Goal: Task Accomplishment & Management: Use online tool/utility

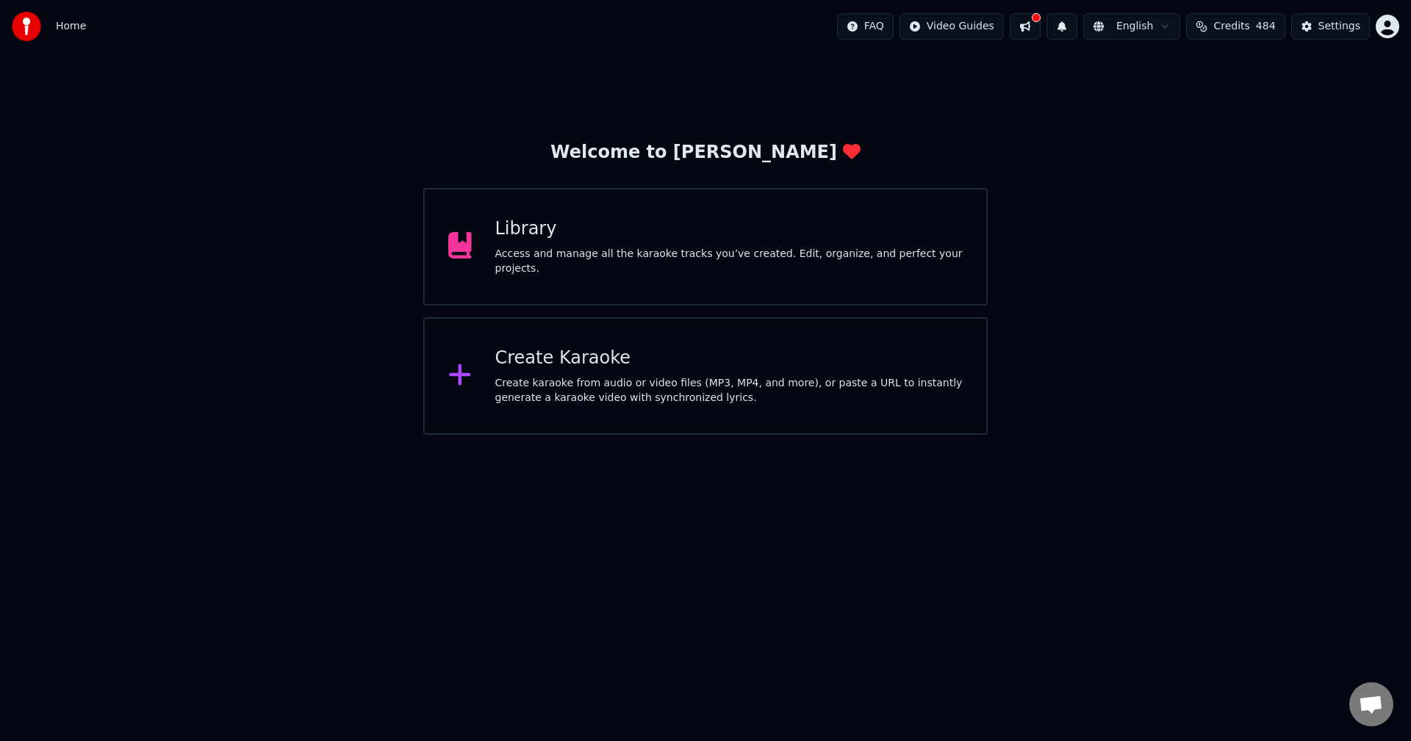
click at [1040, 24] on button at bounding box center [1024, 26] width 31 height 26
click at [1040, 26] on button at bounding box center [1024, 26] width 31 height 26
click at [1034, 30] on button at bounding box center [1024, 26] width 31 height 26
click at [1040, 29] on button at bounding box center [1024, 26] width 31 height 26
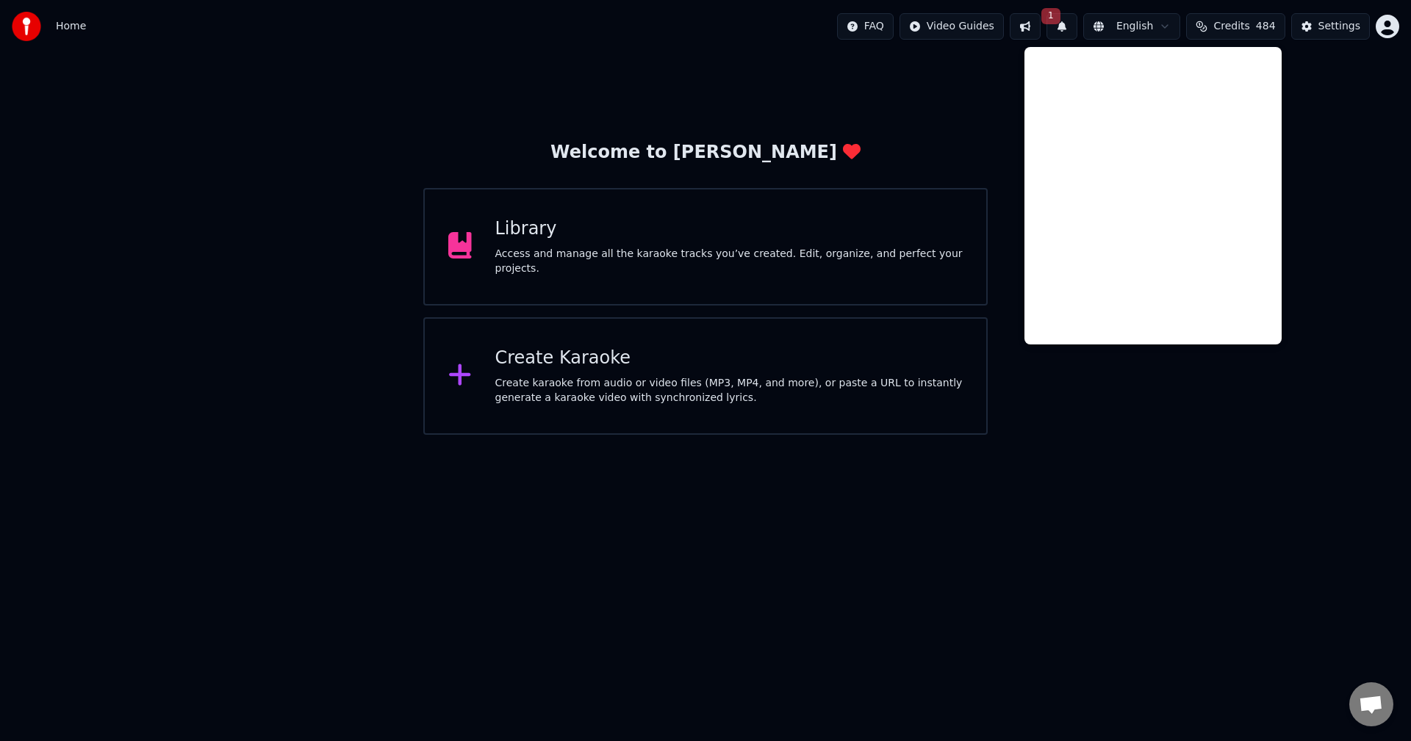
click at [1228, 435] on html "Home FAQ Video Guides 1 English Credits 484 Settings Welcome to Youka Library A…" at bounding box center [705, 217] width 1411 height 435
click at [1077, 29] on button "1" at bounding box center [1061, 26] width 31 height 26
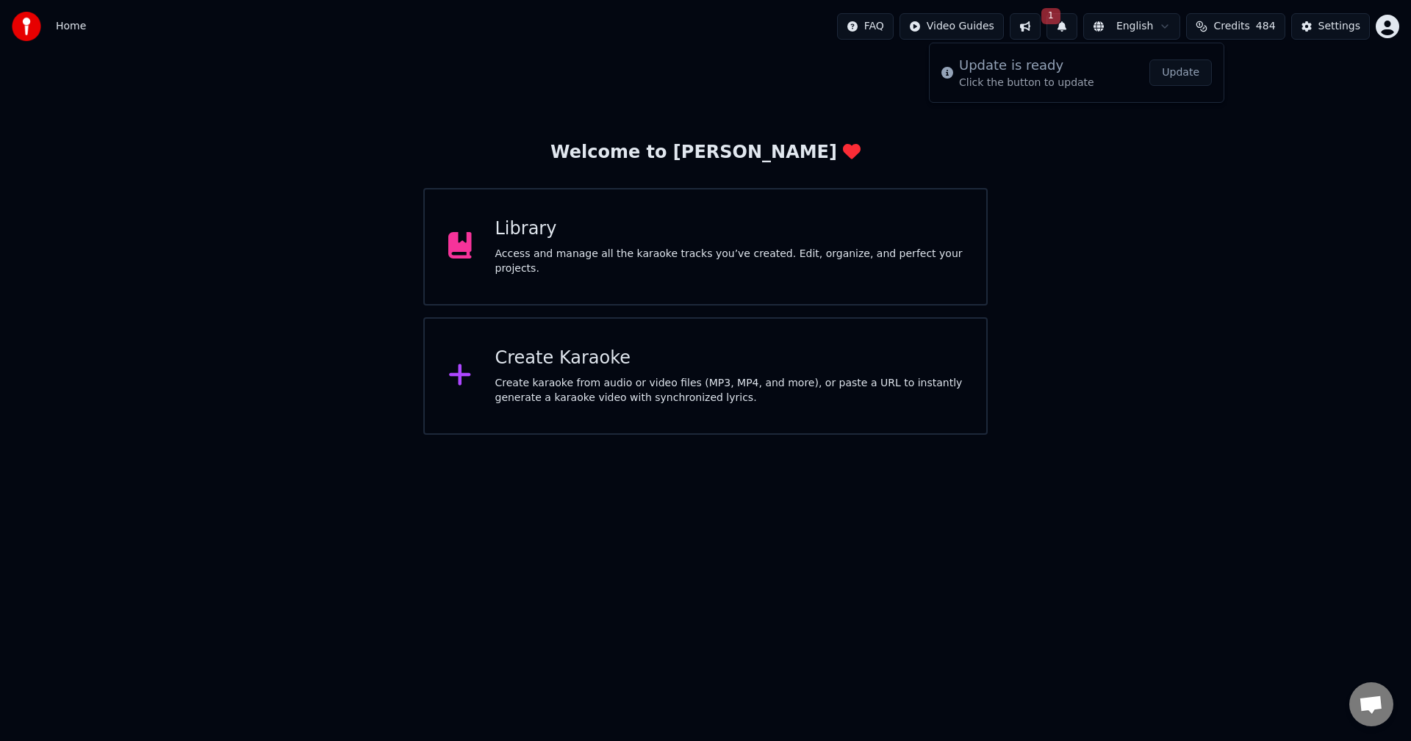
click at [1077, 29] on button "1" at bounding box center [1061, 26] width 31 height 26
click at [1175, 77] on button "Update" at bounding box center [1180, 73] width 62 height 26
click at [727, 259] on div "Access and manage all the karaoke tracks you’ve created. Edit, organize, and pe…" at bounding box center [729, 261] width 468 height 29
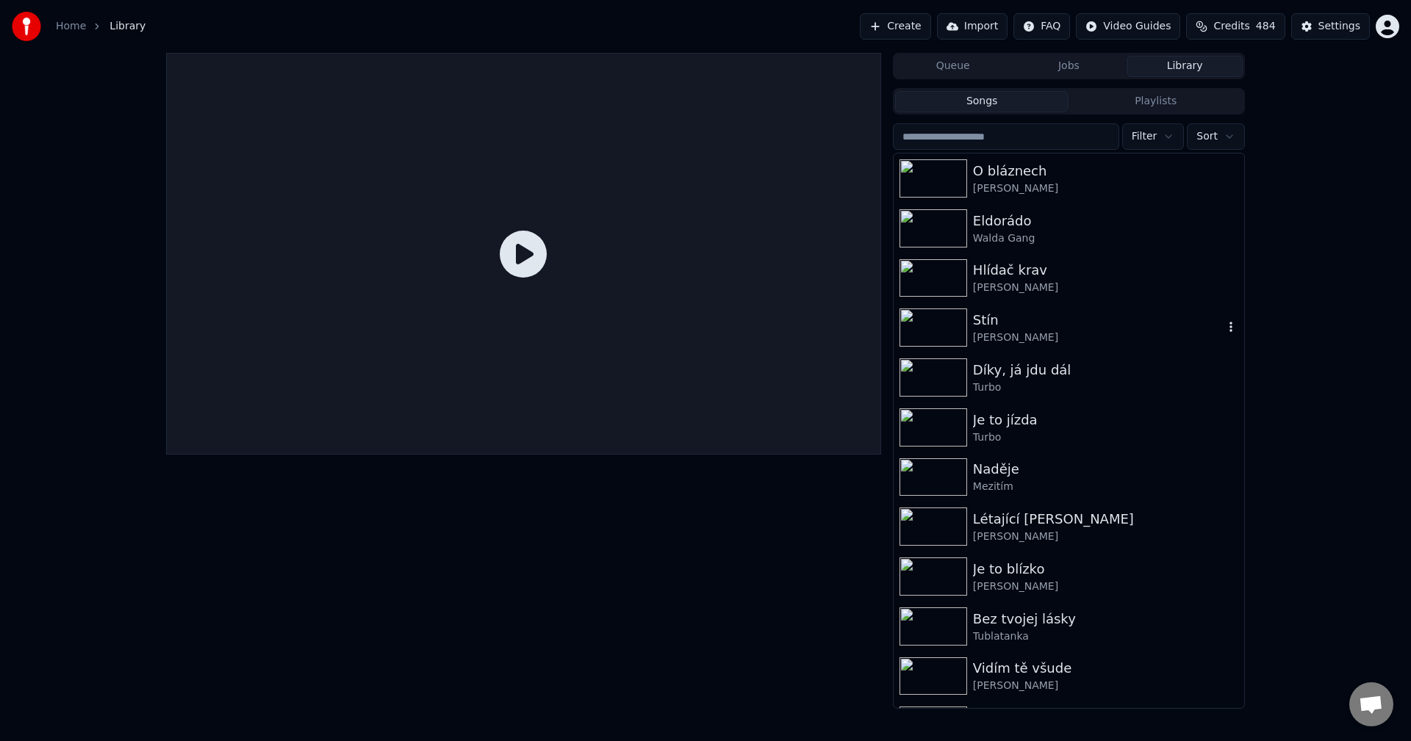
click at [1081, 344] on div "Michal Penk" at bounding box center [1098, 338] width 251 height 15
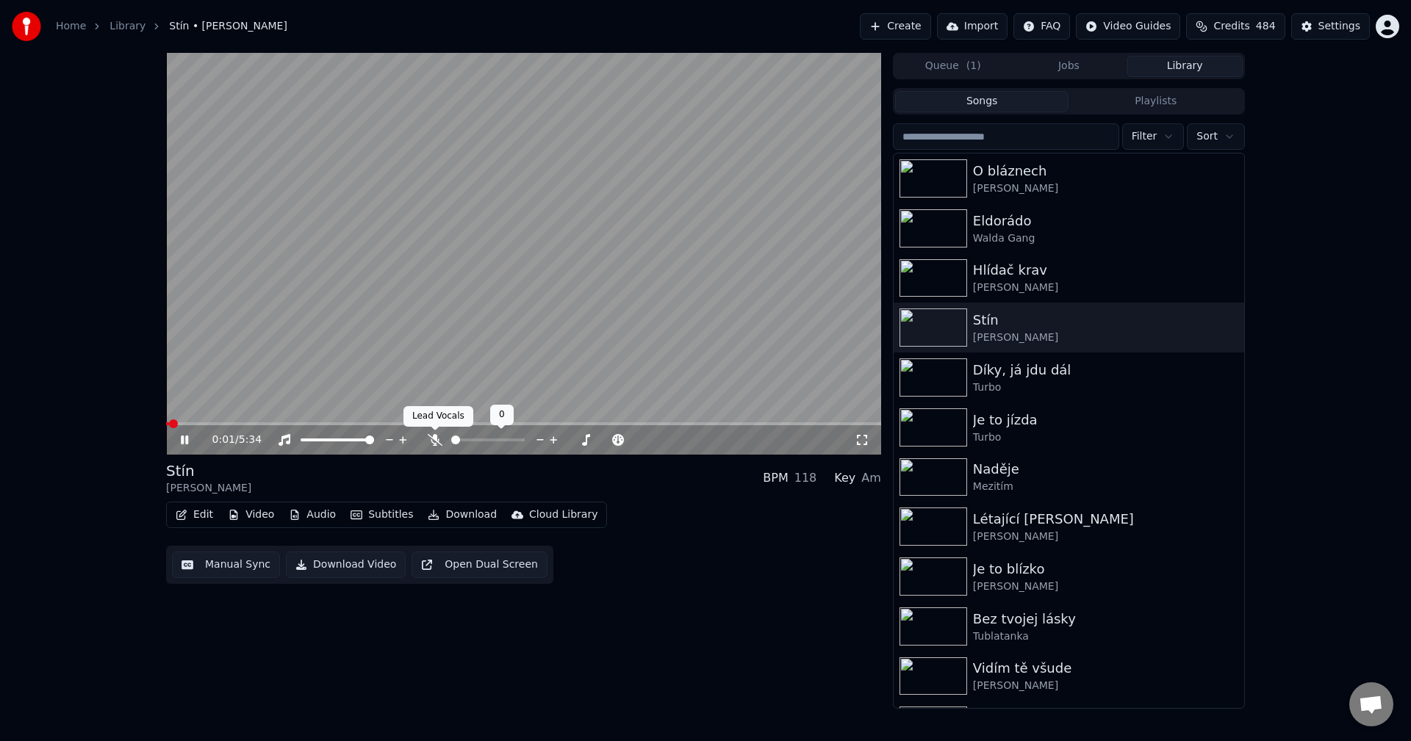
click at [435, 435] on icon at bounding box center [435, 440] width 15 height 12
click at [287, 424] on span at bounding box center [523, 423] width 715 height 3
click at [323, 514] on button "Audio" at bounding box center [312, 515] width 59 height 21
click at [181, 441] on icon at bounding box center [195, 440] width 35 height 12
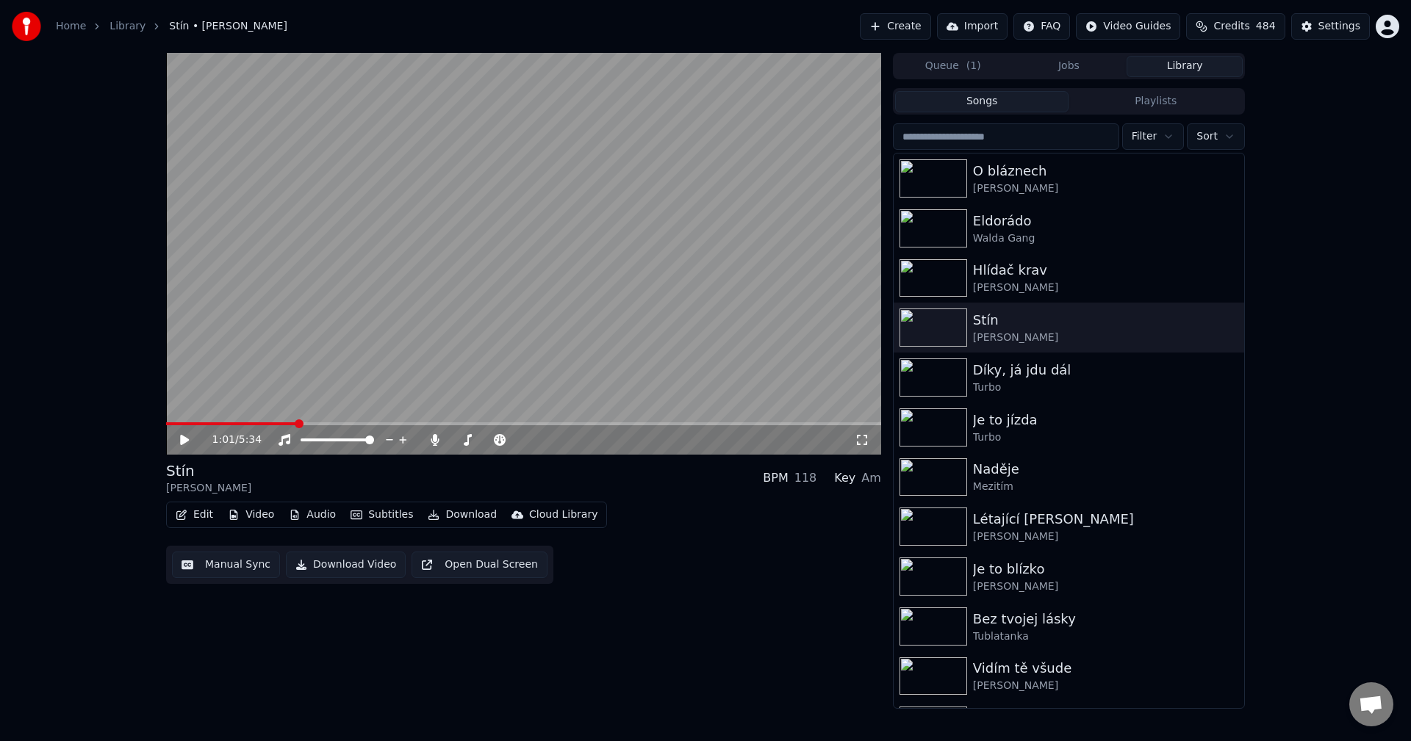
click at [447, 512] on button "Download" at bounding box center [462, 515] width 81 height 21
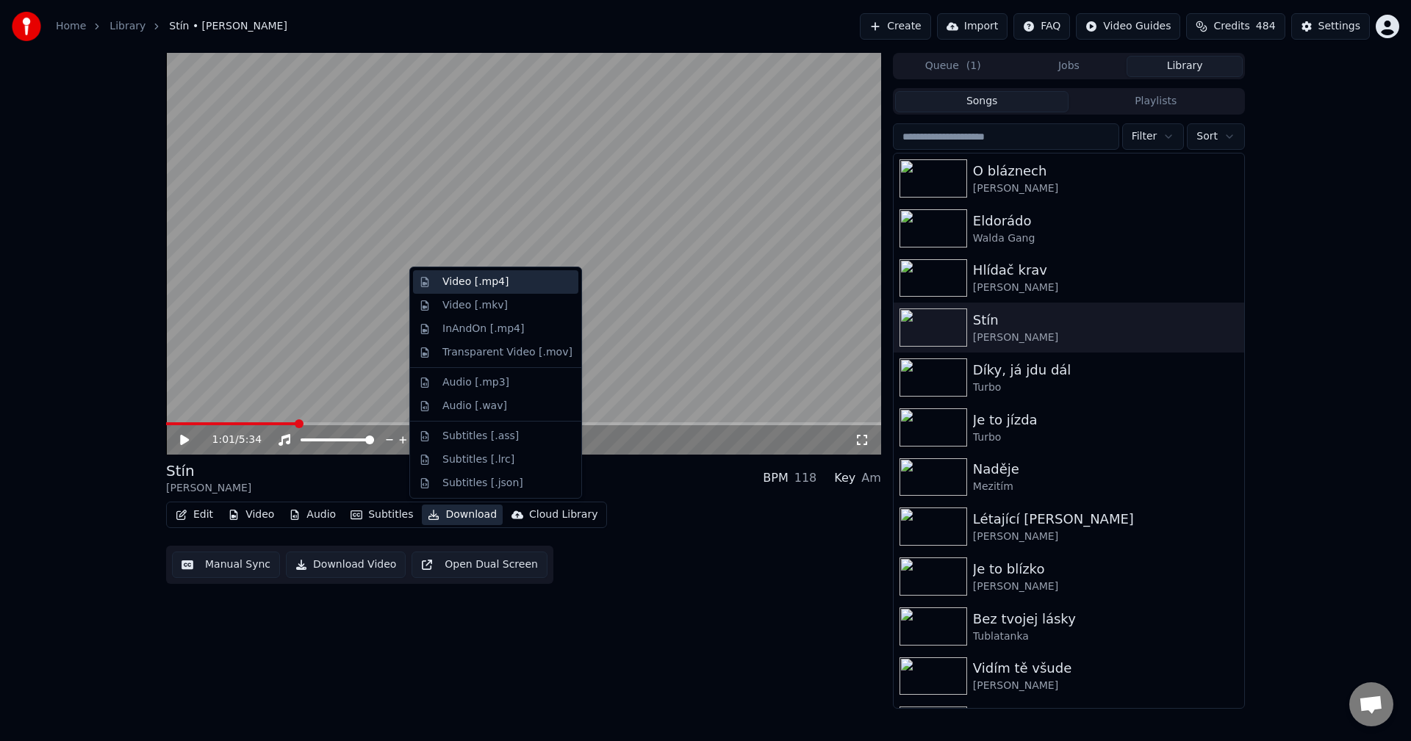
click at [456, 291] on div "Video [.mp4]" at bounding box center [495, 282] width 165 height 24
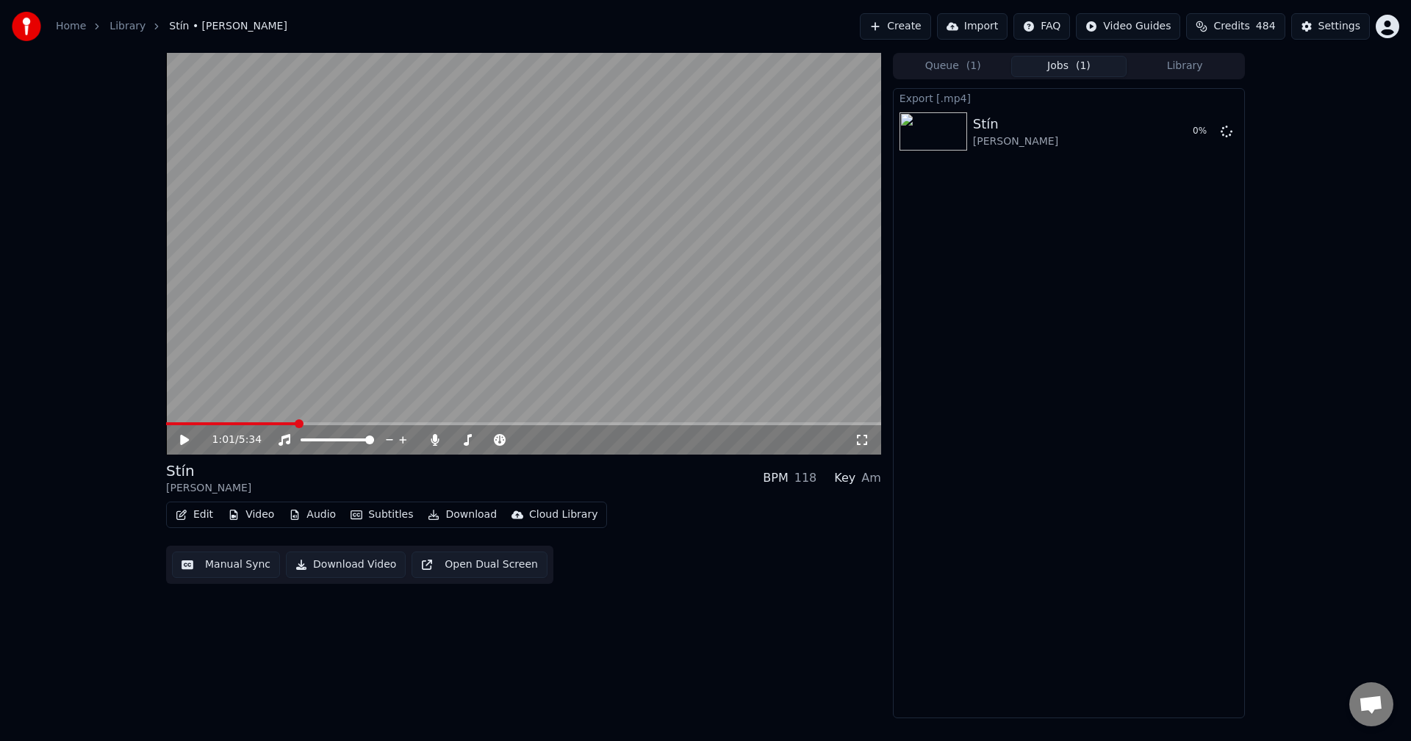
click at [663, 705] on div "1:01 / 5:34 Stín Michal Penk BPM 118 Key Am Edit Video Audio Subtitles Download…" at bounding box center [523, 386] width 715 height 666
click at [1292, 389] on div "1:01 / 5:34 Stín Michal Penk BPM 118 Key Am Edit Video Audio Subtitles Download…" at bounding box center [705, 386] width 1411 height 666
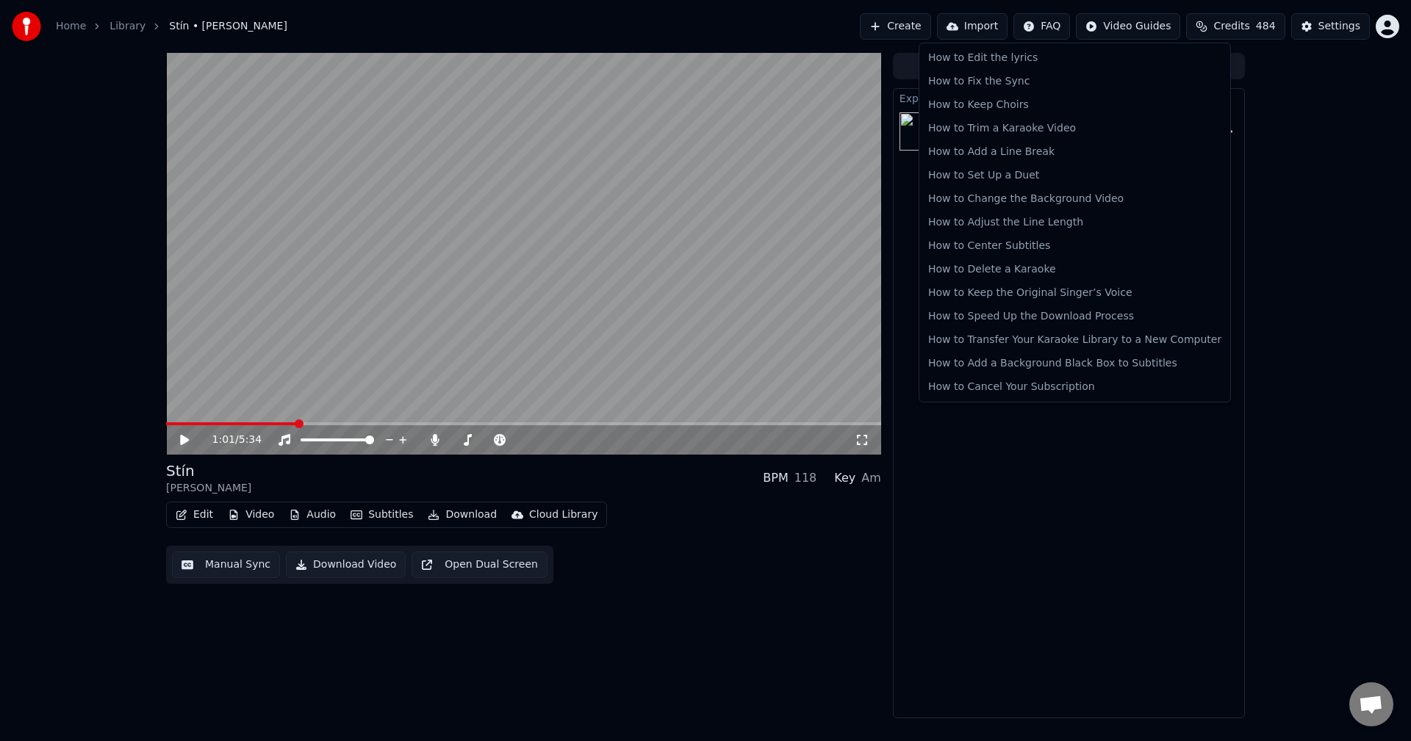
click at [1062, 27] on html "Home Library Stín • Michal Penk Create Import FAQ Video Guides Credits 484 Sett…" at bounding box center [705, 370] width 1411 height 741
click at [119, 29] on html "Home Library Stín • Michal Penk Create Import FAQ Video Guides Credits 484 Sett…" at bounding box center [705, 370] width 1411 height 741
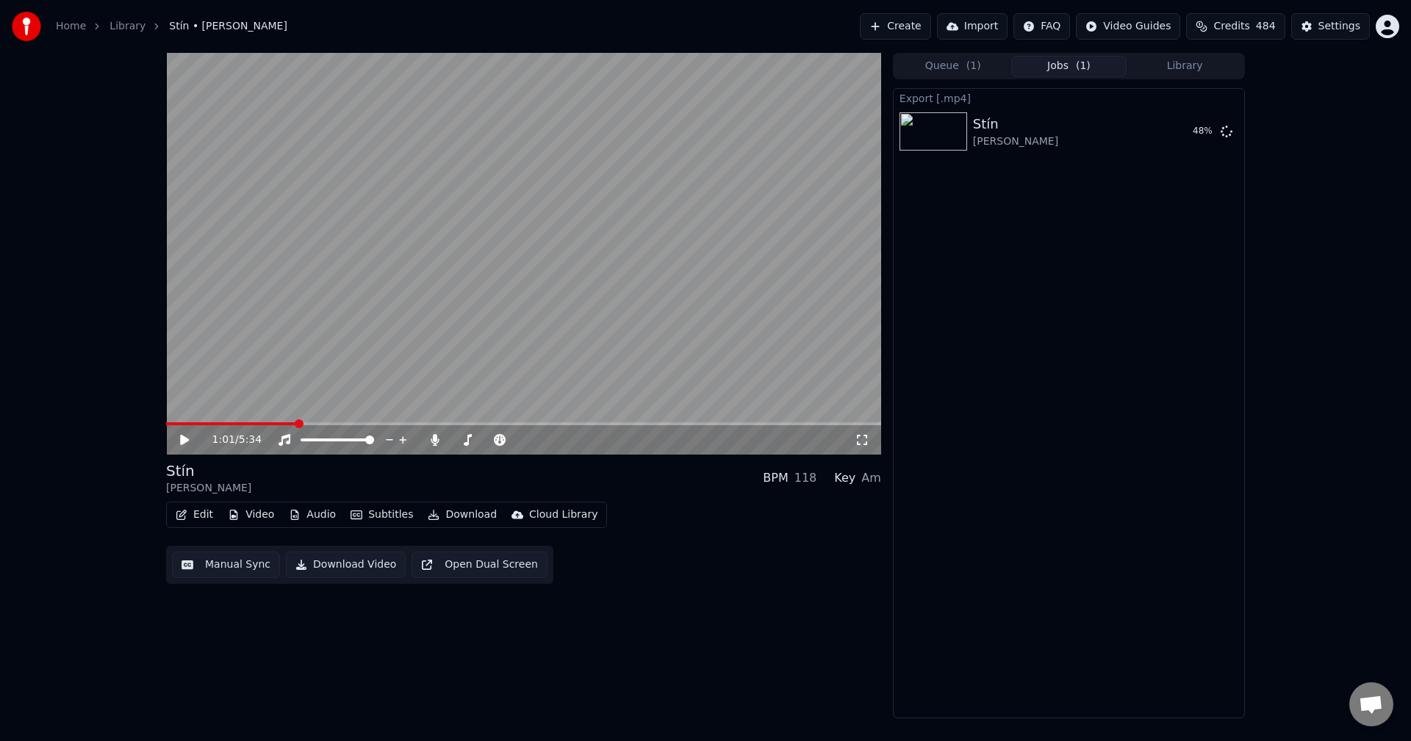
click at [119, 29] on link "Library" at bounding box center [127, 26] width 36 height 15
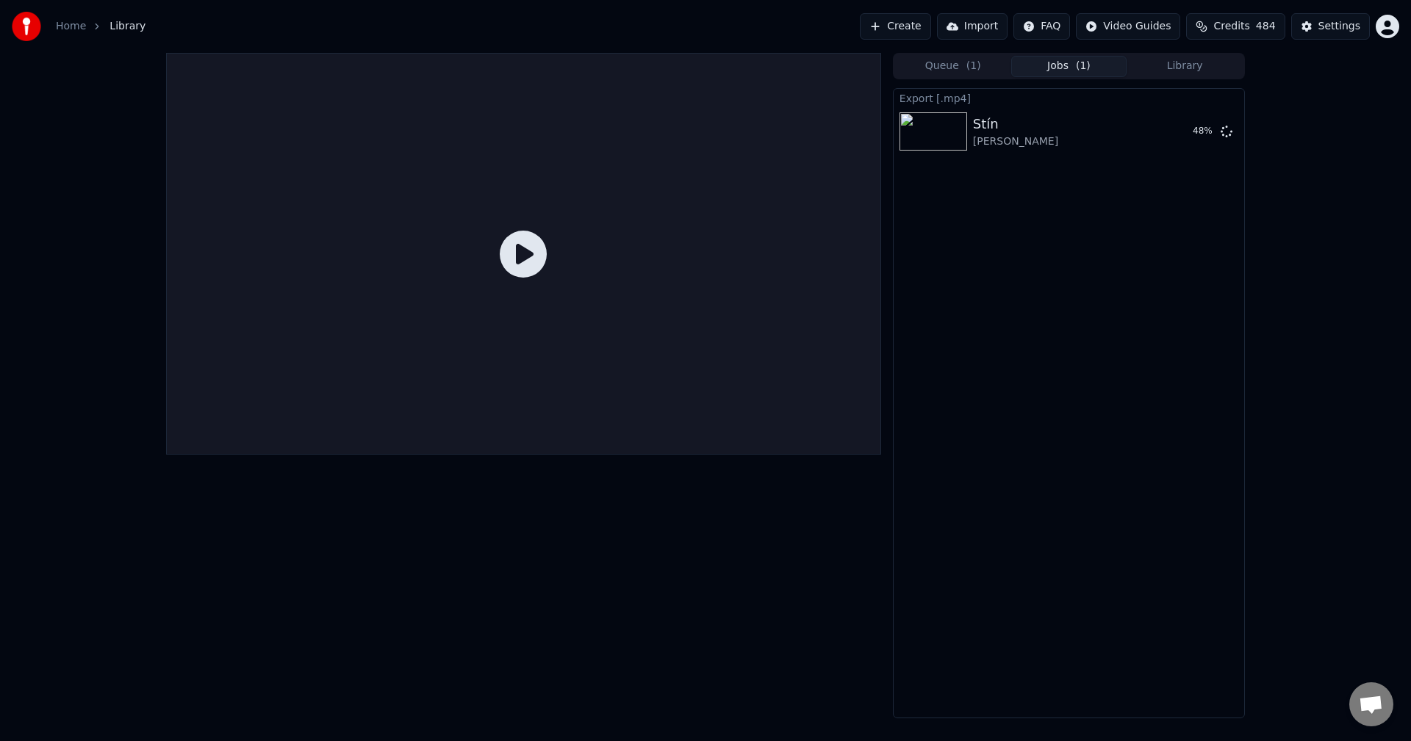
click at [100, 29] on ol "Home Library" at bounding box center [101, 26] width 90 height 15
click at [73, 32] on link "Home" at bounding box center [71, 26] width 30 height 15
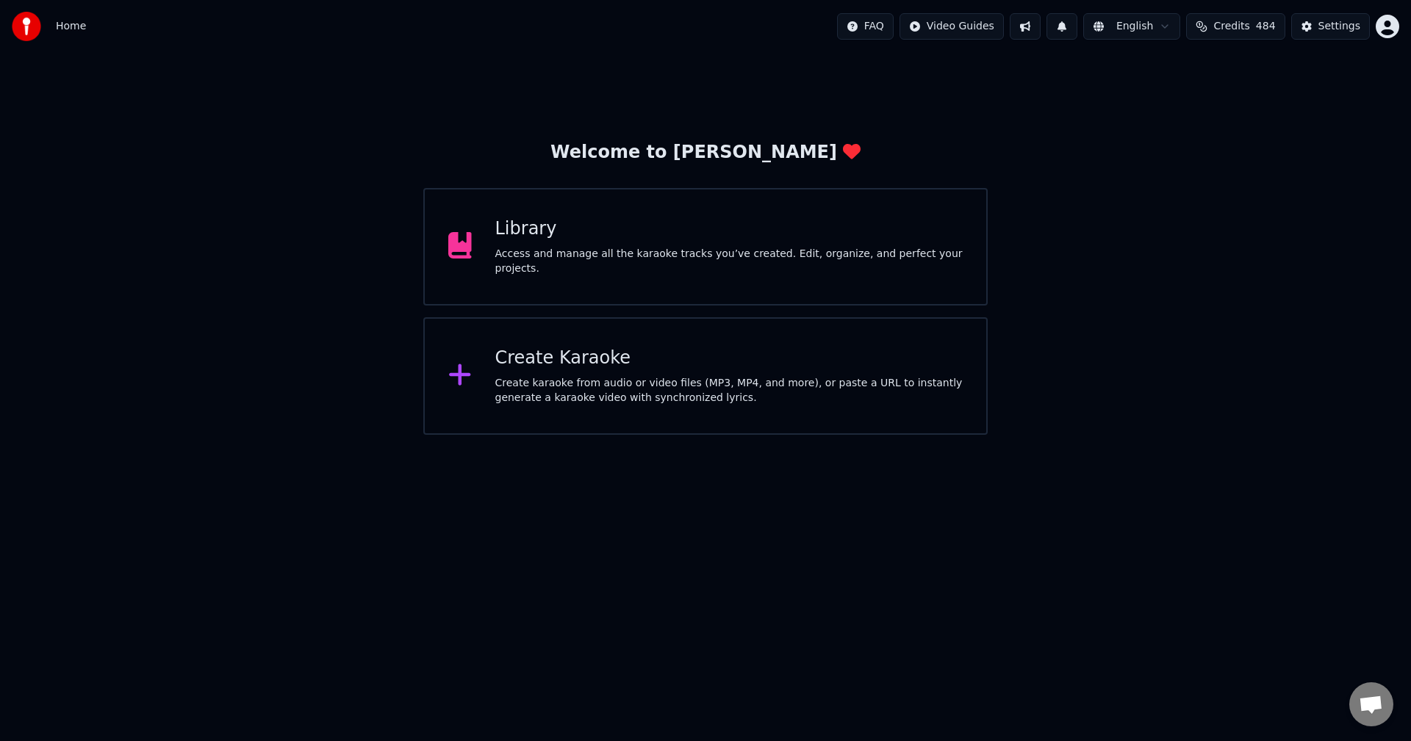
click at [1040, 35] on button at bounding box center [1024, 26] width 31 height 26
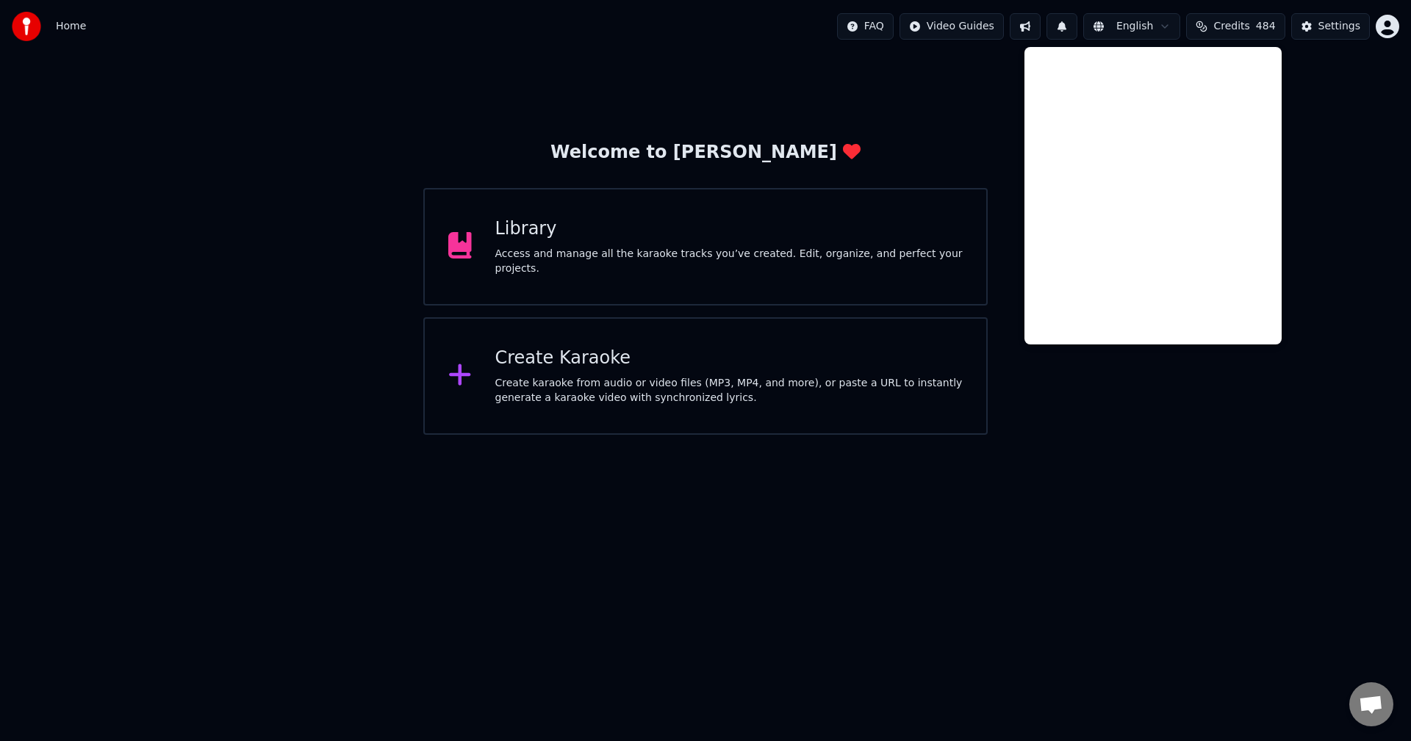
click at [1394, 182] on div "Welcome to Youka Library Access and manage all the karaoke tracks you’ve create…" at bounding box center [705, 244] width 1411 height 382
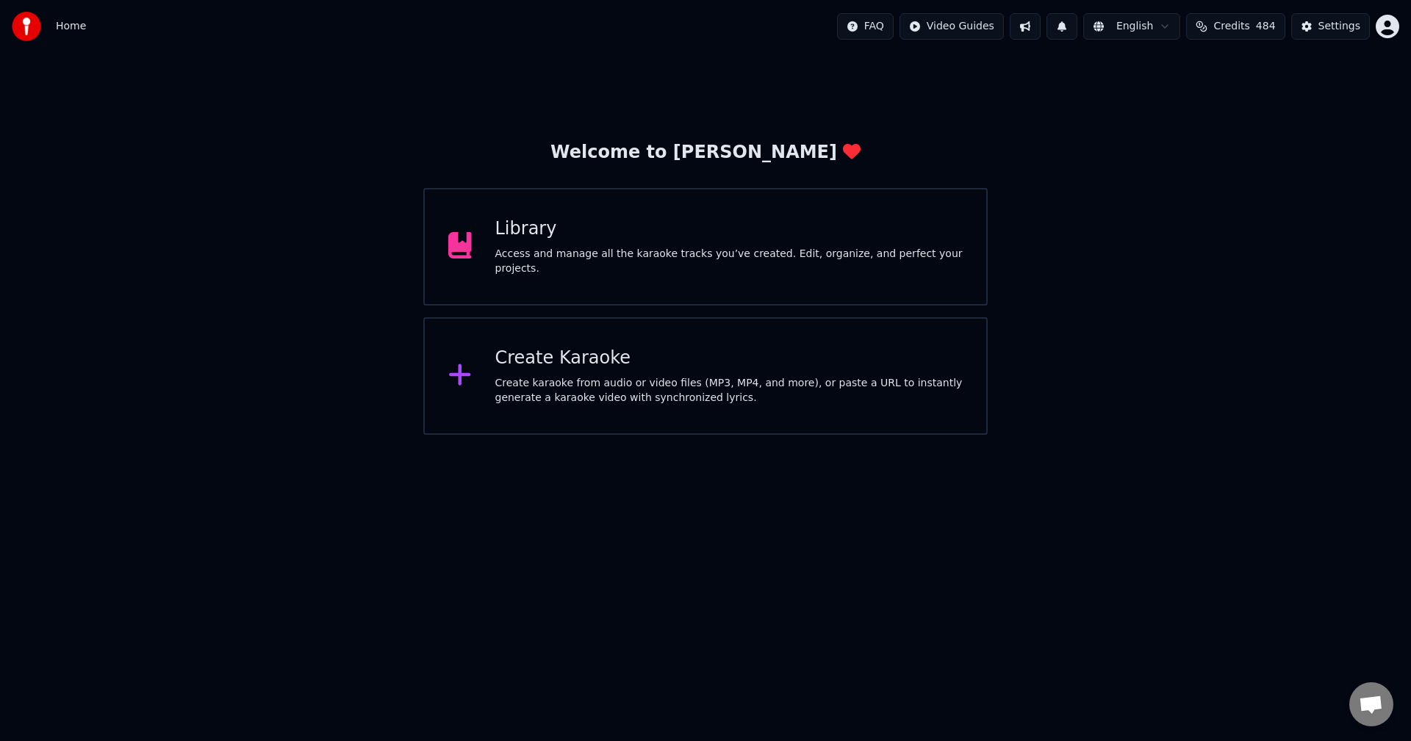
click at [623, 255] on div "Access and manage all the karaoke tracks you’ve created. Edit, organize, and pe…" at bounding box center [729, 261] width 468 height 29
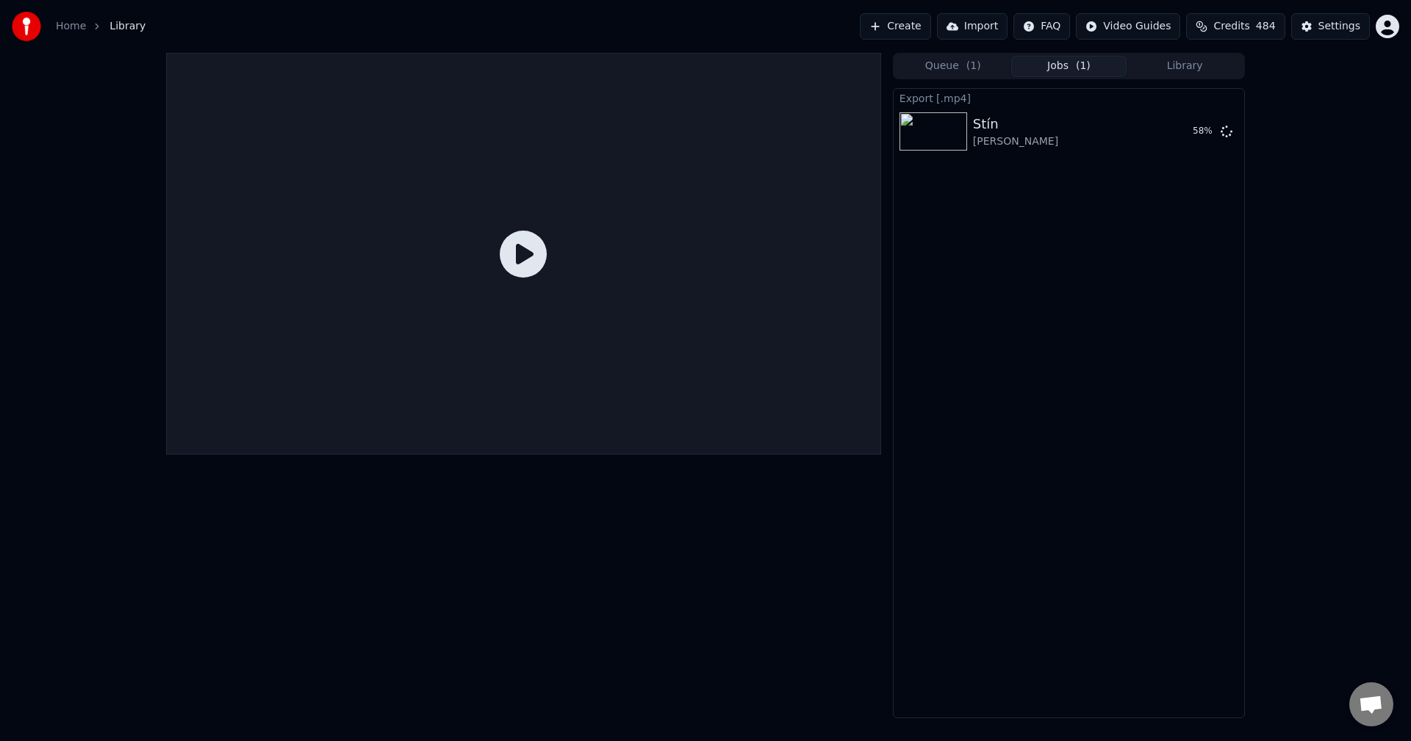
click at [1164, 65] on button "Library" at bounding box center [1184, 66] width 116 height 21
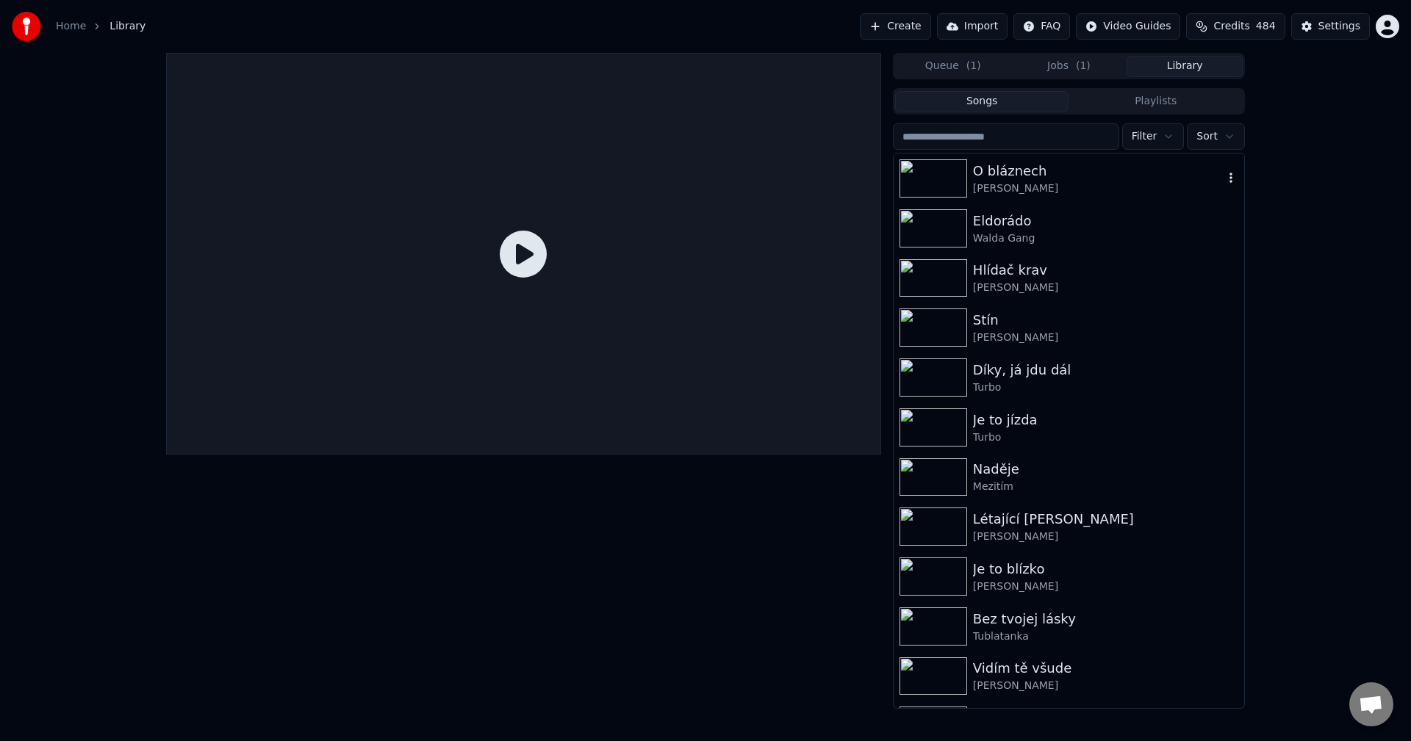
click at [1112, 173] on div "O bláznech" at bounding box center [1098, 171] width 251 height 21
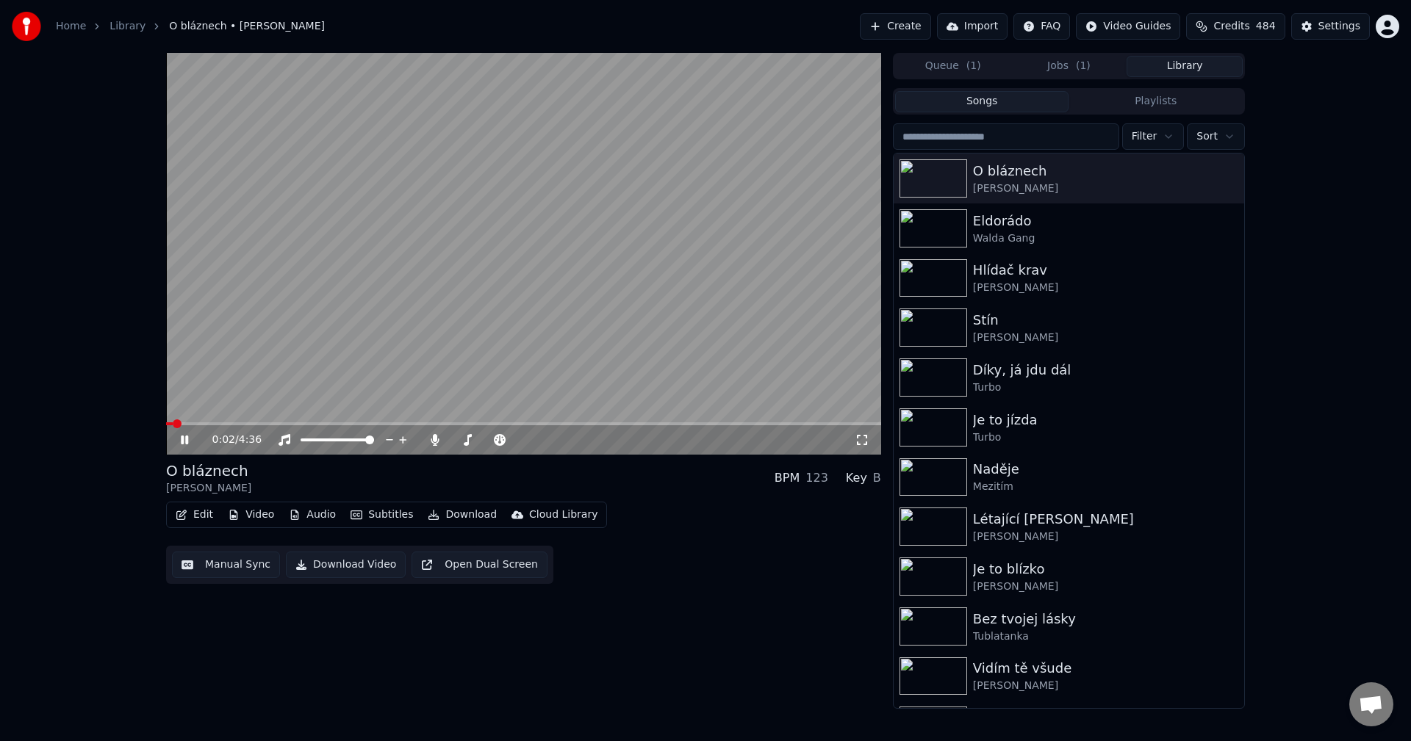
click at [187, 436] on icon at bounding box center [184, 440] width 7 height 9
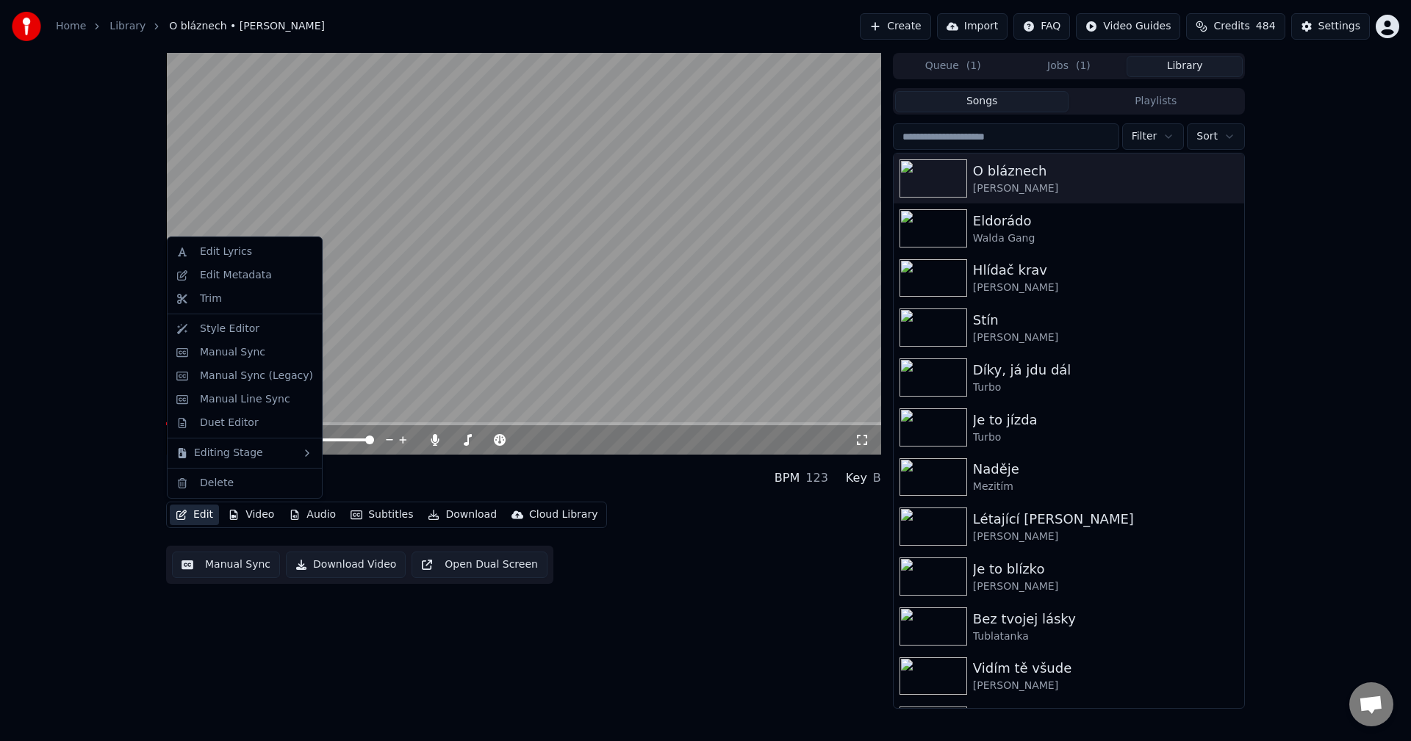
click at [197, 513] on button "Edit" at bounding box center [194, 515] width 49 height 21
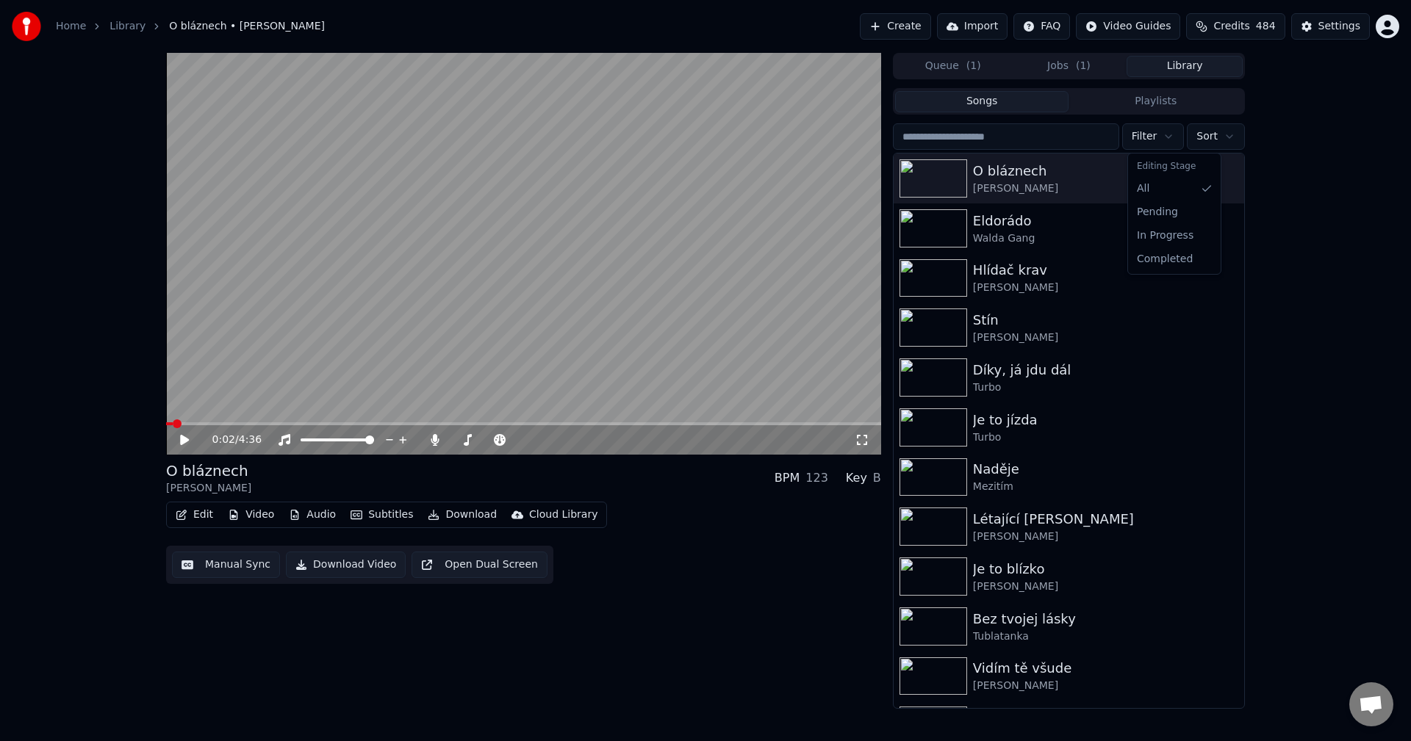
click at [1162, 129] on html "Home Library O bláznech • Michal Penk Create Import FAQ Video Guides Credits 48…" at bounding box center [705, 370] width 1411 height 741
click at [1165, 151] on html "Home Library O bláznech • Michal Penk Create Import FAQ Video Guides Credits 48…" at bounding box center [705, 370] width 1411 height 741
click at [1173, 147] on html "Home Library O bláznech • Michal Penk Create Import FAQ Video Guides Credits 48…" at bounding box center [705, 370] width 1411 height 741
click at [1169, 169] on div "Editing Stage" at bounding box center [1174, 166] width 87 height 21
click at [1208, 141] on html "Home Library O bláznech • Michal Penk Create Import FAQ Video Guides Credits 48…" at bounding box center [705, 370] width 1411 height 741
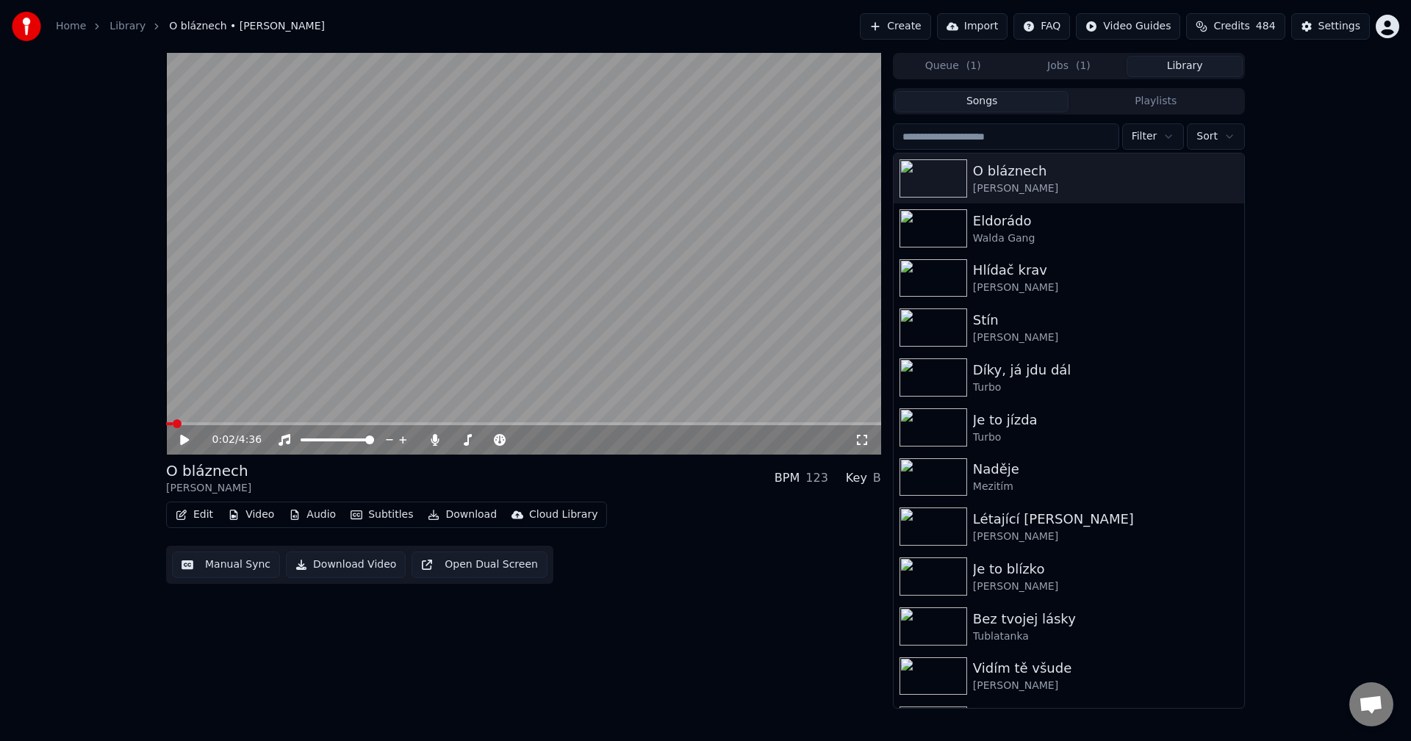
click at [1214, 137] on html "Home Library O bláznech • Michal Penk Create Import FAQ Video Guides Credits 48…" at bounding box center [705, 370] width 1411 height 741
click at [1145, 146] on html "Home Library O bláznech • Michal Penk Create Import FAQ Video Guides Credits 48…" at bounding box center [705, 370] width 1411 height 741
click at [1145, 144] on html "Home Library O bláznech • Michal Penk Create Import FAQ Video Guides Credits 48…" at bounding box center [705, 370] width 1411 height 741
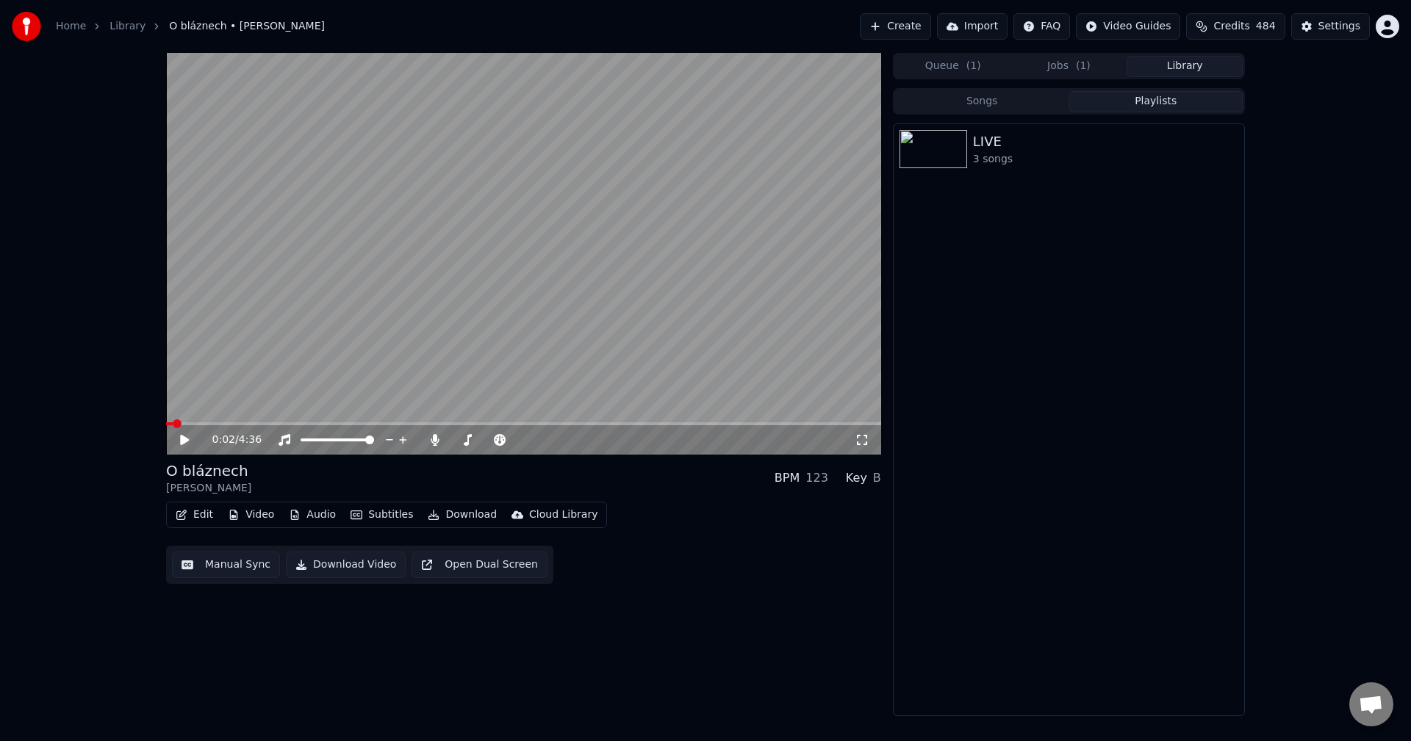
click at [1161, 100] on button "Playlists" at bounding box center [1155, 101] width 174 height 21
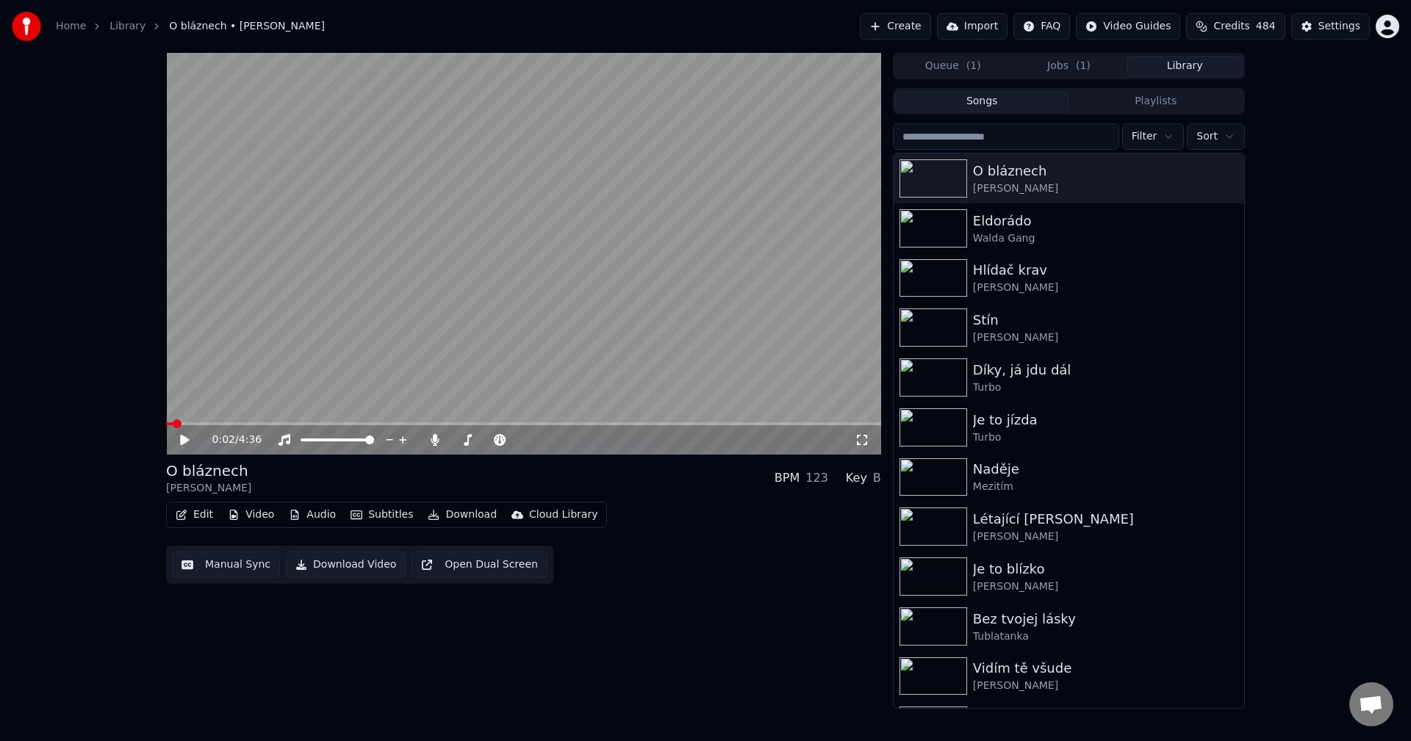
click at [995, 101] on button "Songs" at bounding box center [982, 101] width 174 height 21
click at [1223, 223] on icon "button" at bounding box center [1230, 228] width 15 height 12
click at [1337, 163] on div "0:02 / 4:36 O bláznech Michal Penk BPM 123 Key B Edit Video Audio Subtitles Dow…" at bounding box center [705, 381] width 1411 height 656
click at [1344, 30] on div "Settings" at bounding box center [1339, 26] width 42 height 15
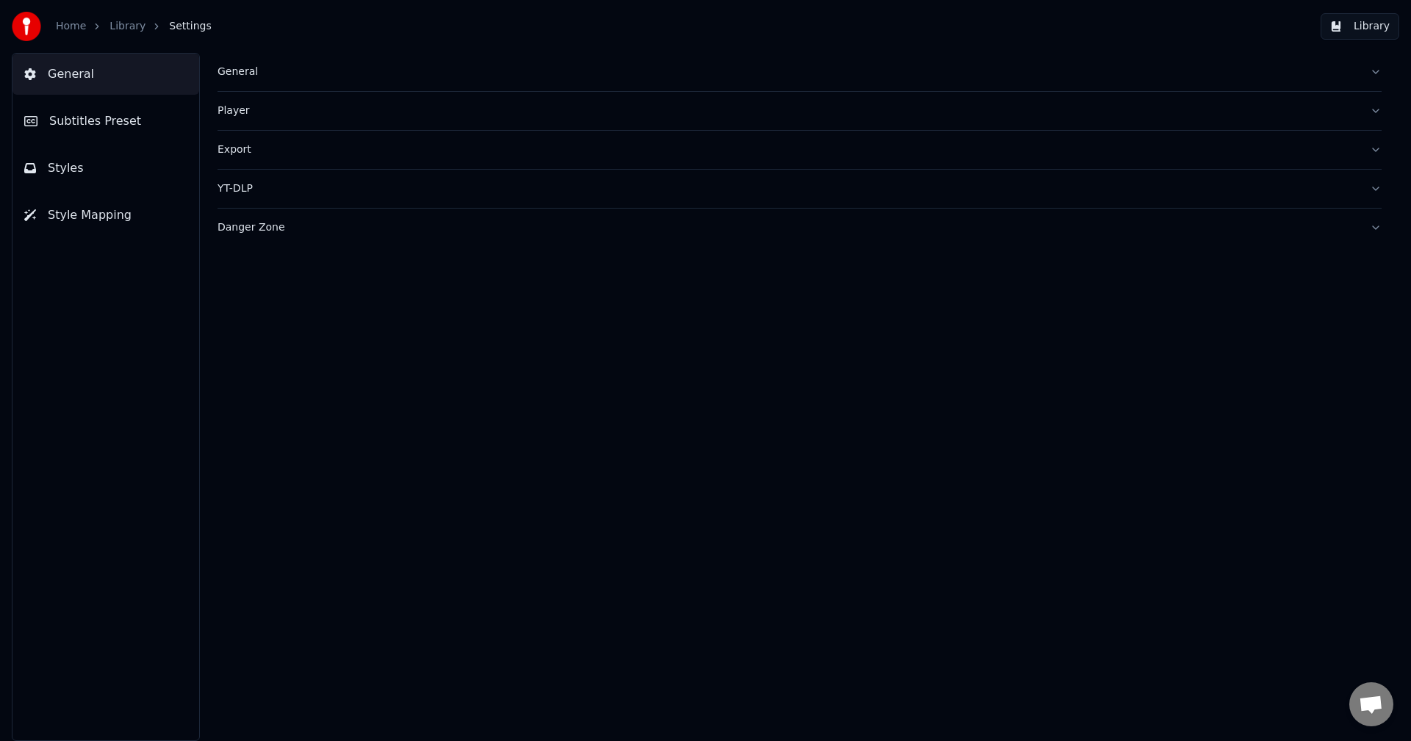
click at [86, 203] on button "Style Mapping" at bounding box center [105, 215] width 187 height 41
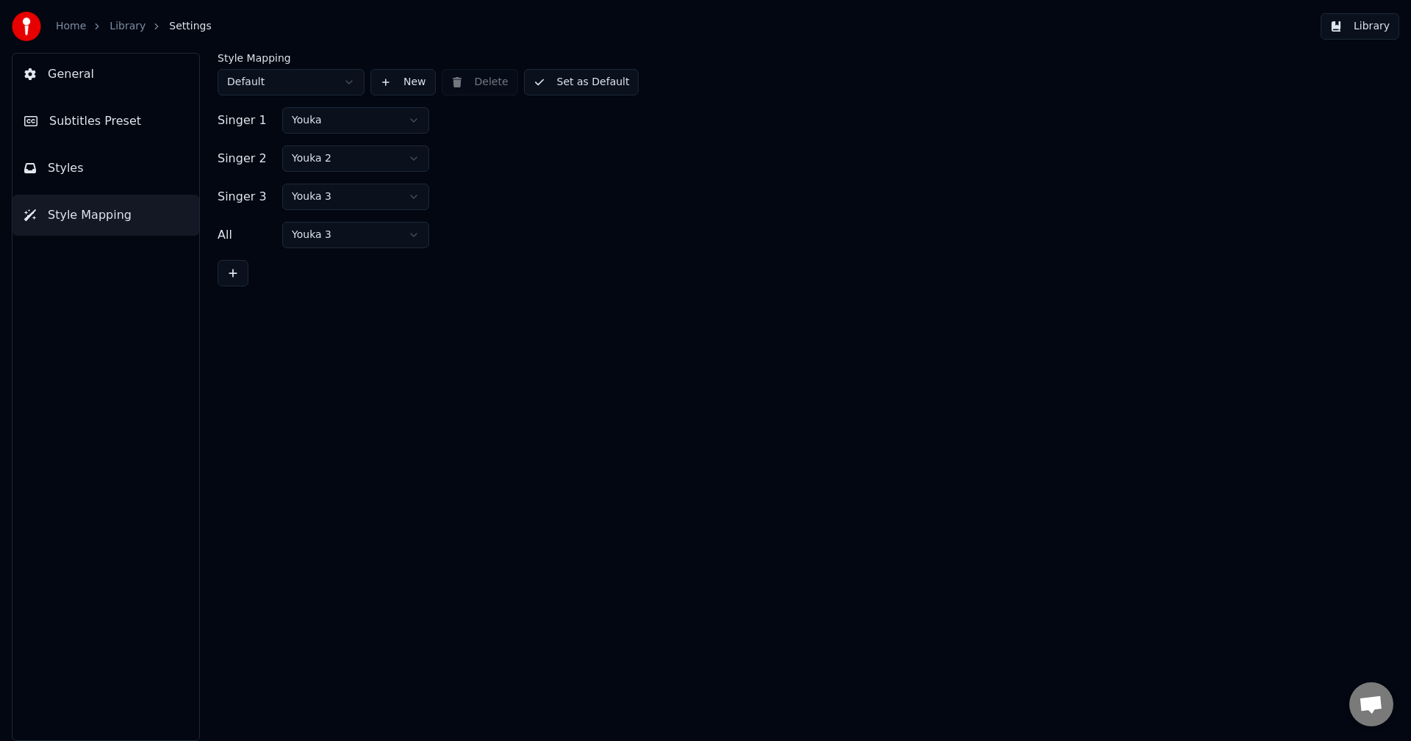
click at [82, 181] on button "Styles" at bounding box center [105, 168] width 187 height 41
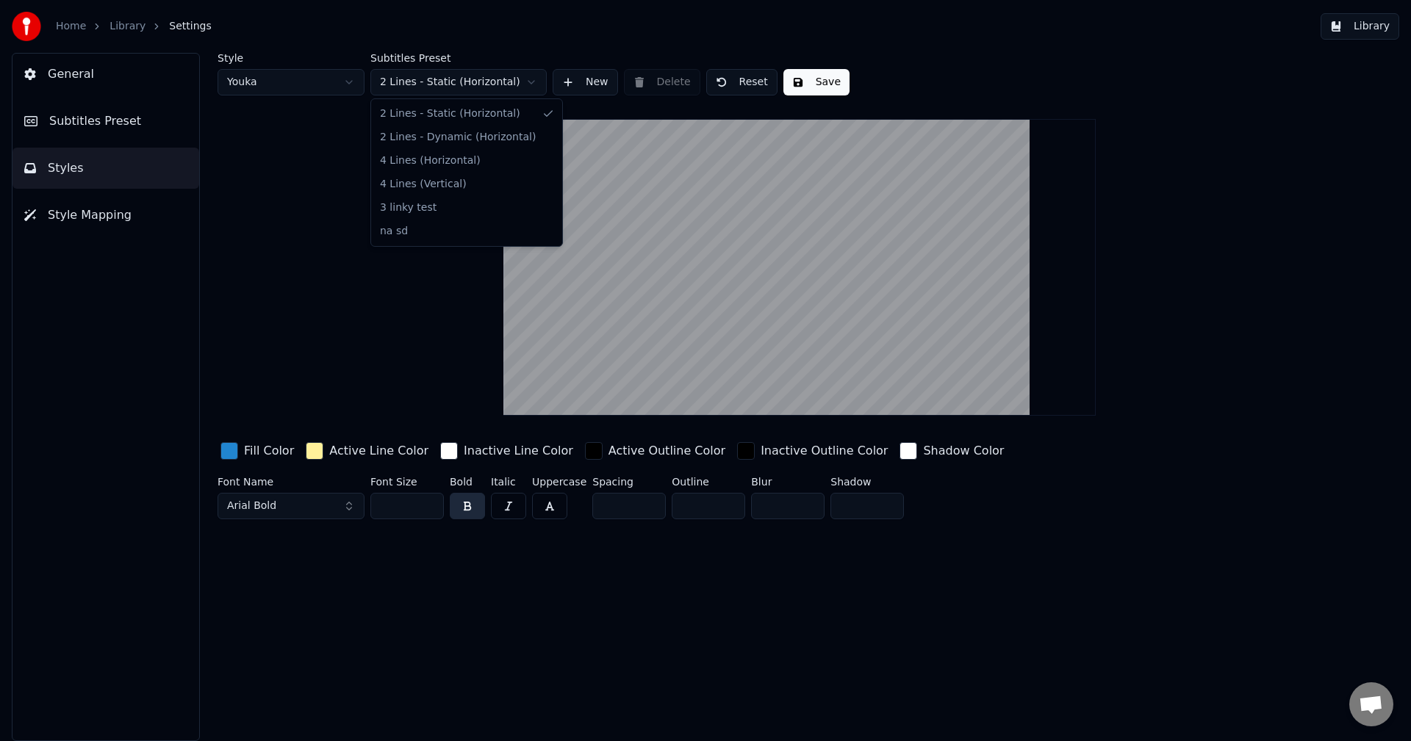
click at [478, 70] on html "Home Library Settings Library General Subtitles Preset Styles Style Mapping Sty…" at bounding box center [705, 370] width 1411 height 741
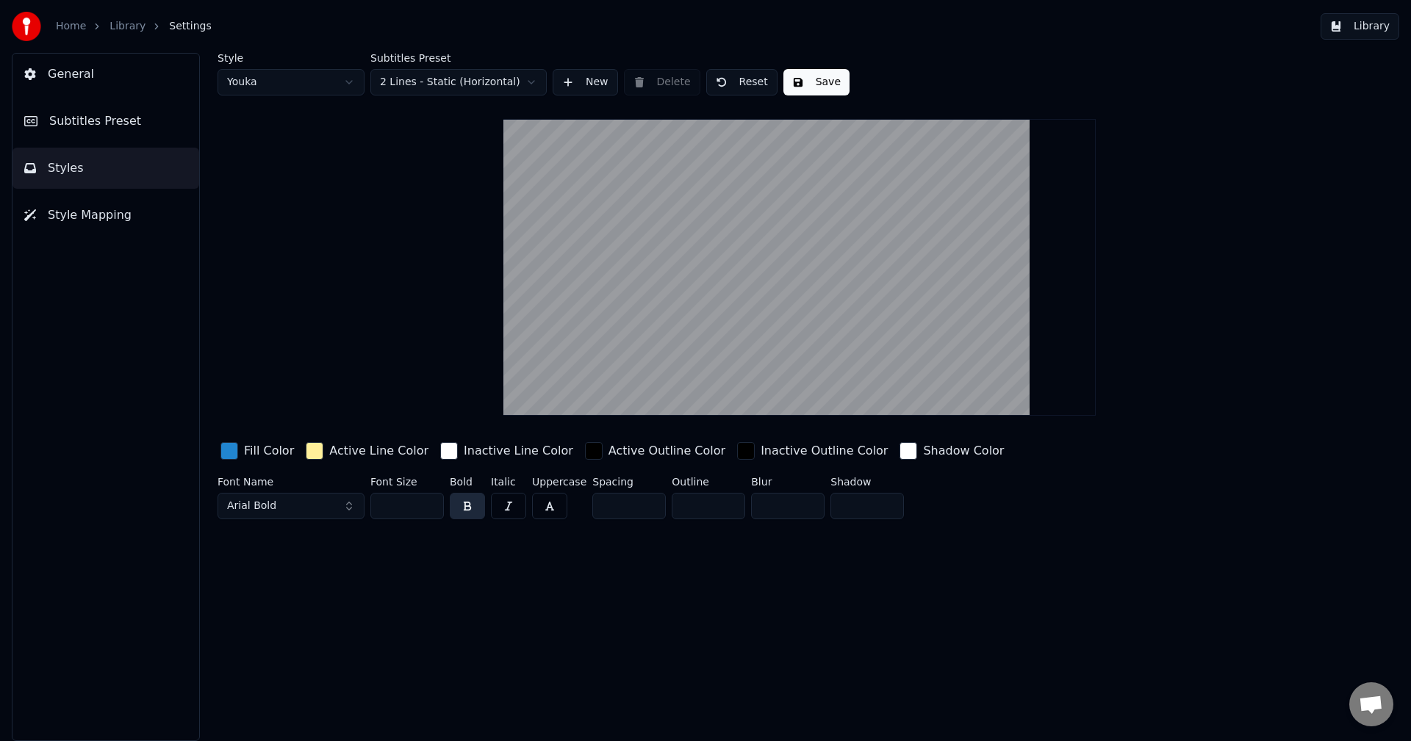
click at [478, 70] on html "Home Library Settings Library General Subtitles Preset Styles Style Mapping Sty…" at bounding box center [705, 370] width 1411 height 741
click at [122, 139] on button "Subtitles Preset" at bounding box center [105, 121] width 187 height 41
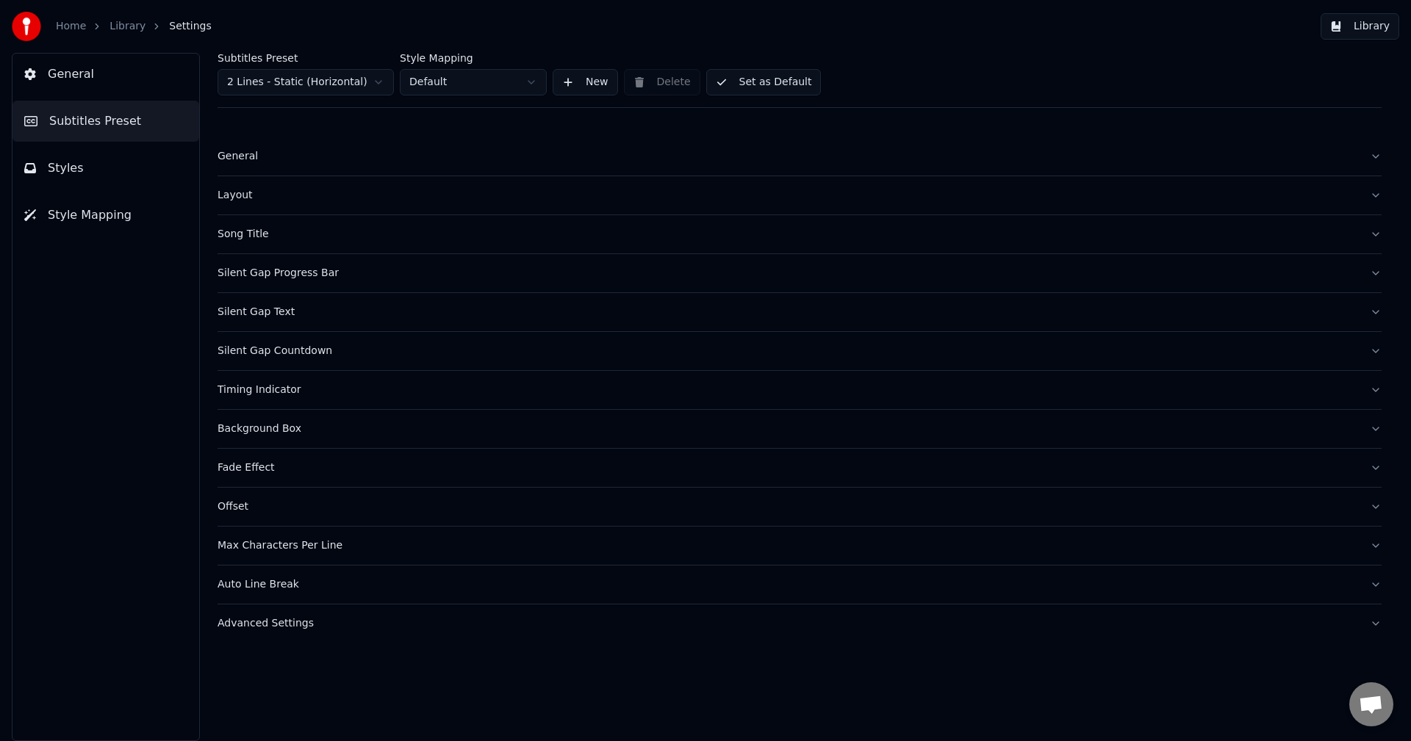
click at [138, 87] on button "General" at bounding box center [105, 74] width 187 height 41
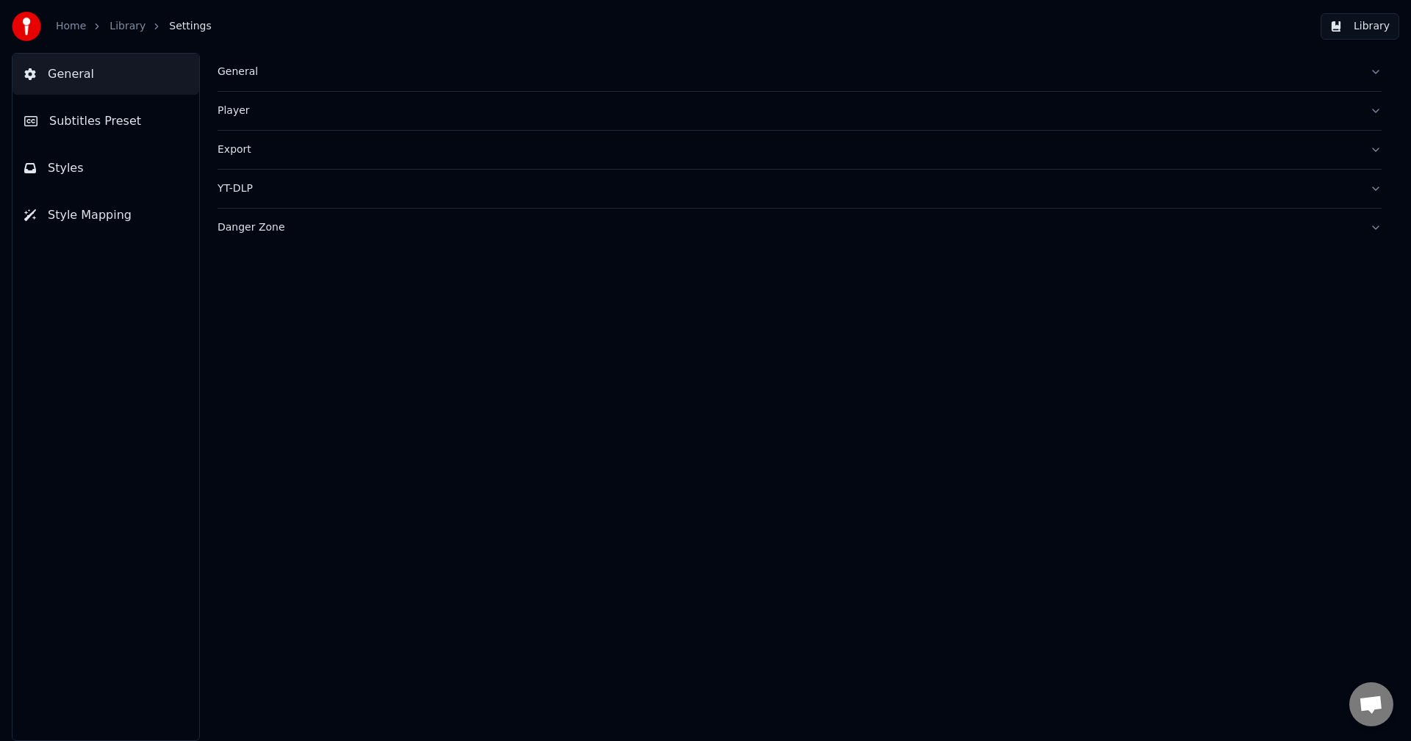
click at [284, 73] on div "General" at bounding box center [787, 72] width 1140 height 15
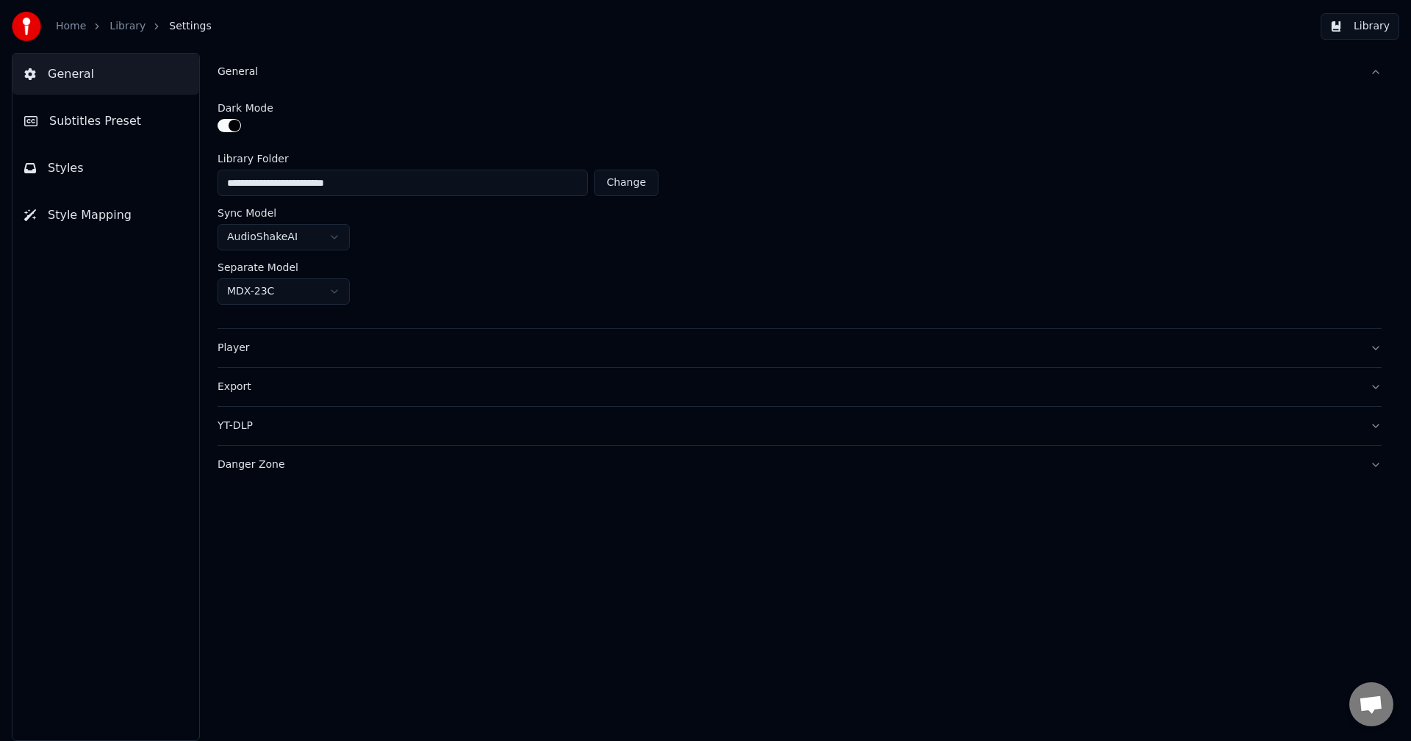
click at [364, 360] on button "Player" at bounding box center [799, 348] width 1164 height 38
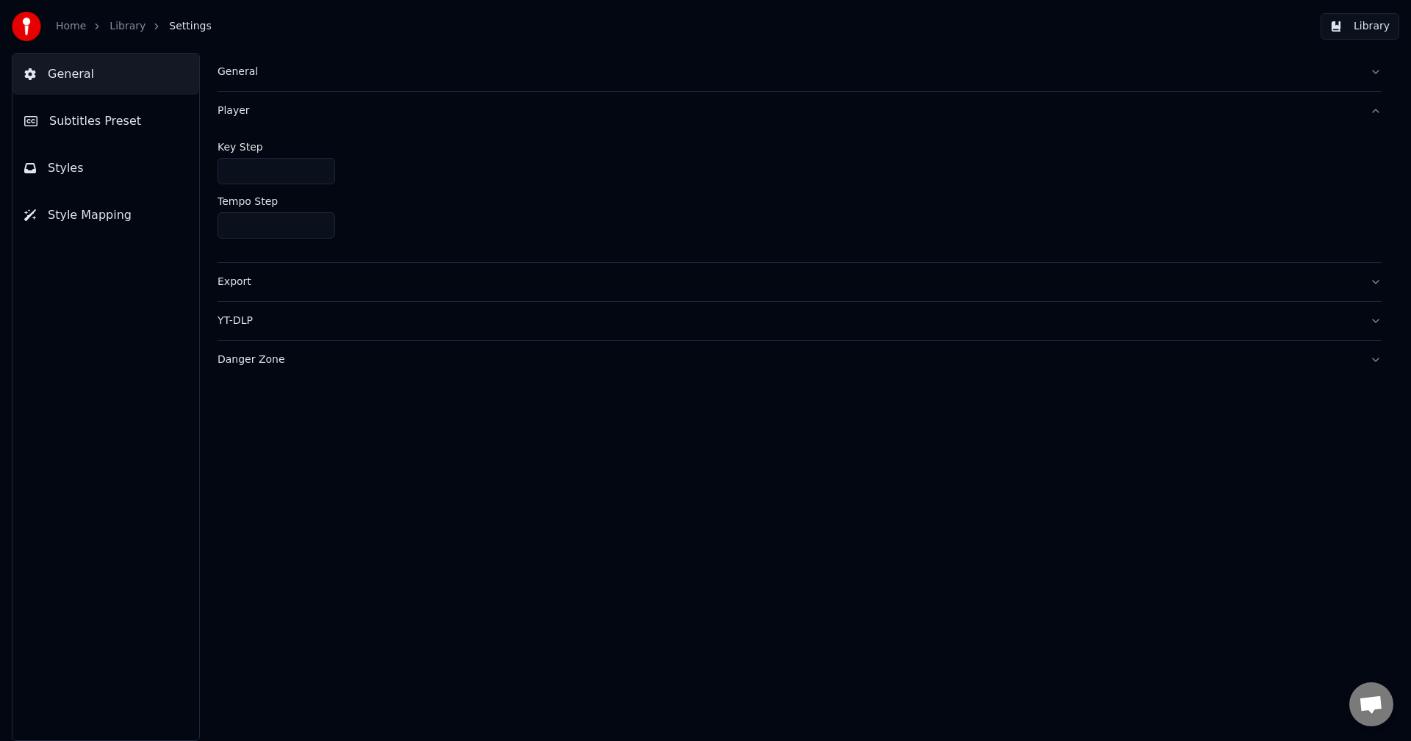
click at [395, 284] on div "Export" at bounding box center [787, 282] width 1140 height 15
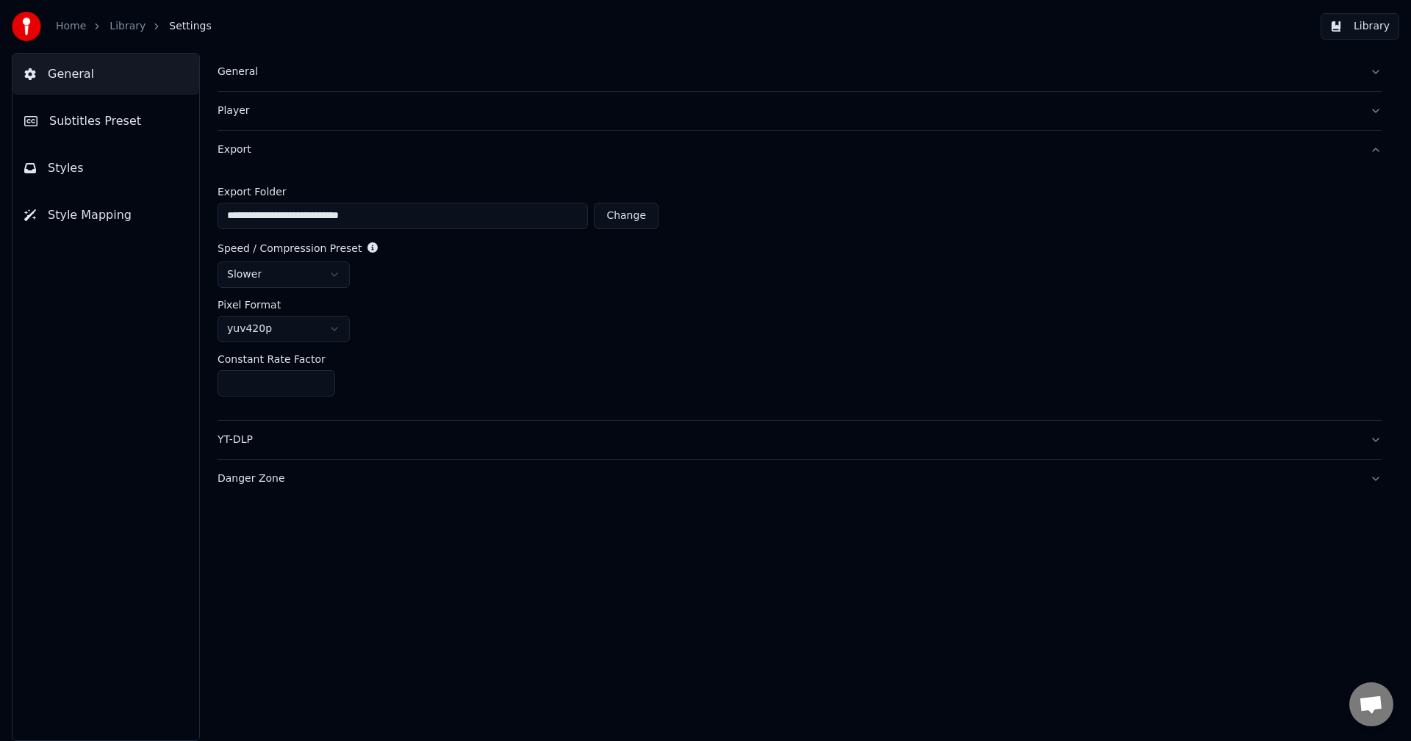
click at [120, 120] on span "Subtitles Preset" at bounding box center [95, 121] width 92 height 18
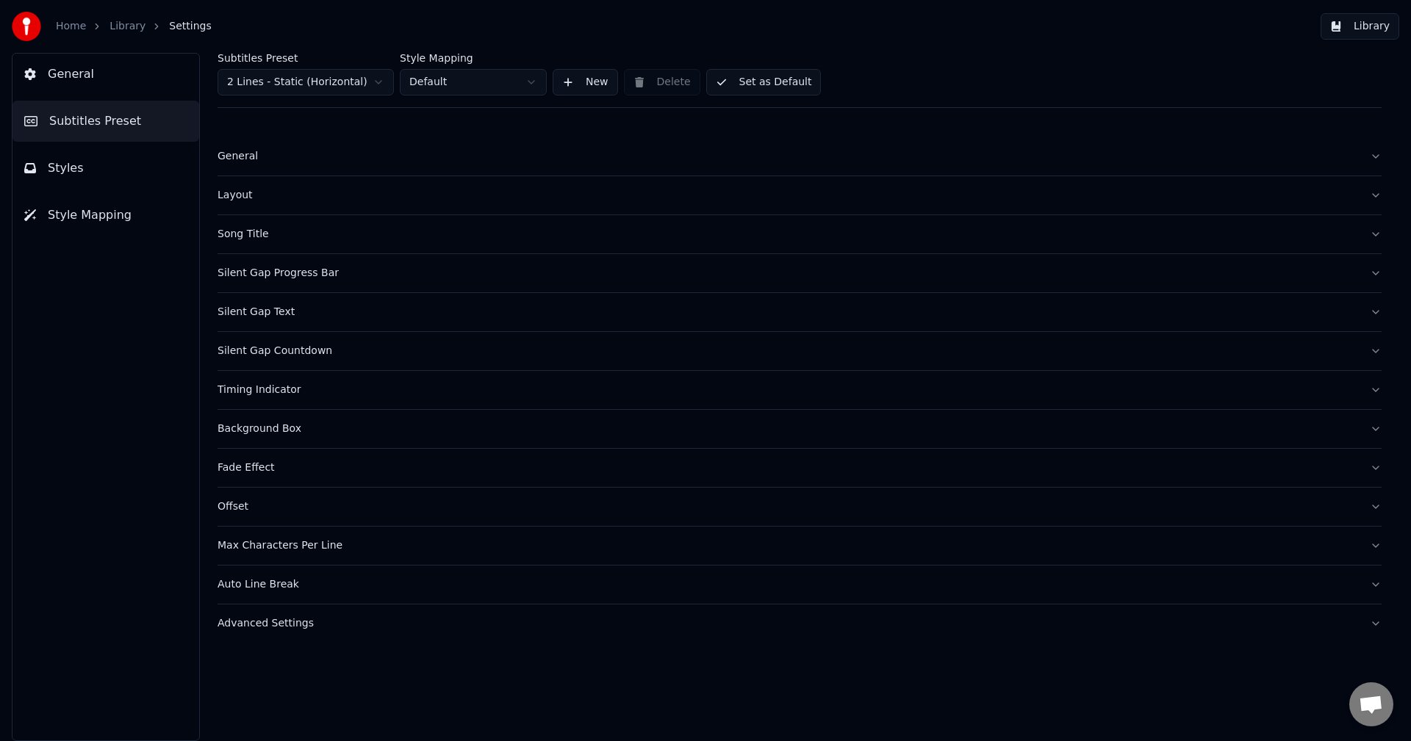
click at [370, 164] on button "General" at bounding box center [799, 156] width 1164 height 38
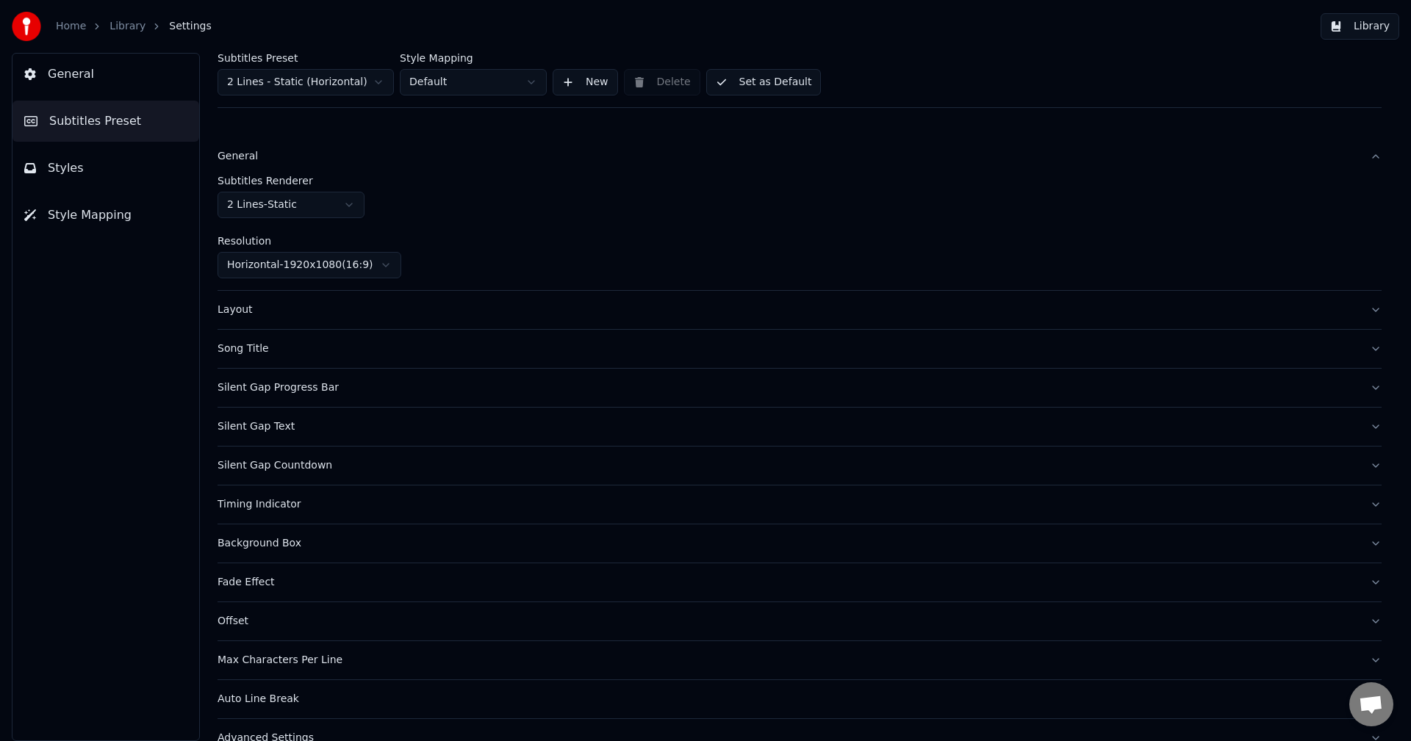
click at [514, 319] on button "Layout" at bounding box center [799, 310] width 1164 height 38
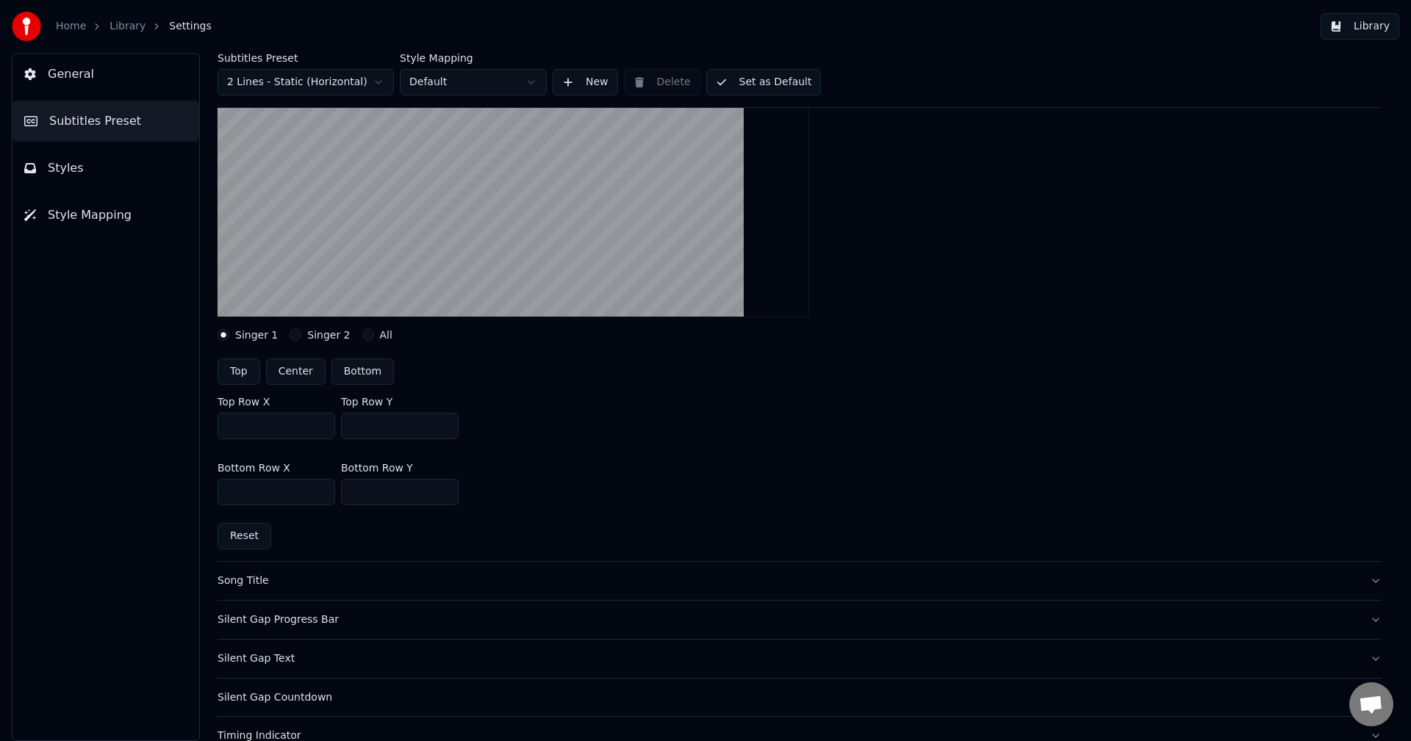
scroll to position [220, 0]
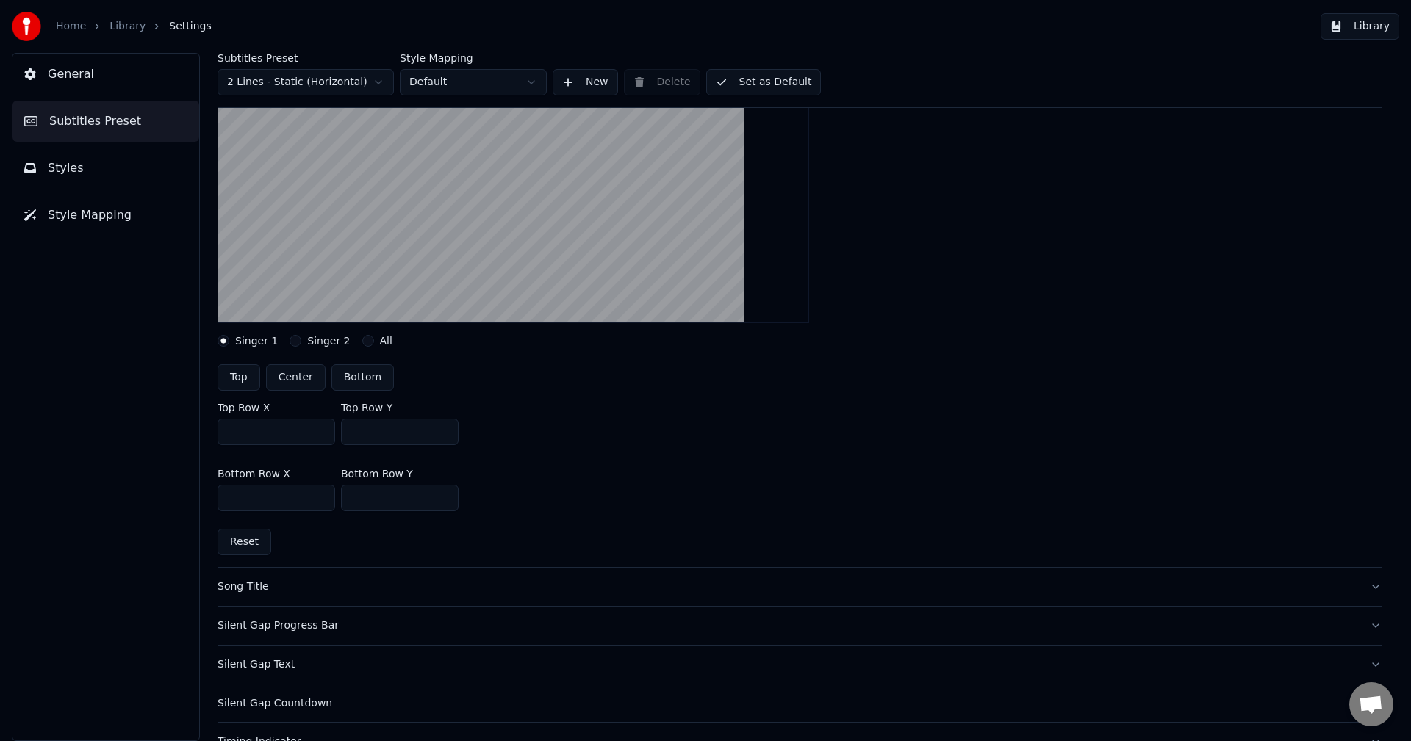
click at [370, 587] on div "Song Title" at bounding box center [787, 587] width 1140 height 15
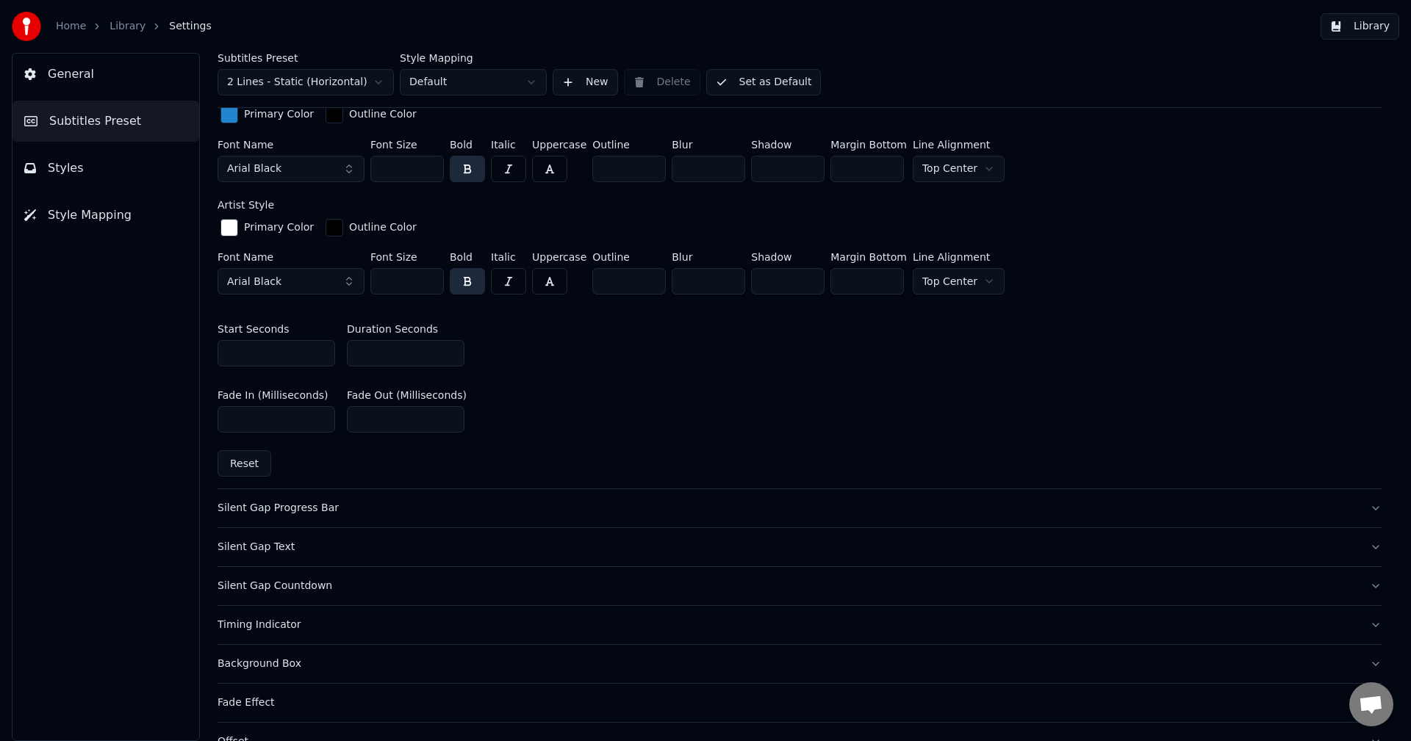
scroll to position [588, 0]
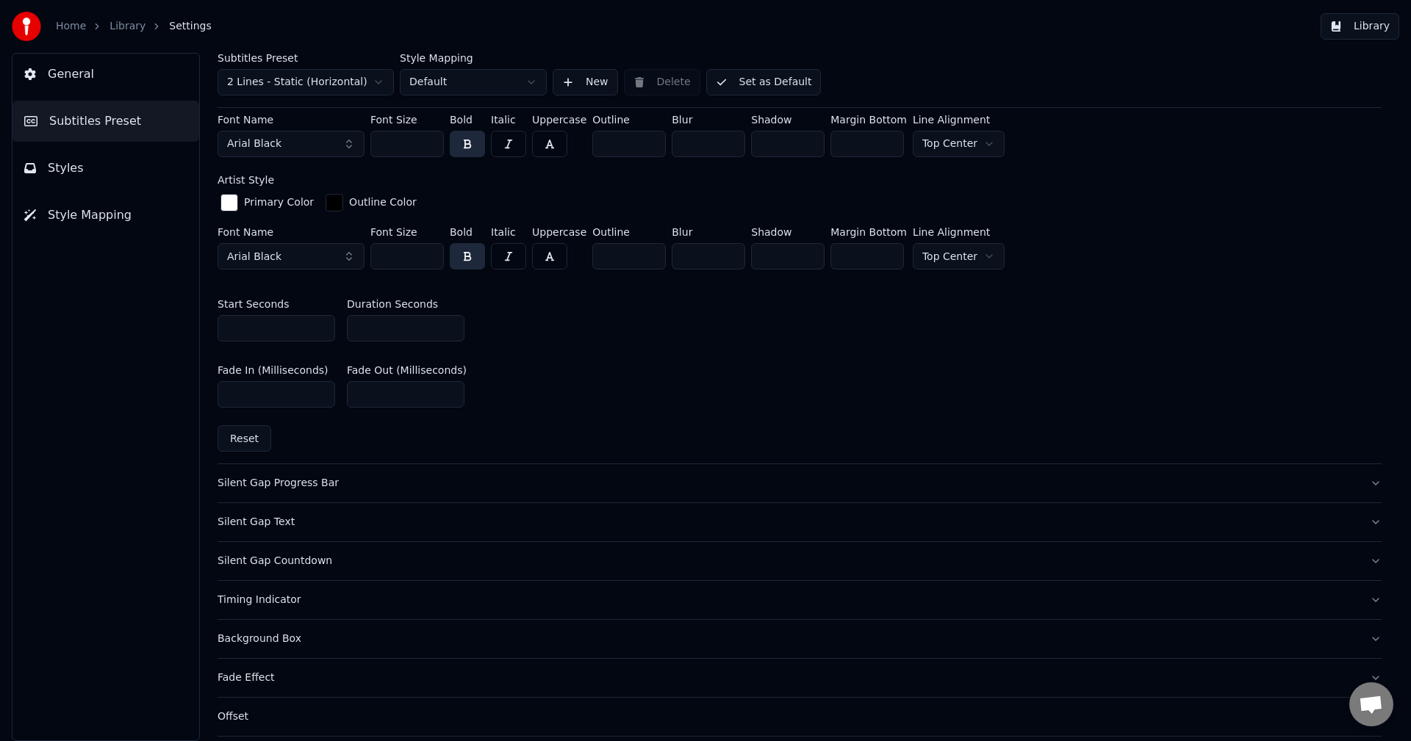
click at [385, 476] on div "Silent Gap Progress Bar" at bounding box center [787, 483] width 1140 height 15
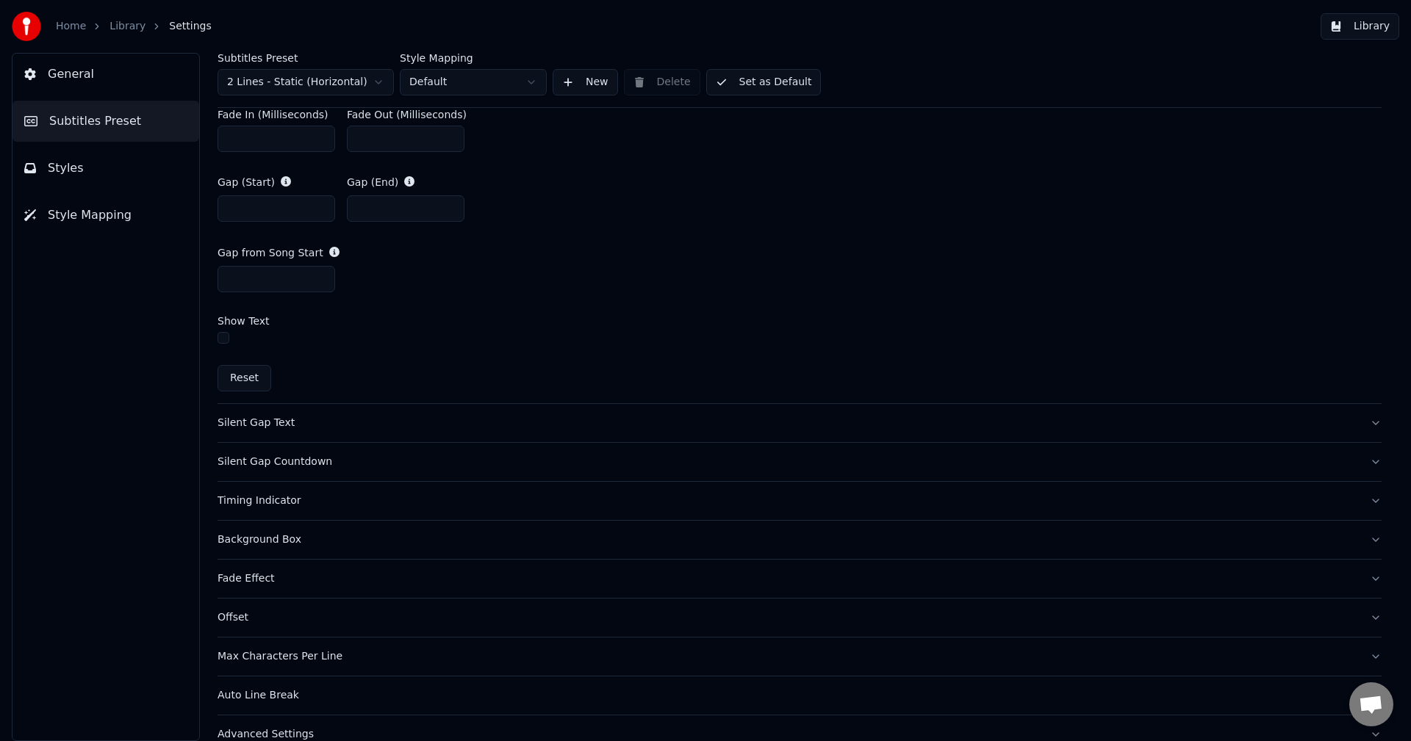
scroll to position [846, 0]
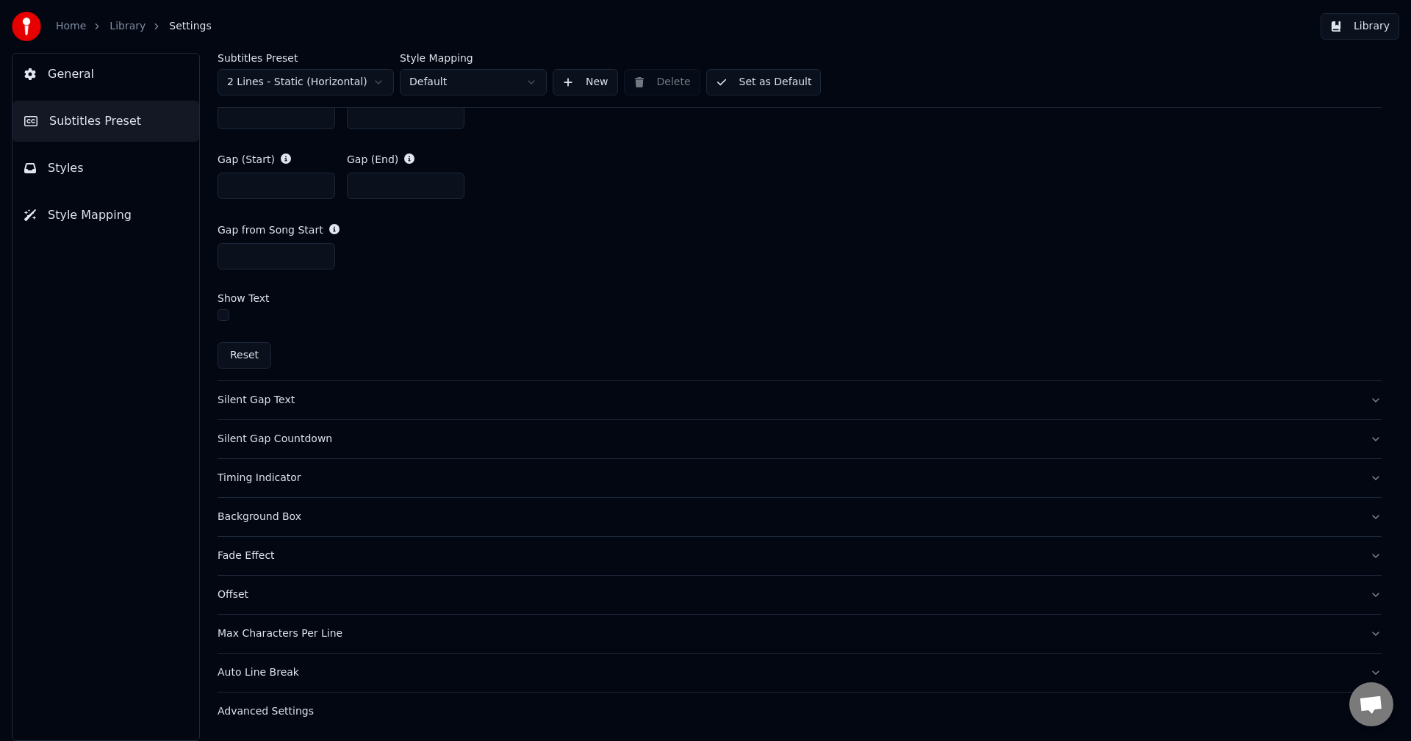
click at [373, 394] on div "Silent Gap Text" at bounding box center [787, 400] width 1140 height 15
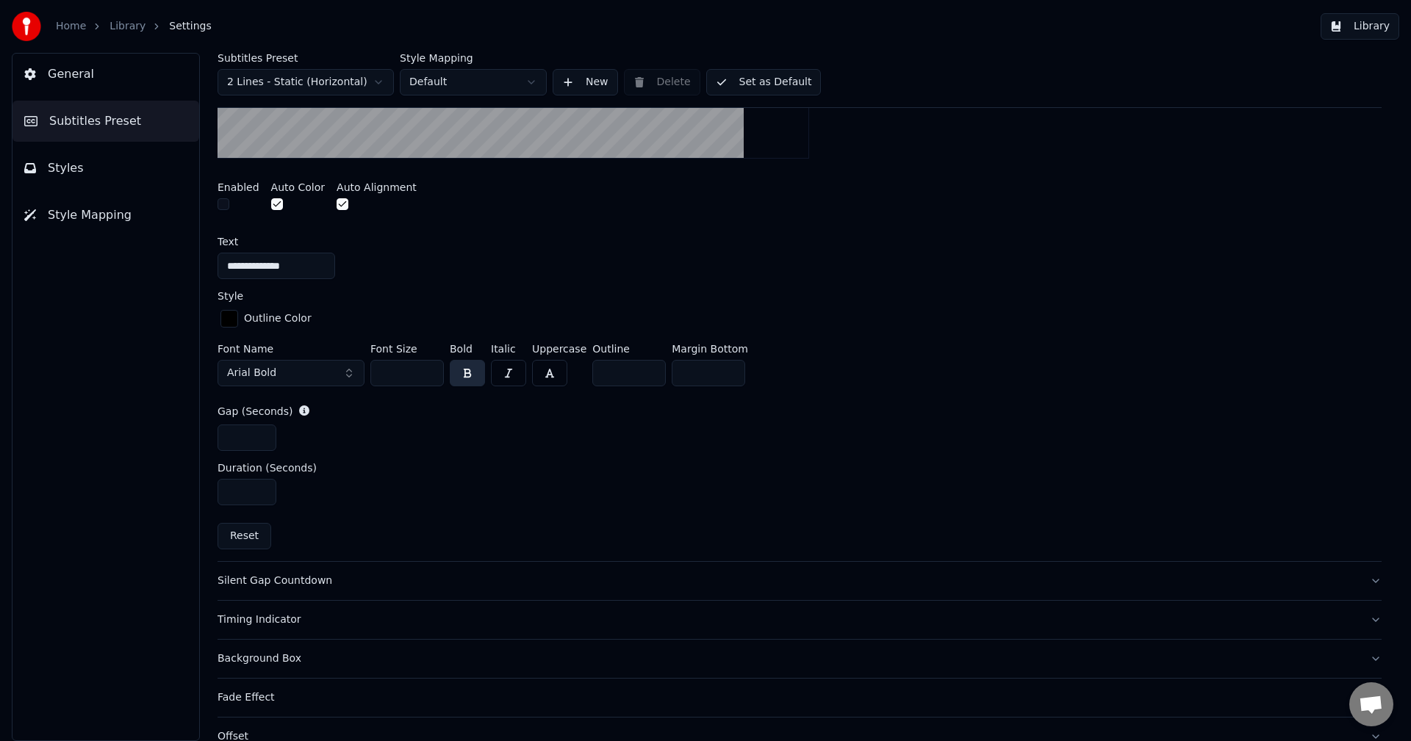
scroll to position [613, 0]
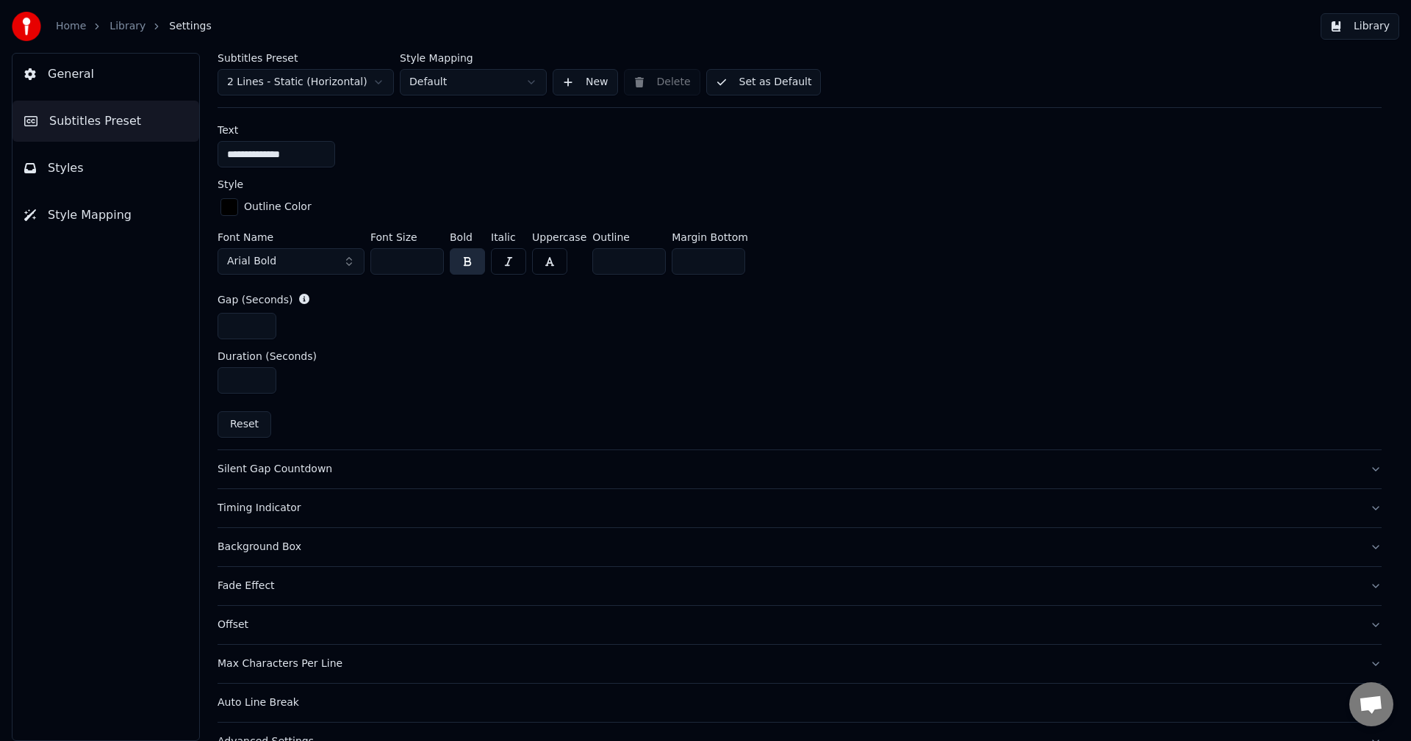
click at [408, 514] on div "Timing Indicator" at bounding box center [787, 508] width 1140 height 15
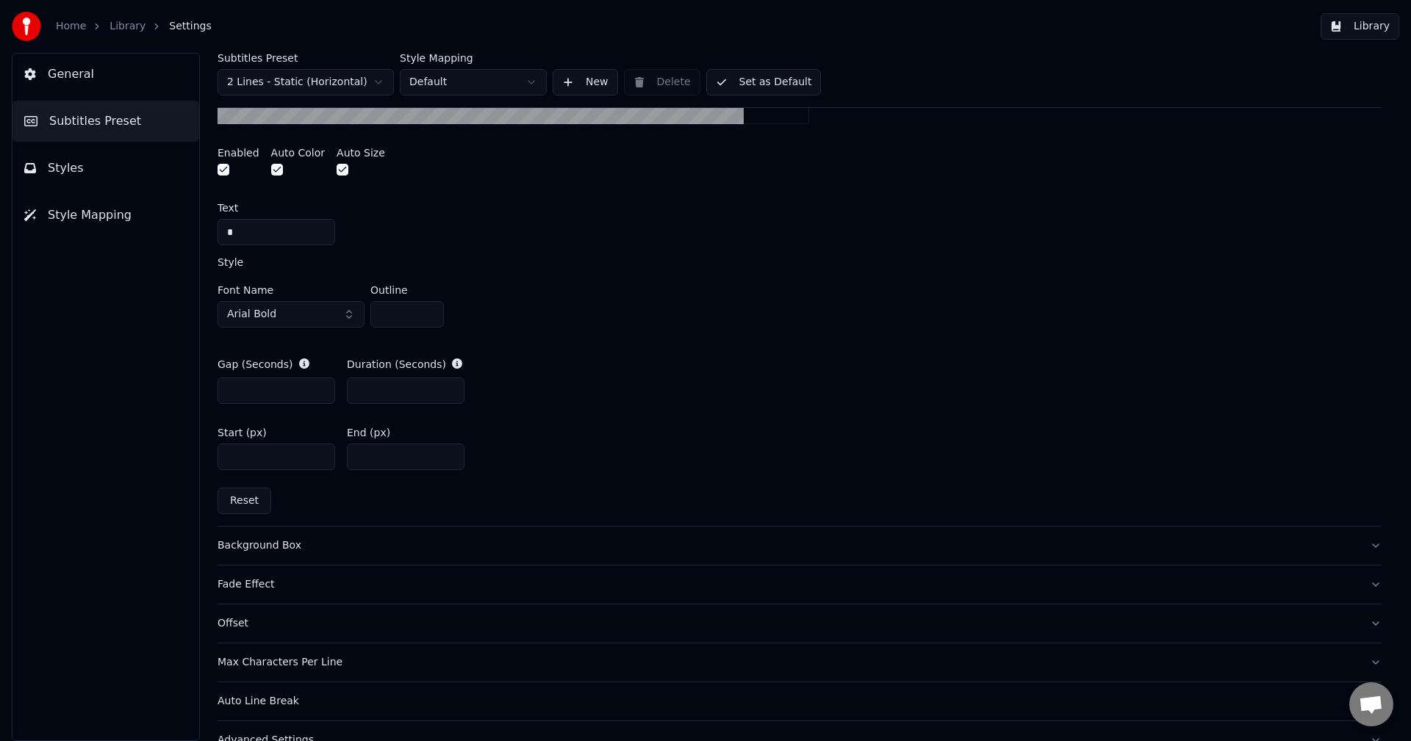
click at [375, 541] on div "Background Box" at bounding box center [787, 546] width 1140 height 15
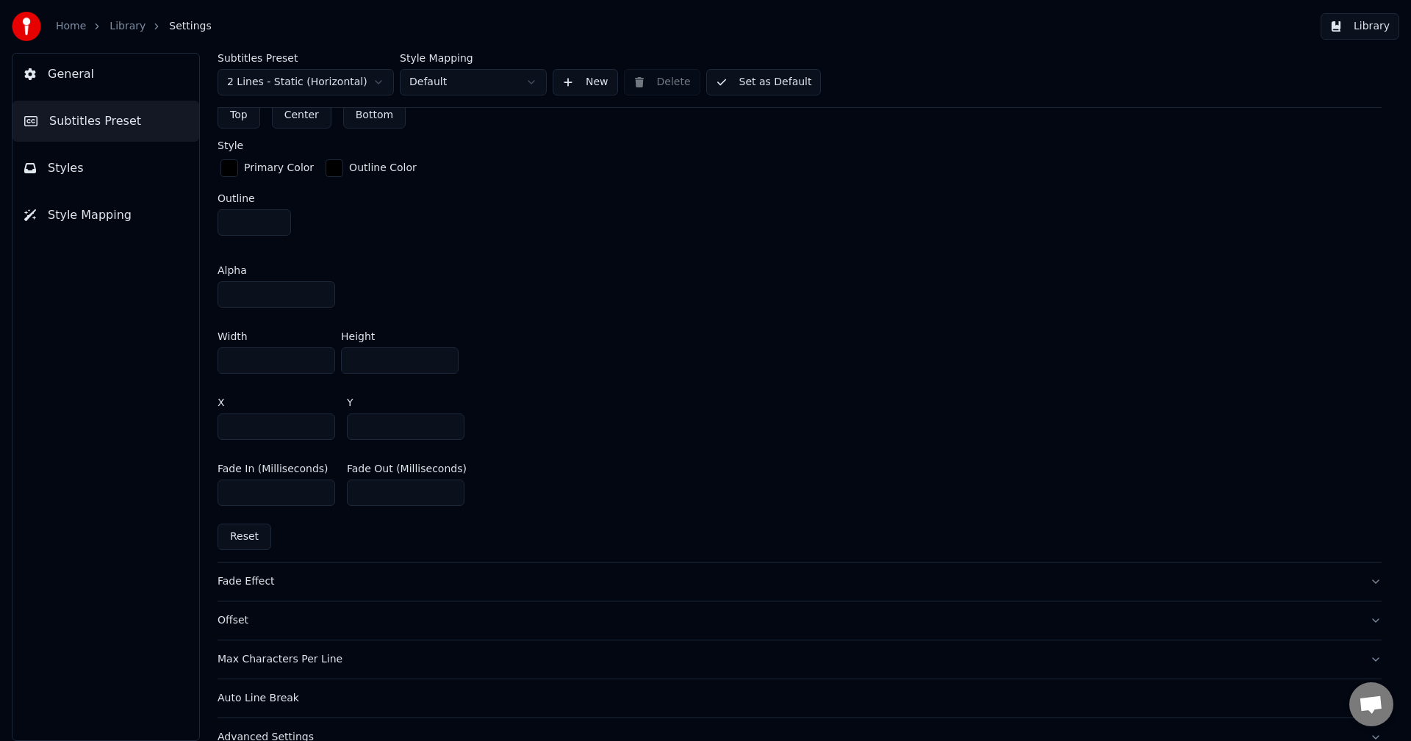
scroll to position [790, 0]
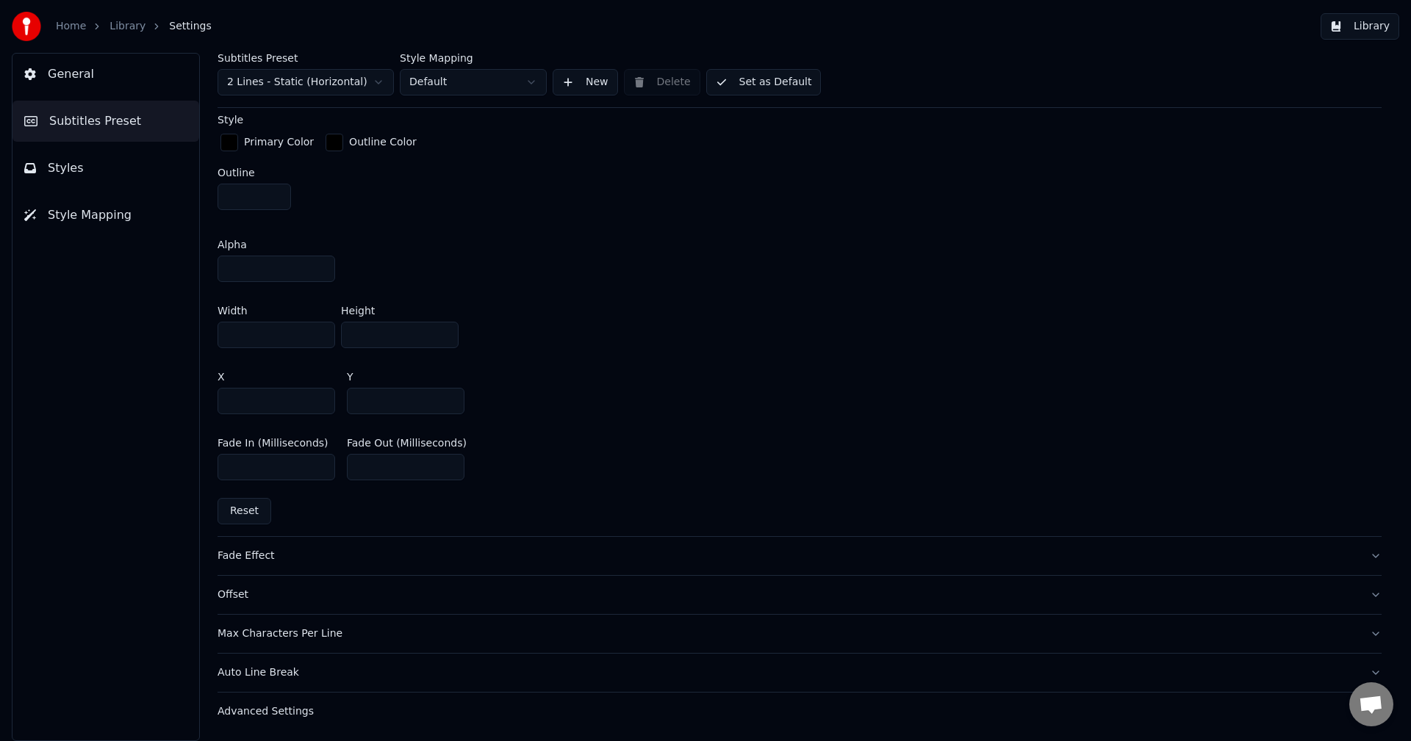
click at [408, 552] on div "Fade Effect" at bounding box center [787, 556] width 1140 height 15
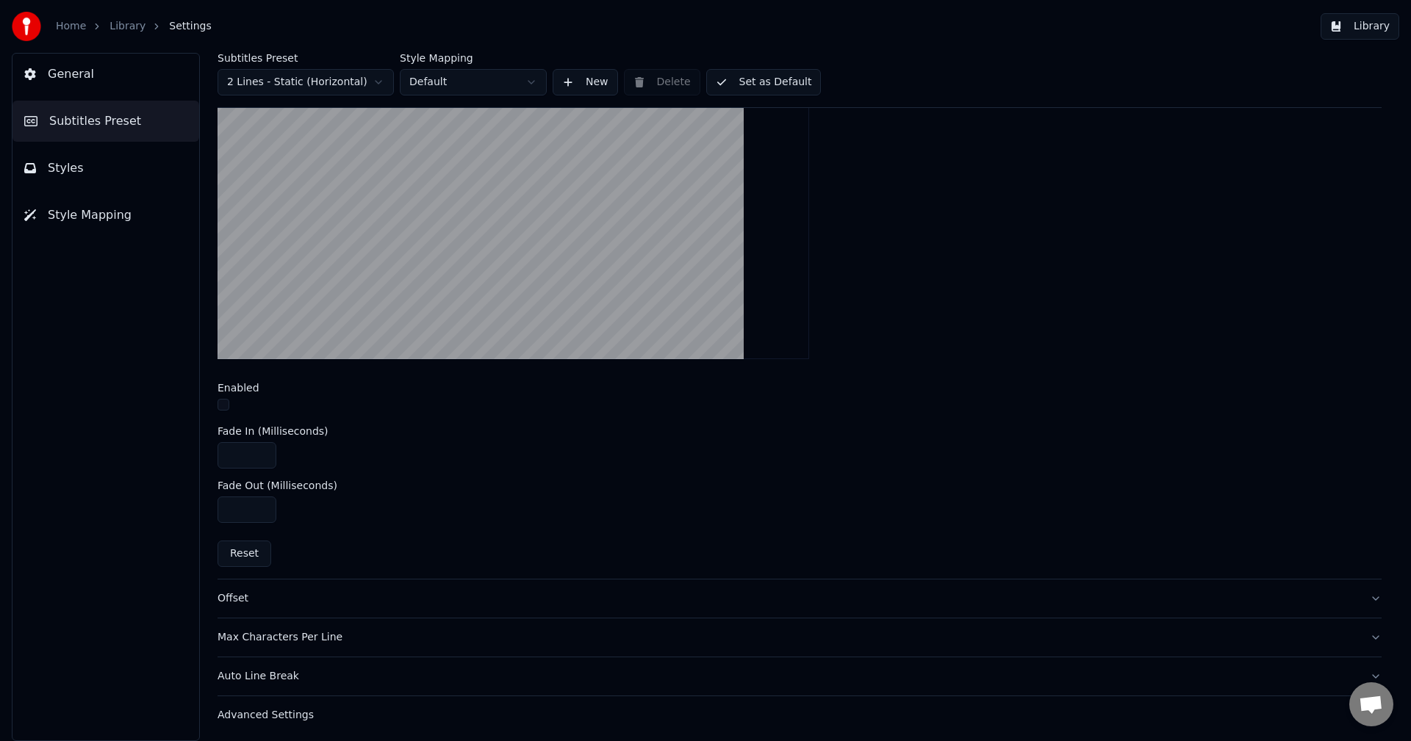
scroll to position [461, 0]
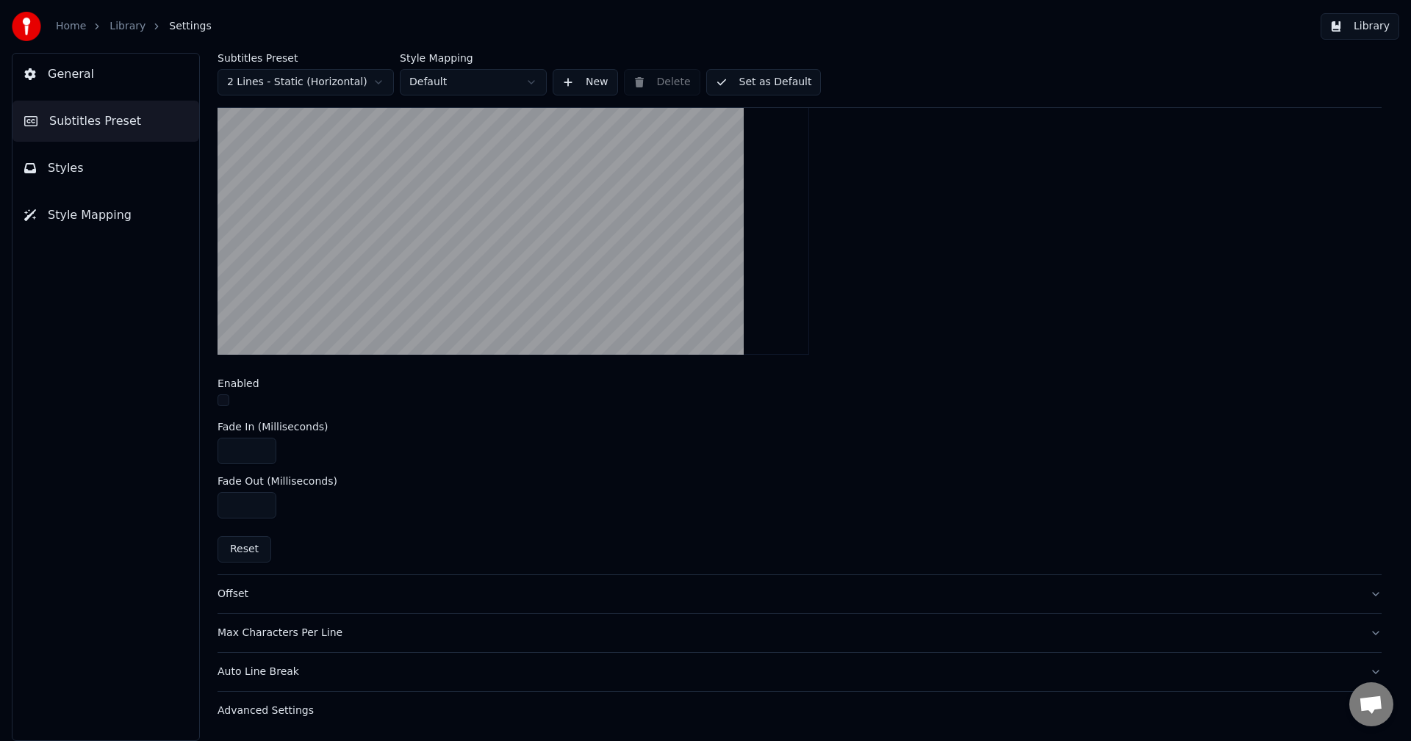
click at [387, 606] on button "Offset" at bounding box center [799, 594] width 1164 height 38
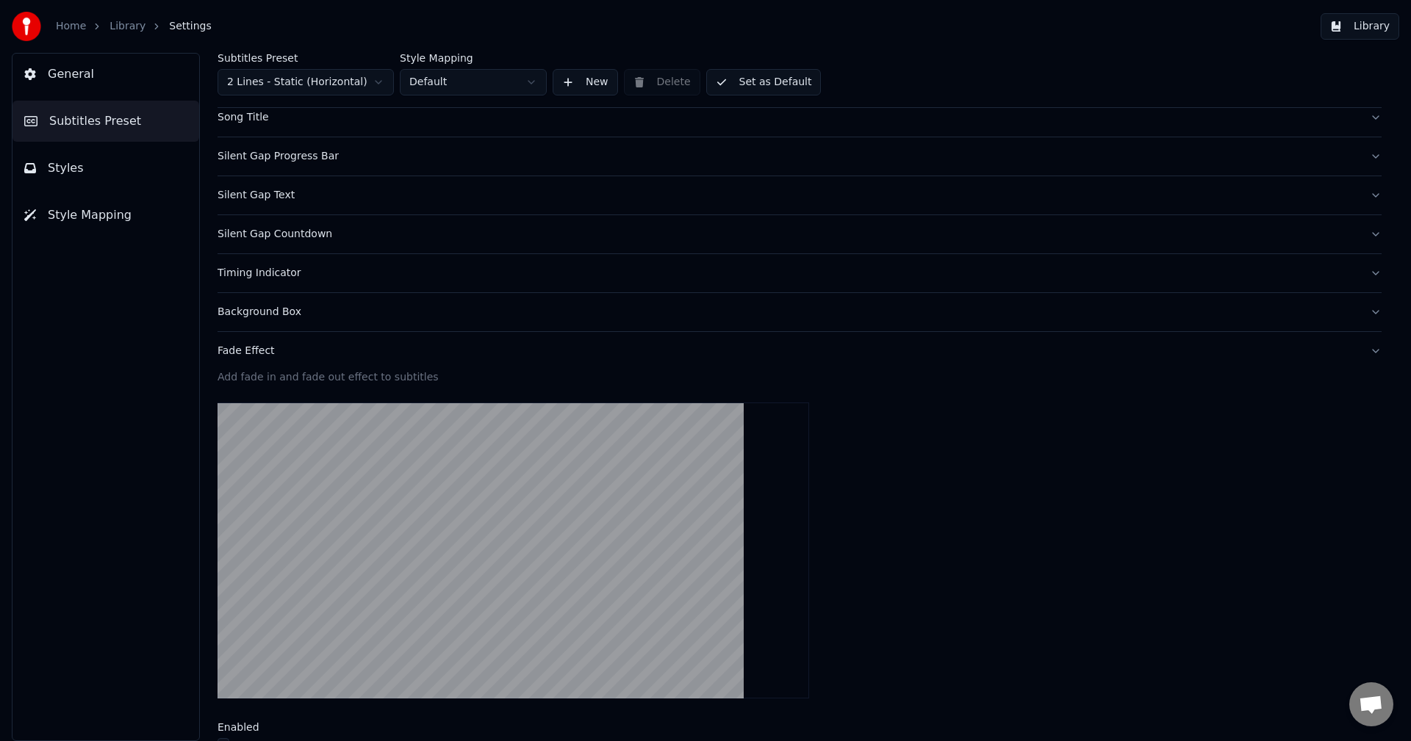
scroll to position [87, 0]
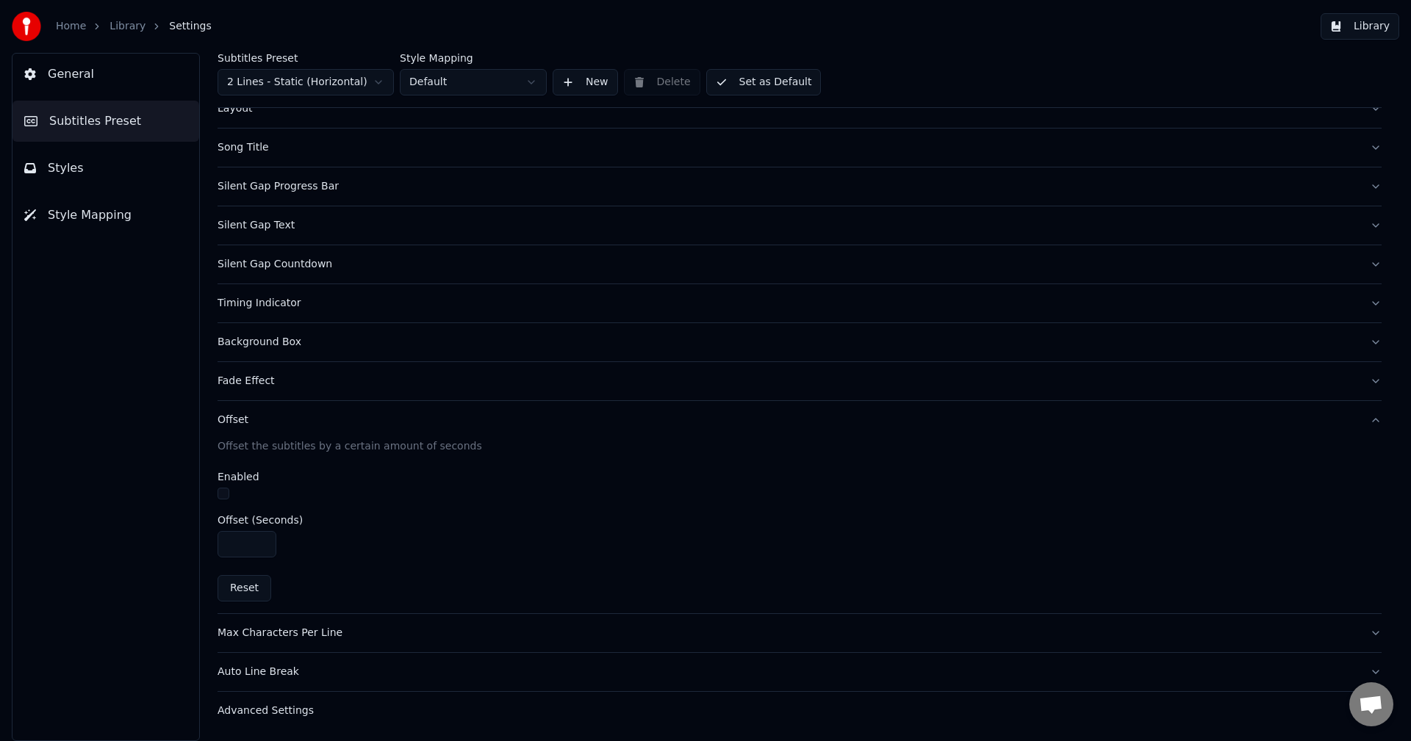
click at [389, 638] on div "Max Characters Per Line" at bounding box center [787, 633] width 1140 height 15
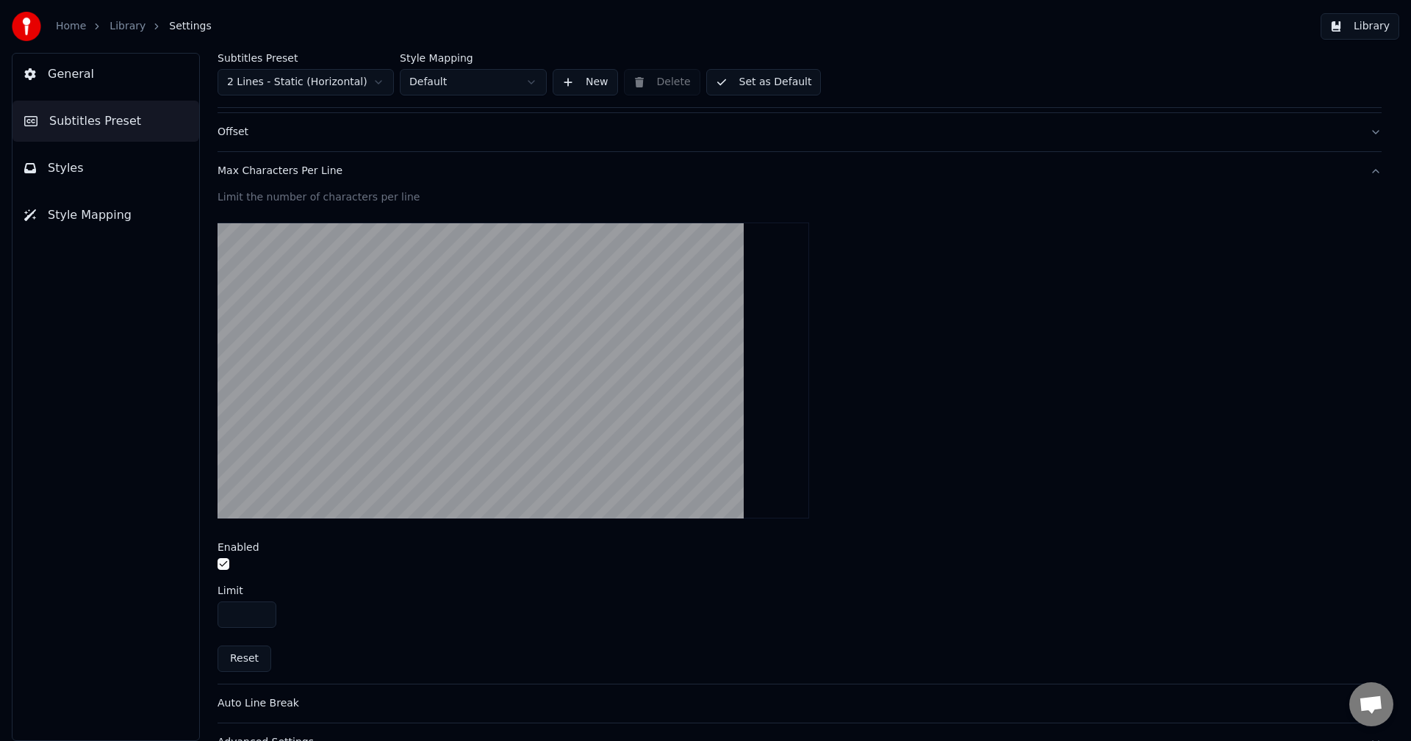
scroll to position [381, 0]
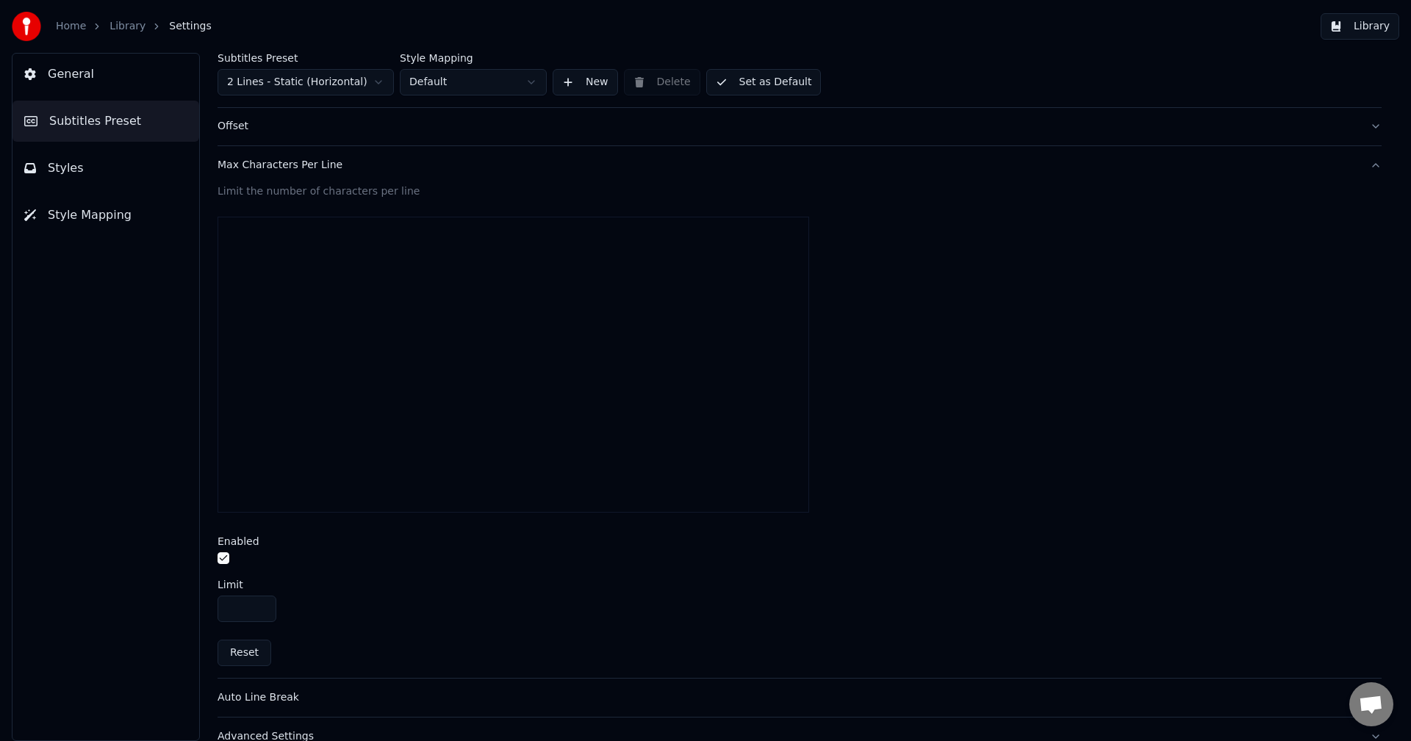
click at [263, 602] on input "**" at bounding box center [246, 609] width 59 height 26
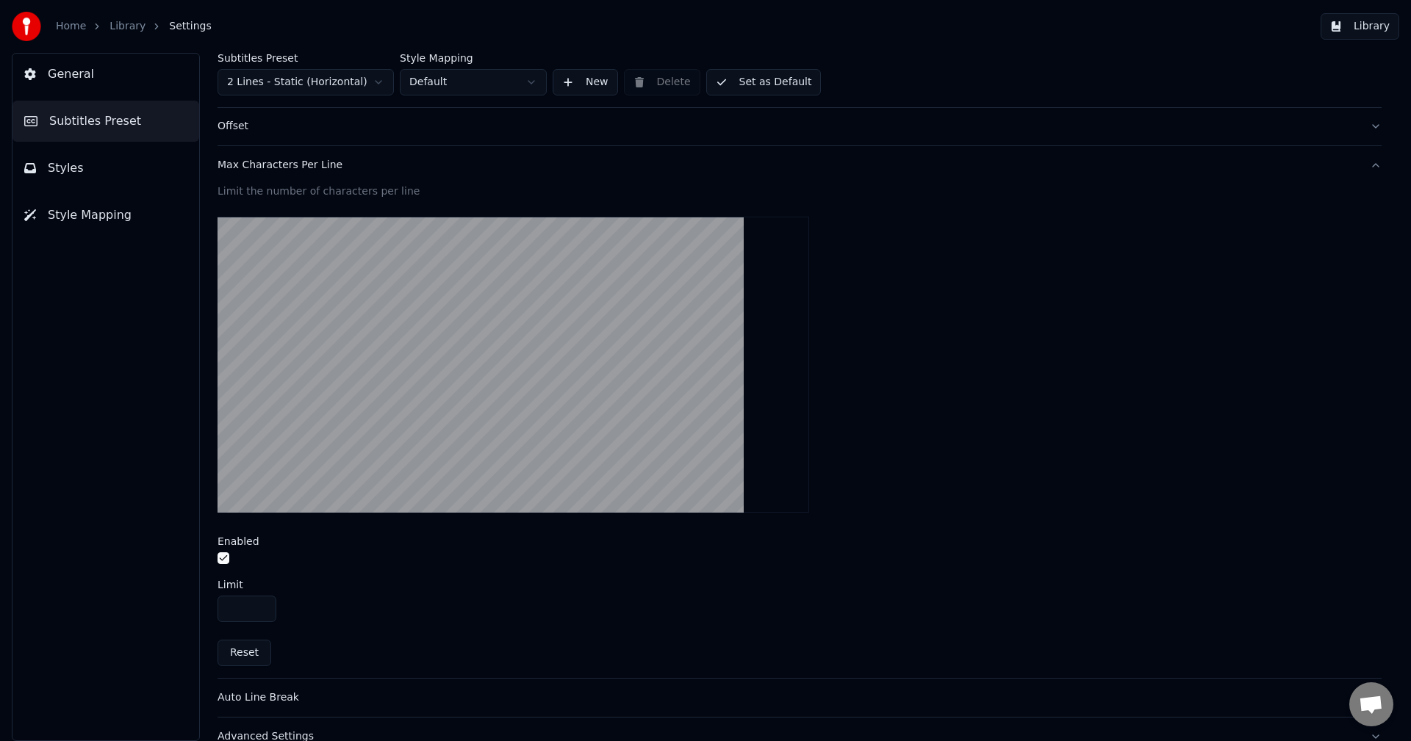
click at [263, 602] on input "**" at bounding box center [246, 609] width 59 height 26
type input "**"
click at [263, 602] on input "**" at bounding box center [246, 609] width 59 height 26
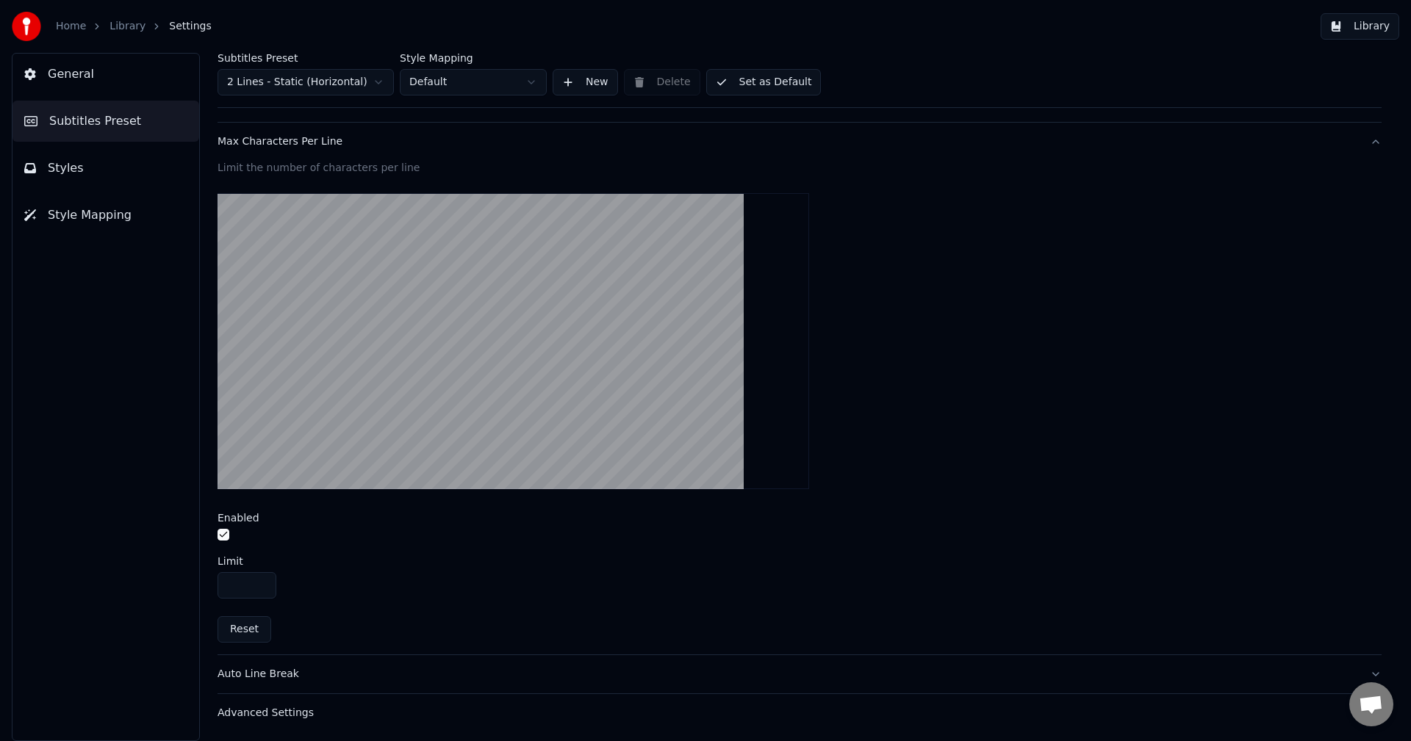
scroll to position [406, 0]
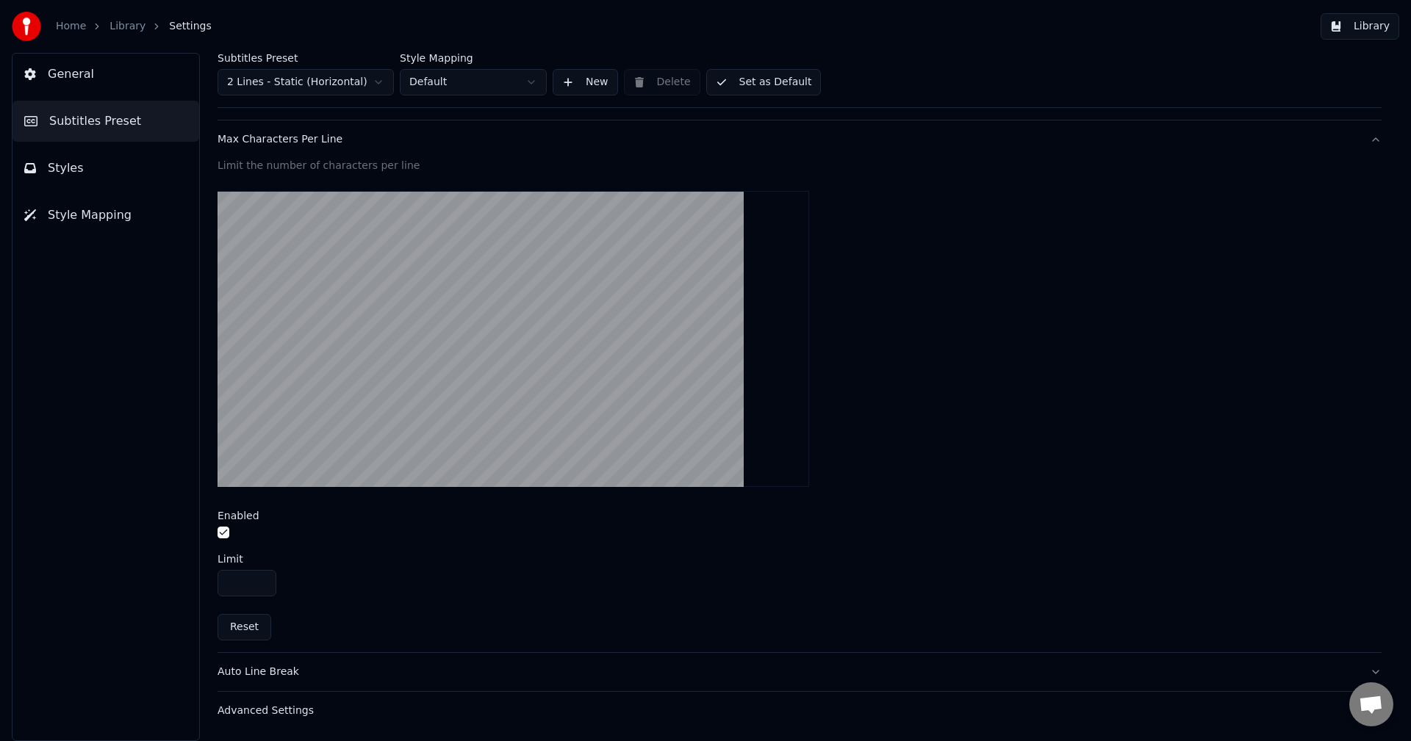
click at [512, 539] on div at bounding box center [799, 534] width 1164 height 15
click at [464, 677] on div "Auto Line Break" at bounding box center [787, 672] width 1140 height 15
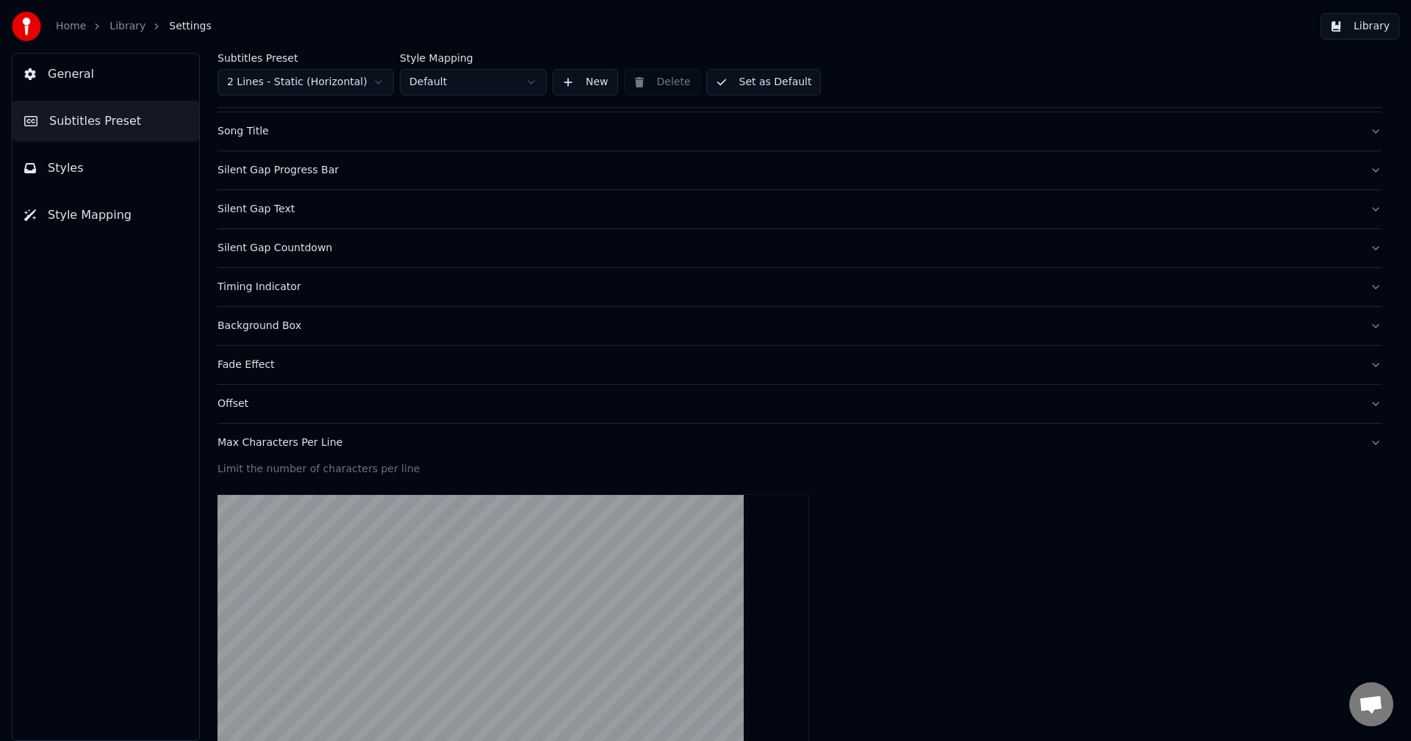
scroll to position [87, 0]
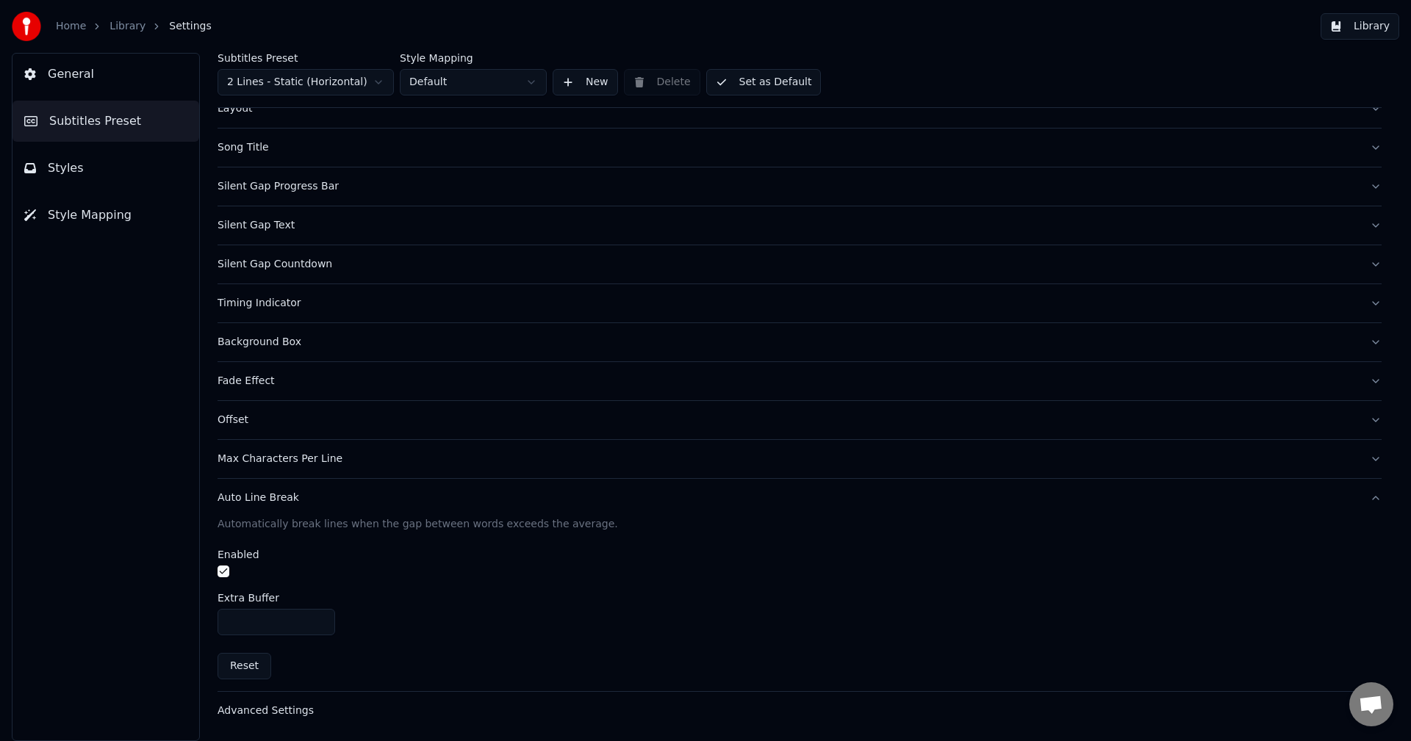
click at [363, 699] on button "Advanced Settings" at bounding box center [799, 711] width 1164 height 38
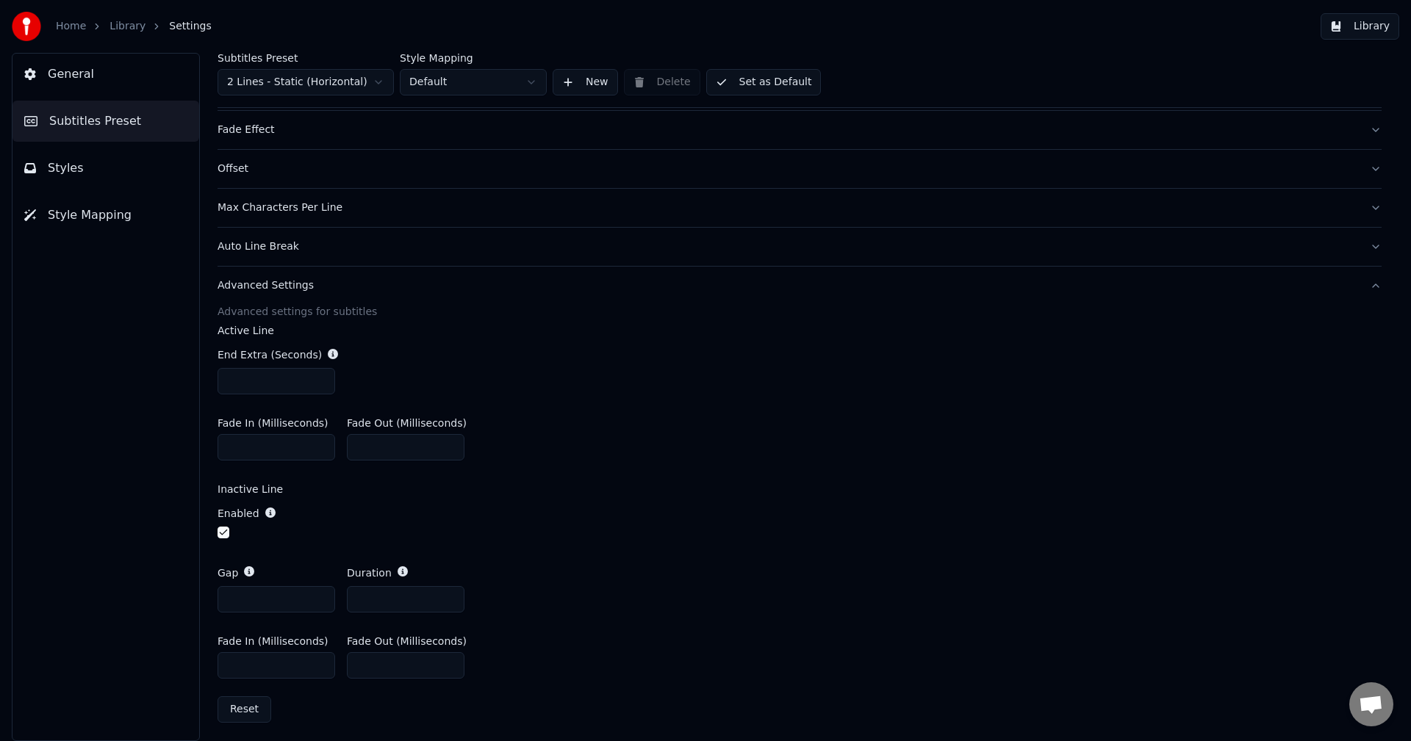
scroll to position [342, 0]
click at [132, 34] on div "Home Library Settings" at bounding box center [112, 26] width 200 height 29
click at [127, 26] on link "Library" at bounding box center [127, 26] width 36 height 15
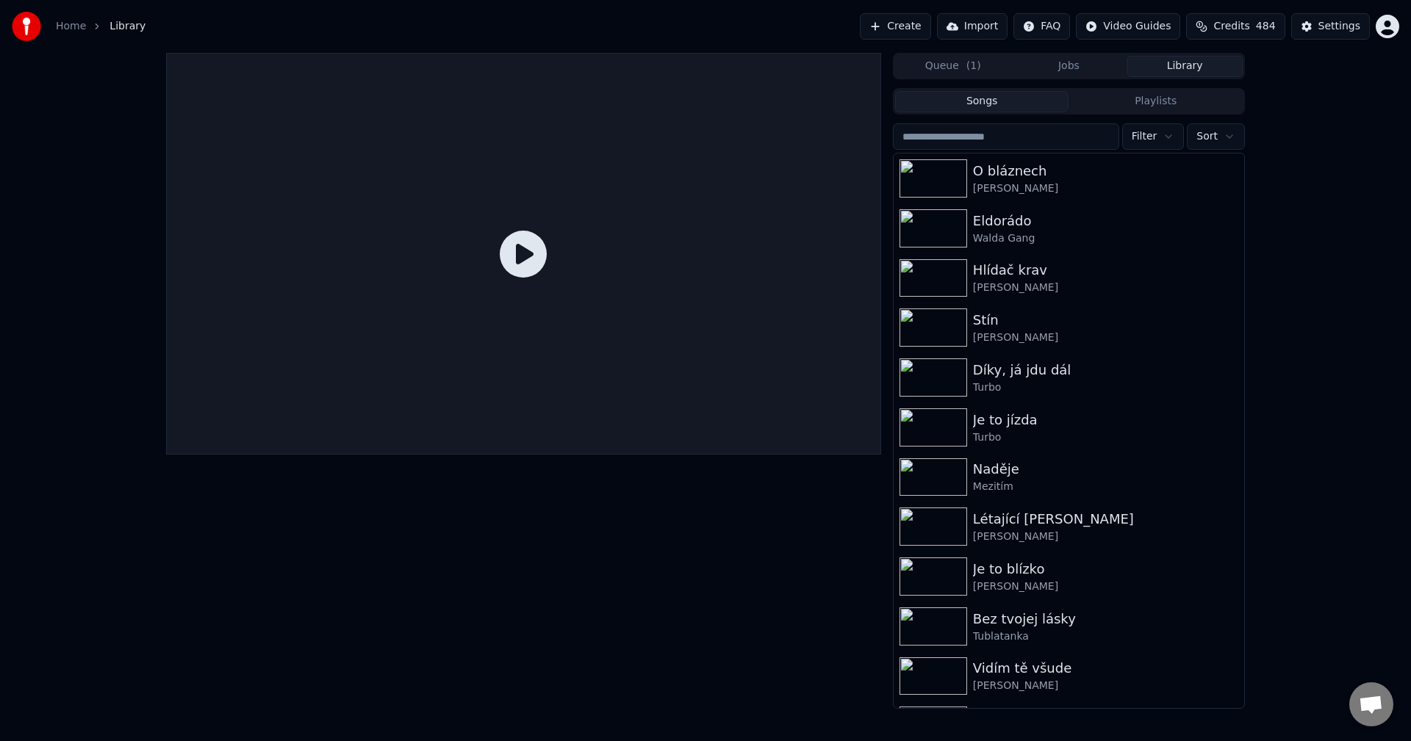
click at [1081, 65] on button "Jobs" at bounding box center [1069, 66] width 116 height 21
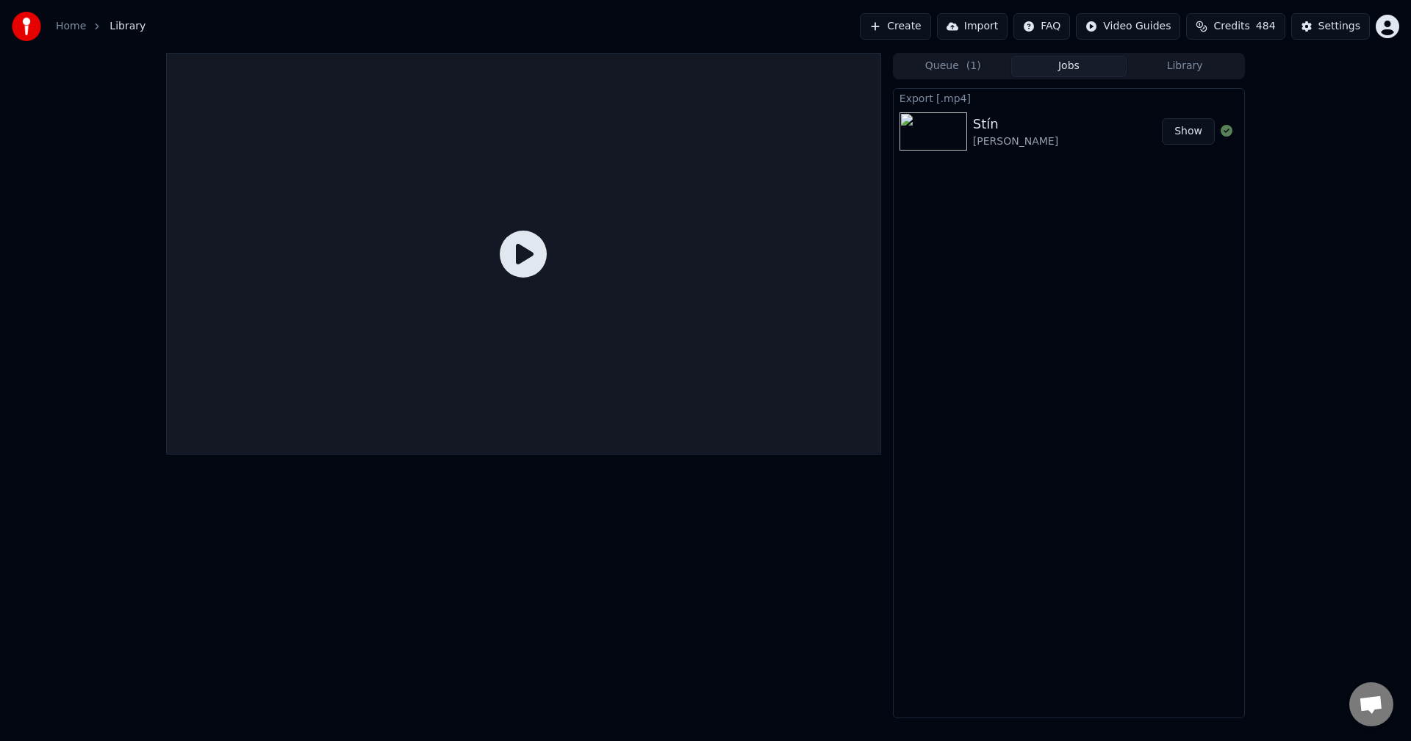
click at [1186, 68] on button "Library" at bounding box center [1184, 66] width 116 height 21
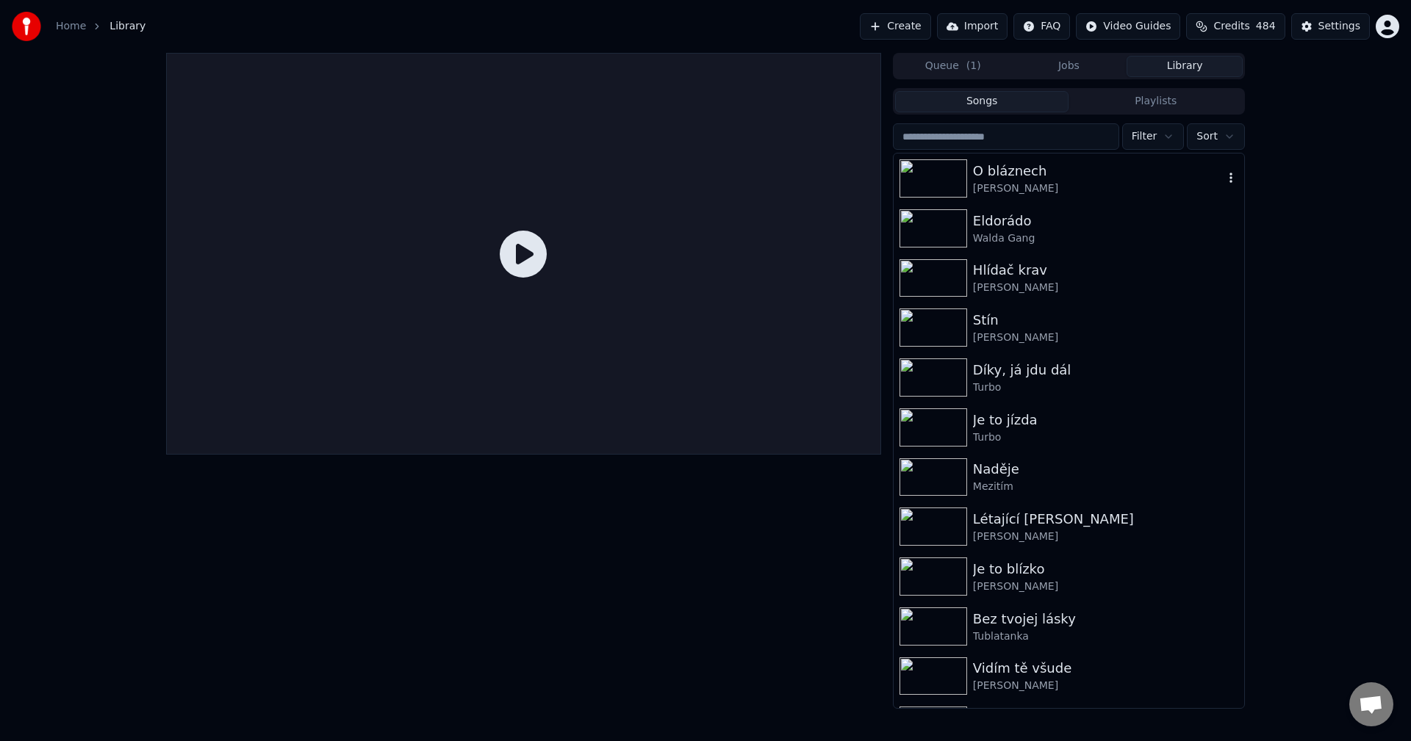
click at [1070, 198] on div "O bláznech Michal Penk" at bounding box center [1068, 179] width 350 height 50
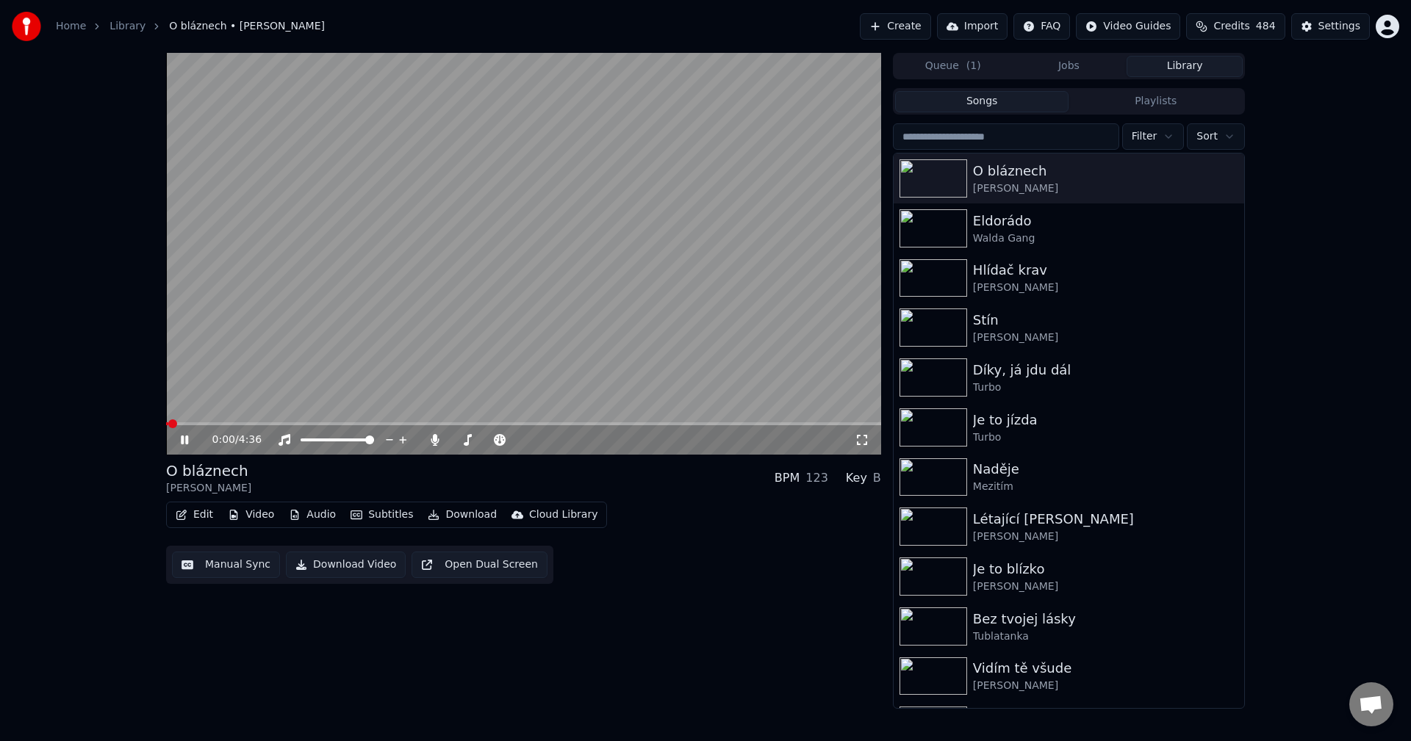
click at [184, 444] on icon at bounding box center [195, 440] width 35 height 12
click at [256, 513] on button "Video" at bounding box center [251, 515] width 58 height 21
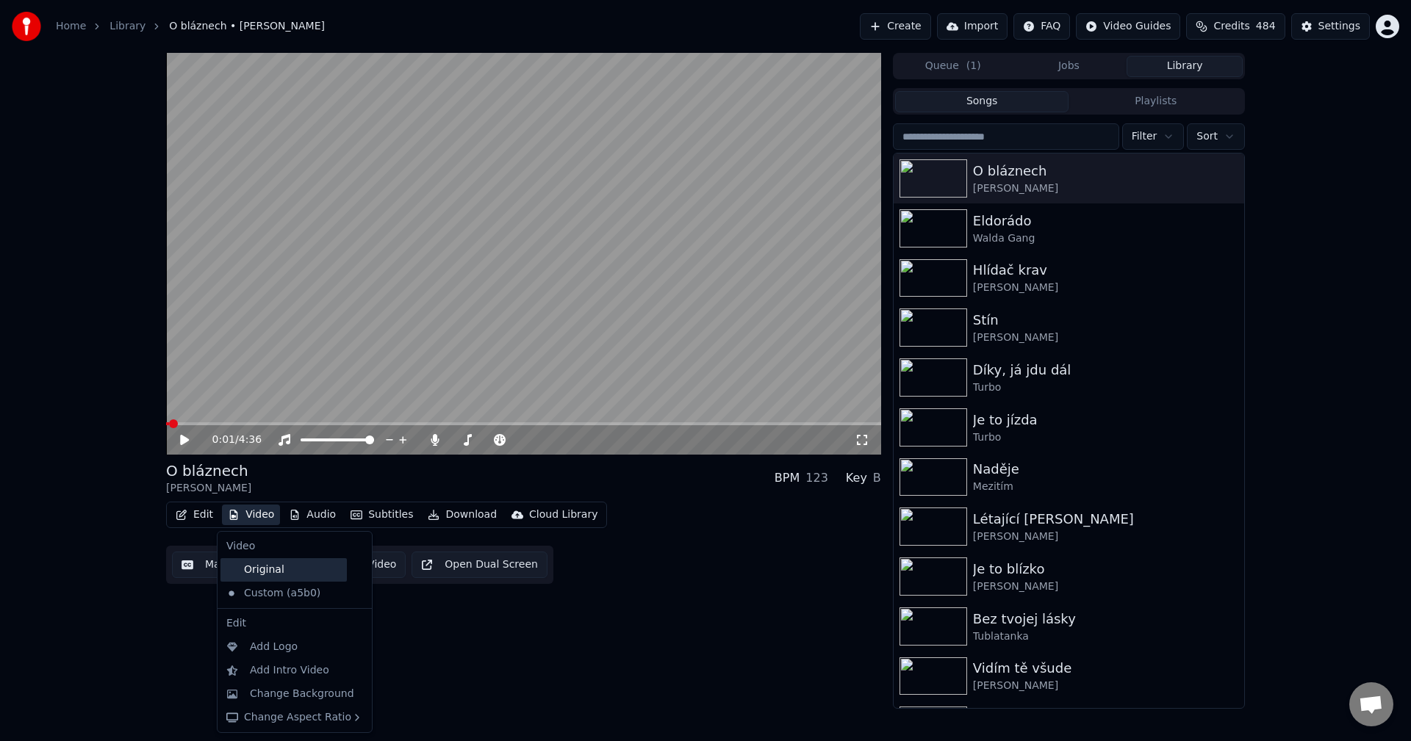
click at [261, 571] on div "Original" at bounding box center [283, 570] width 126 height 24
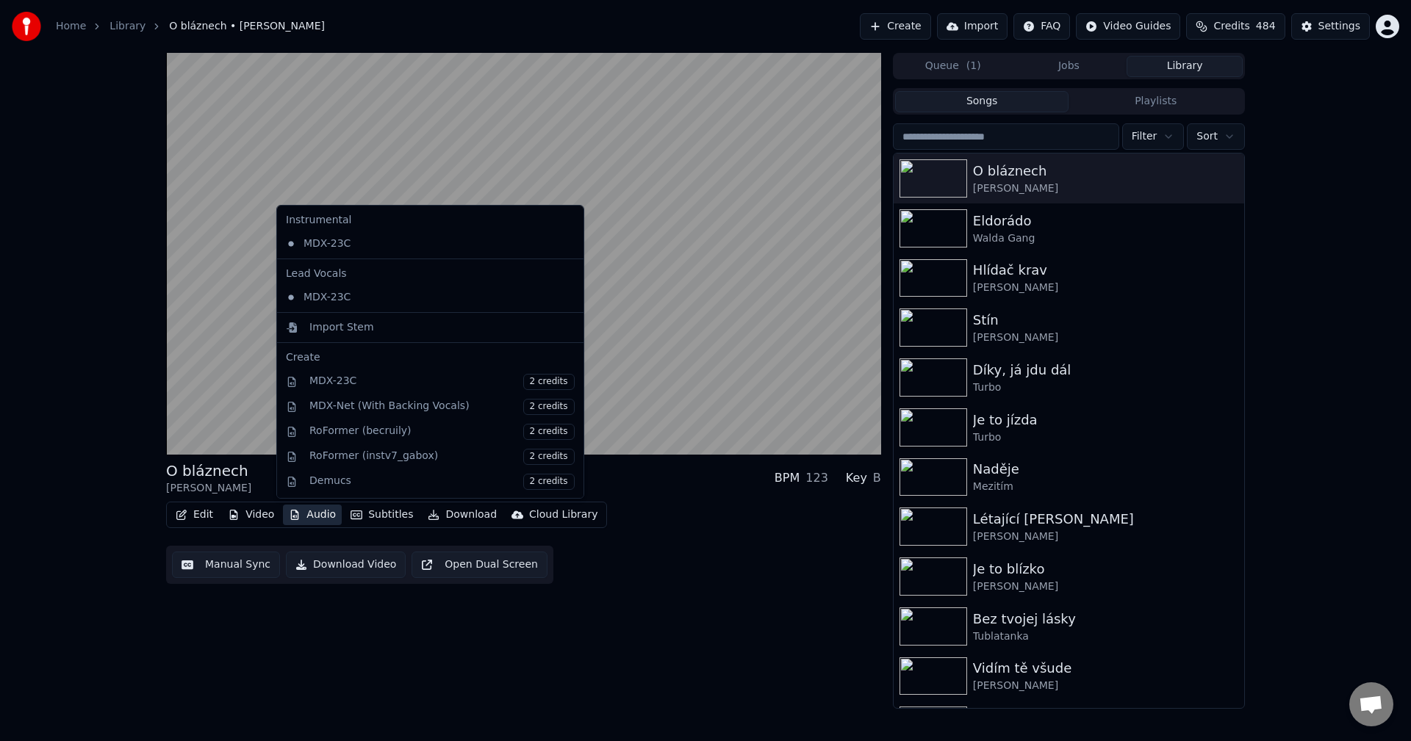
click at [325, 520] on button "Audio" at bounding box center [312, 515] width 59 height 21
click at [345, 336] on div "Import Stem" at bounding box center [430, 328] width 300 height 24
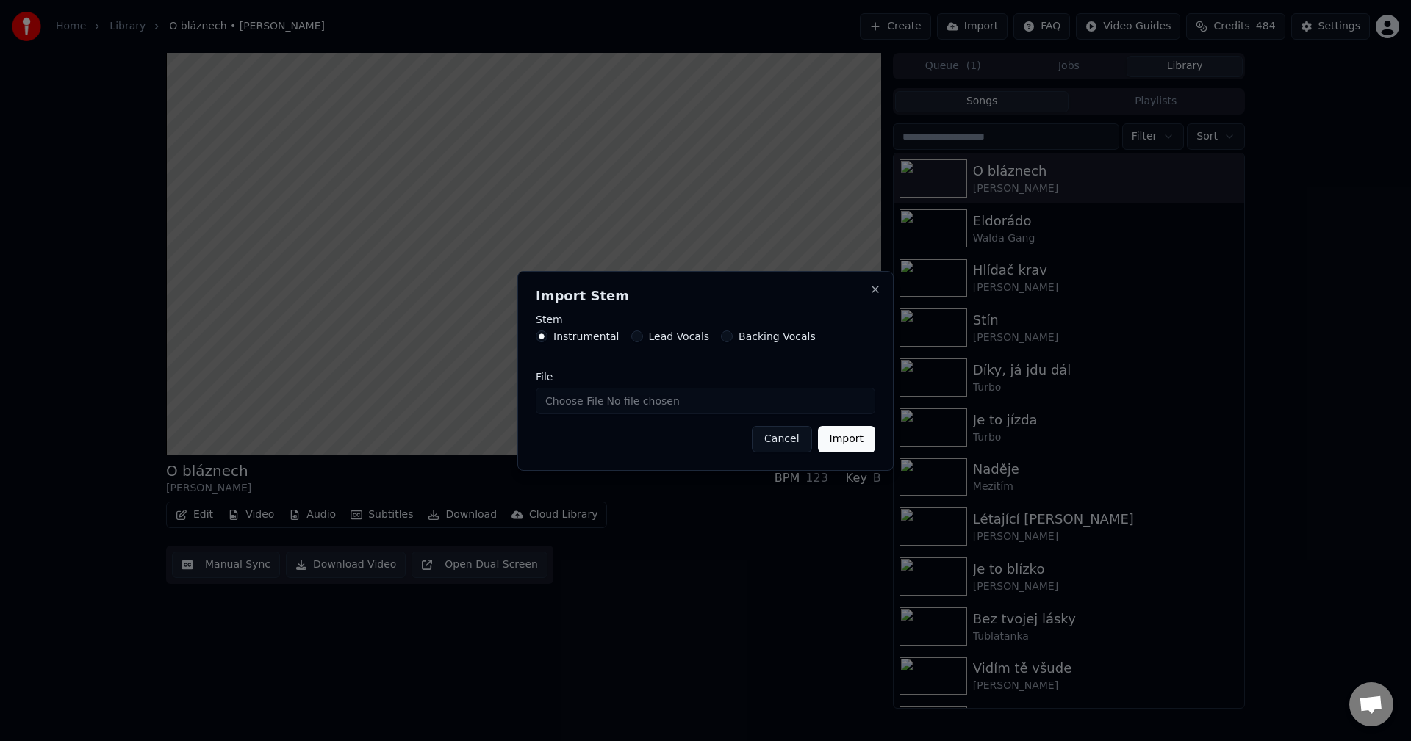
click at [648, 407] on input "File" at bounding box center [705, 401] width 339 height 26
type input "**********"
click at [849, 444] on button "Import" at bounding box center [846, 439] width 57 height 26
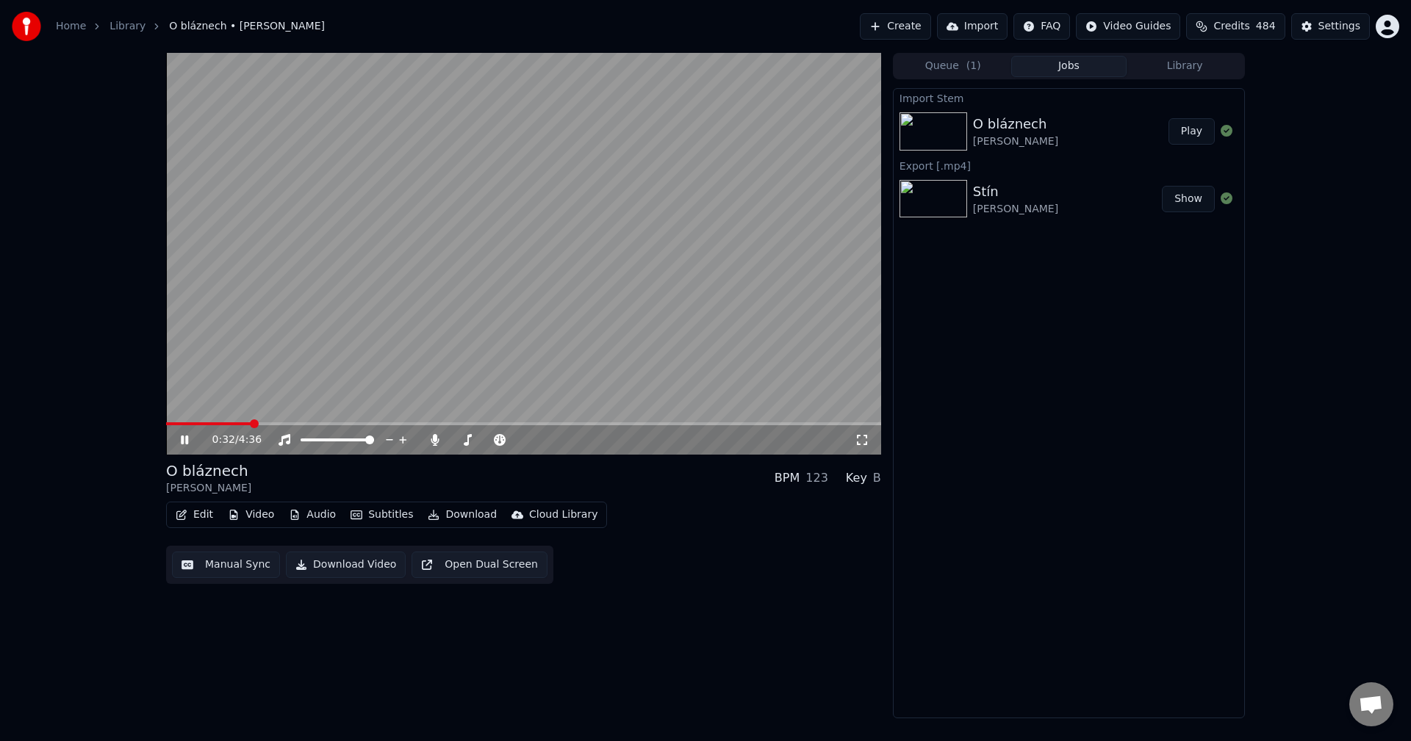
click at [180, 446] on icon at bounding box center [195, 440] width 35 height 12
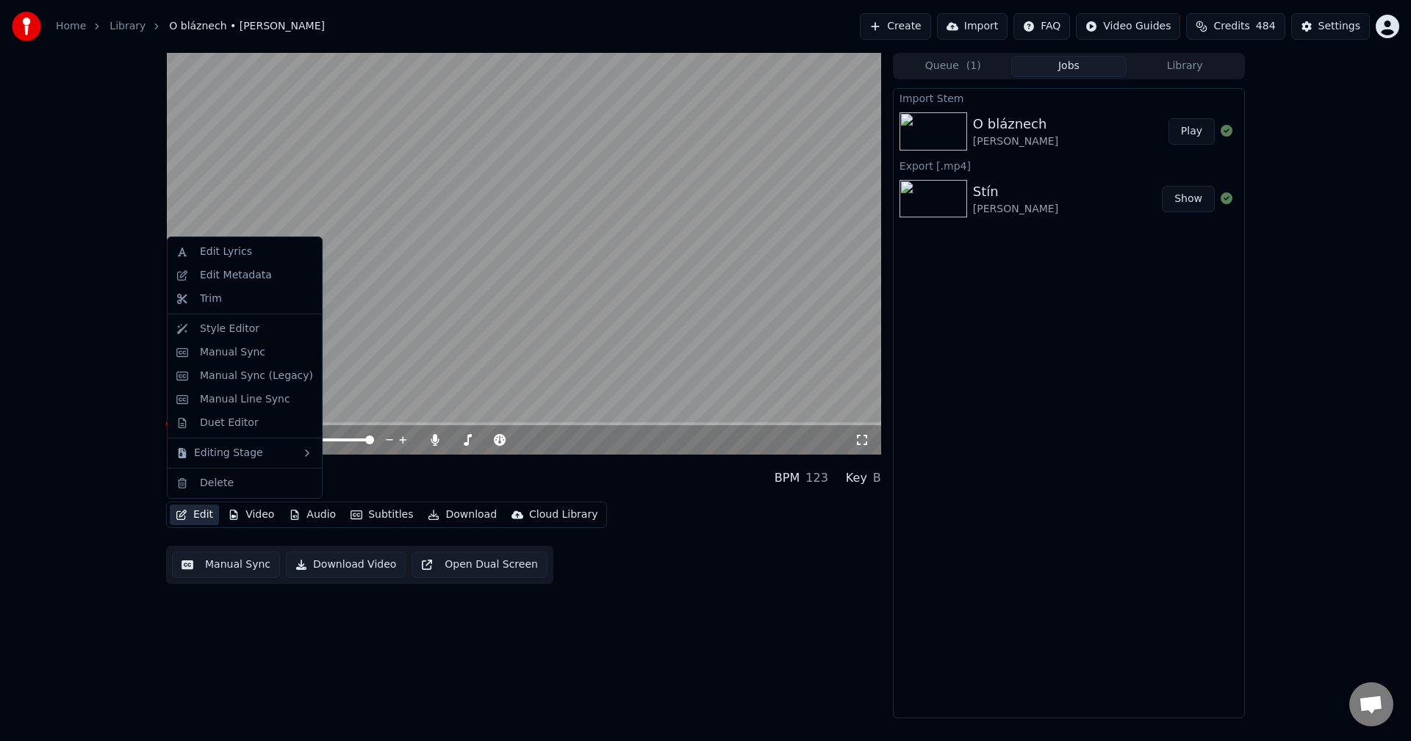
click at [198, 520] on button "Edit" at bounding box center [194, 515] width 49 height 21
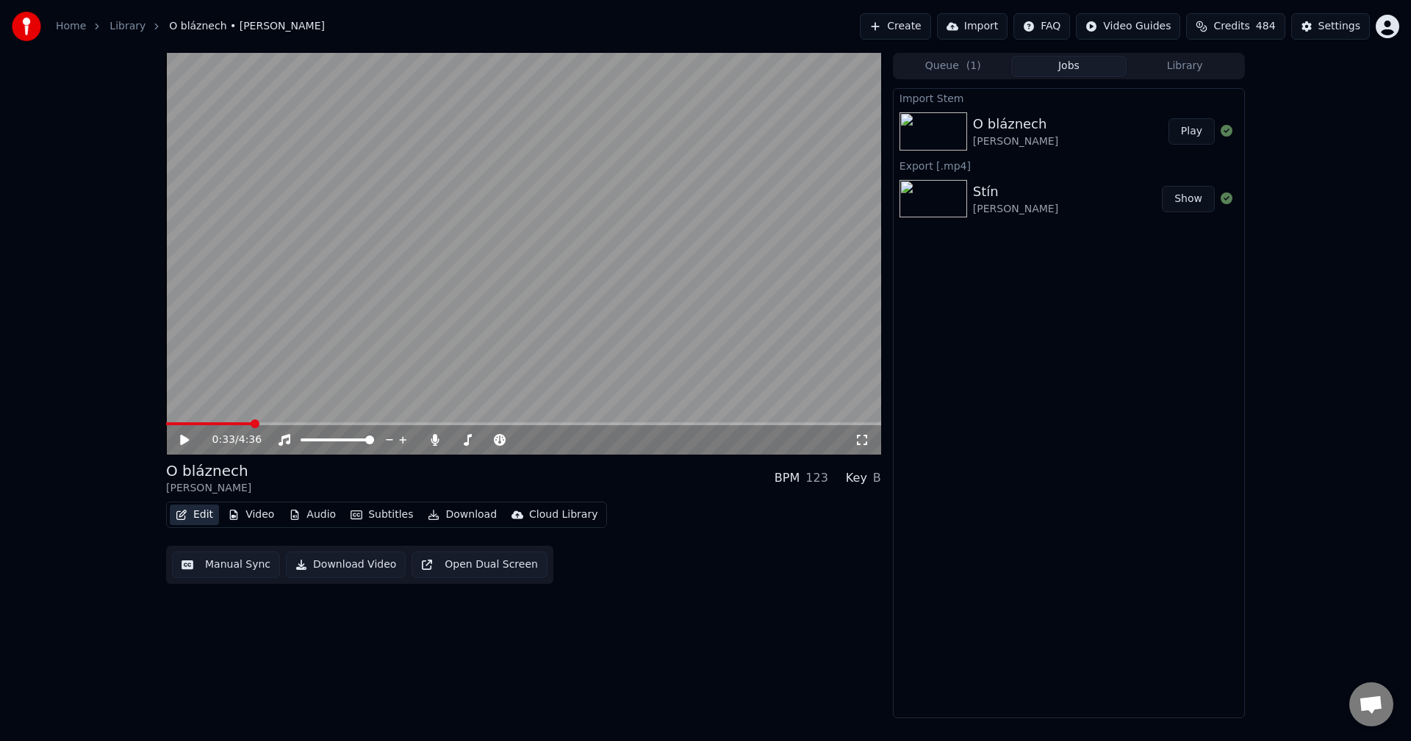
click at [200, 519] on button "Edit" at bounding box center [194, 515] width 49 height 21
click at [436, 442] on icon at bounding box center [435, 440] width 15 height 12
click at [324, 522] on button "Audio" at bounding box center [312, 515] width 59 height 21
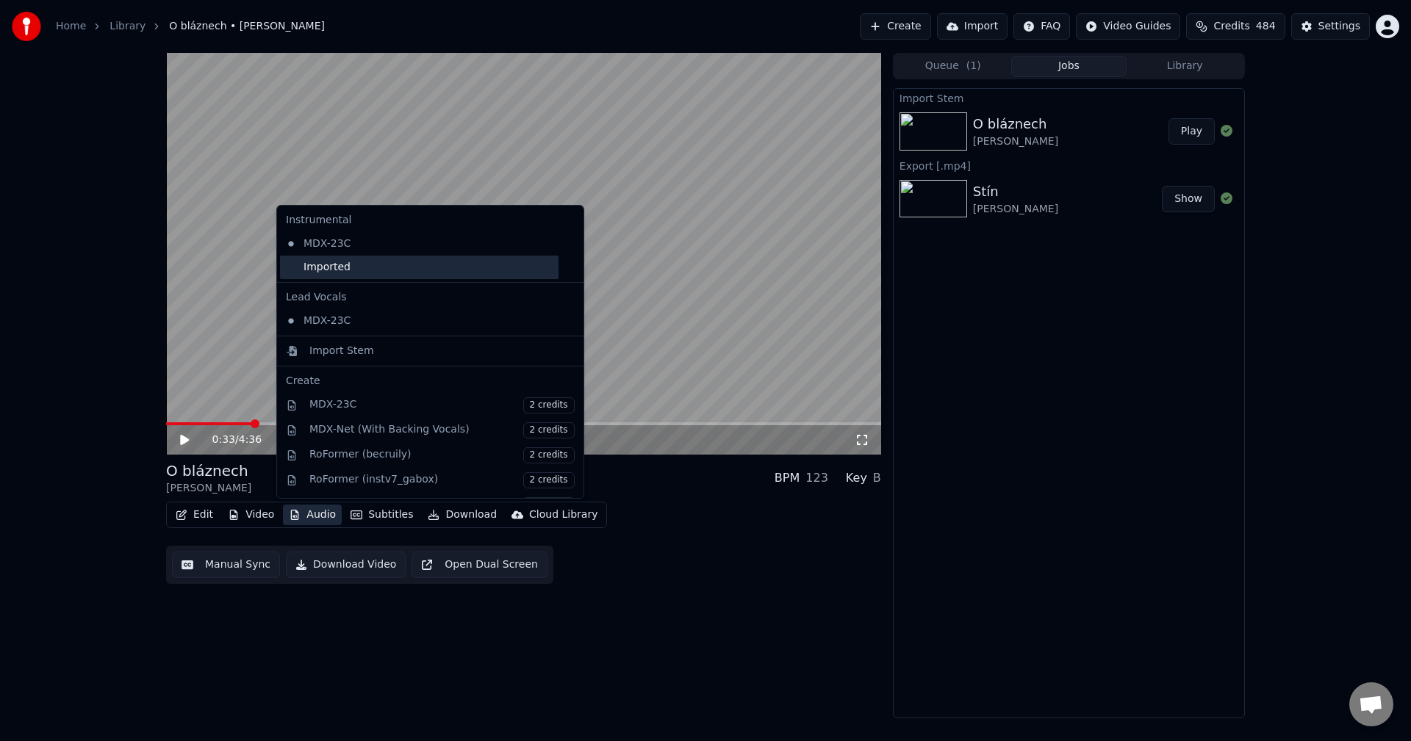
click at [336, 278] on div "Imported" at bounding box center [419, 268] width 278 height 24
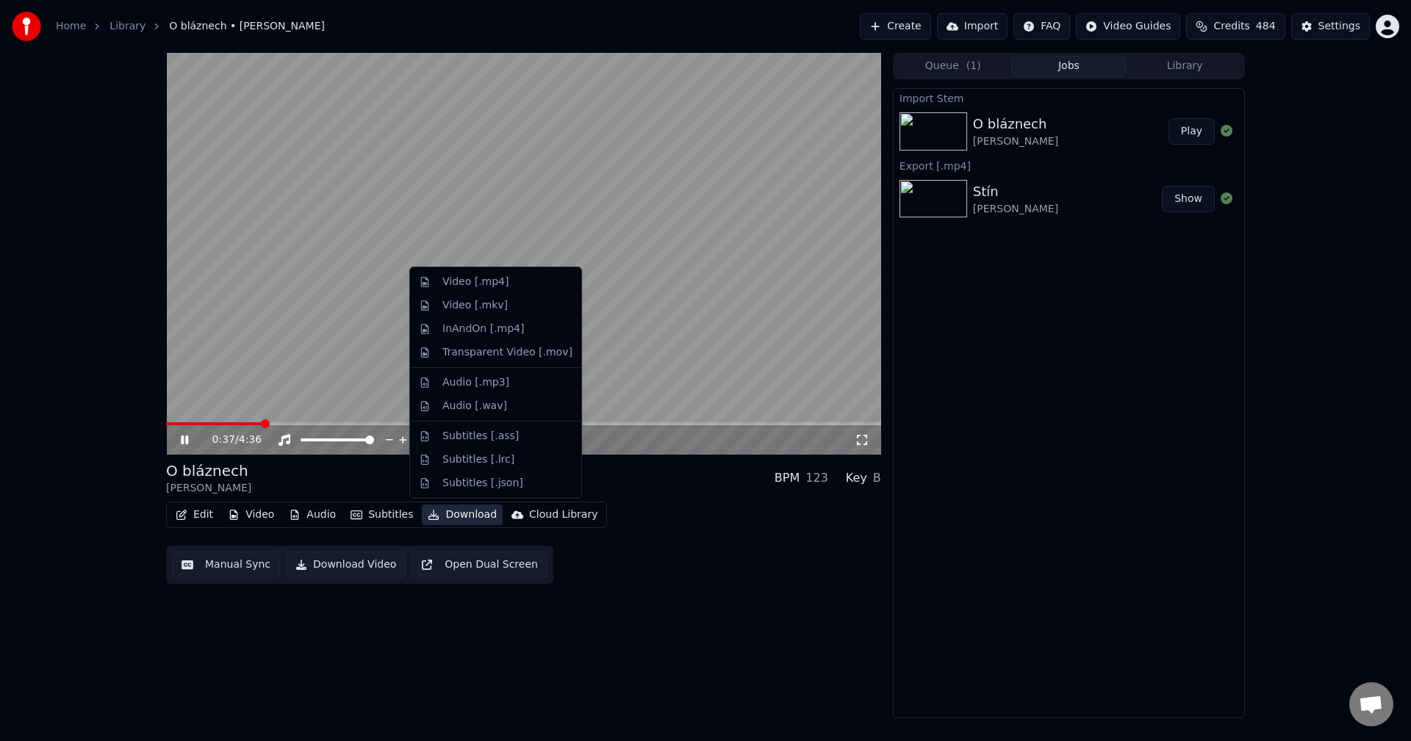
click at [447, 514] on button "Download" at bounding box center [462, 515] width 81 height 21
click at [494, 277] on div "Video [.mp4]" at bounding box center [475, 282] width 66 height 15
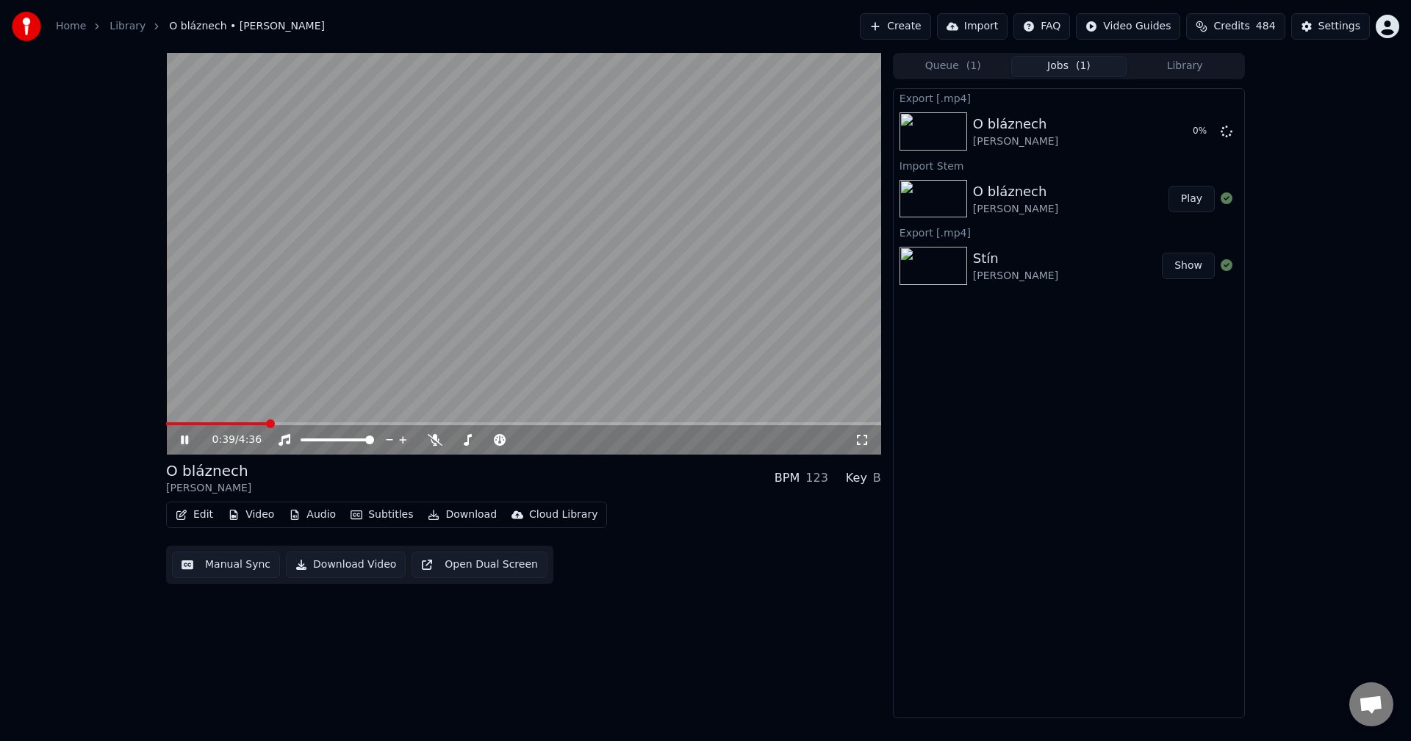
click at [182, 444] on icon at bounding box center [184, 440] width 7 height 9
click at [1191, 77] on div "Queue ( 1 ) Jobs ( 1 ) Library" at bounding box center [1069, 66] width 352 height 26
click at [1194, 64] on button "Library" at bounding box center [1184, 66] width 116 height 21
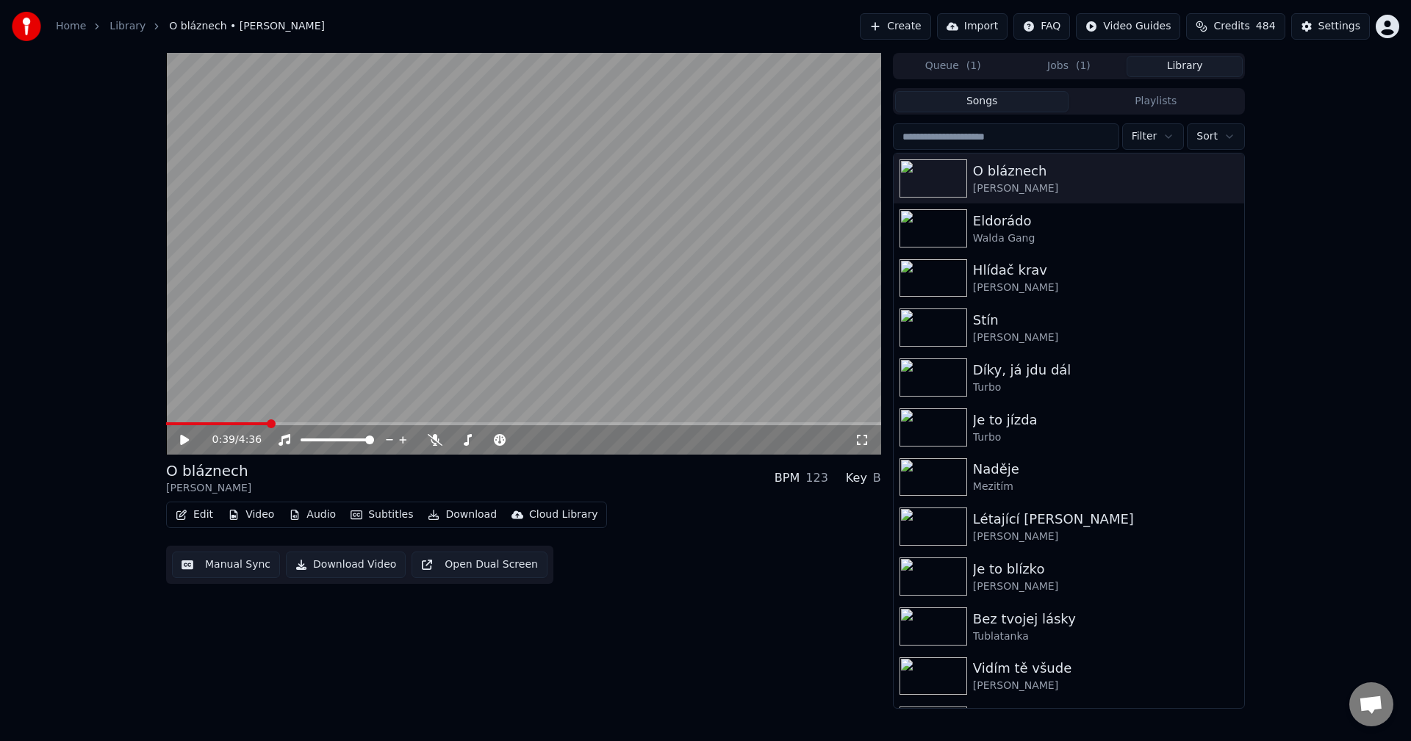
click at [1089, 71] on button "Jobs ( 1 )" at bounding box center [1069, 66] width 116 height 21
